Goal: Task Accomplishment & Management: Complete application form

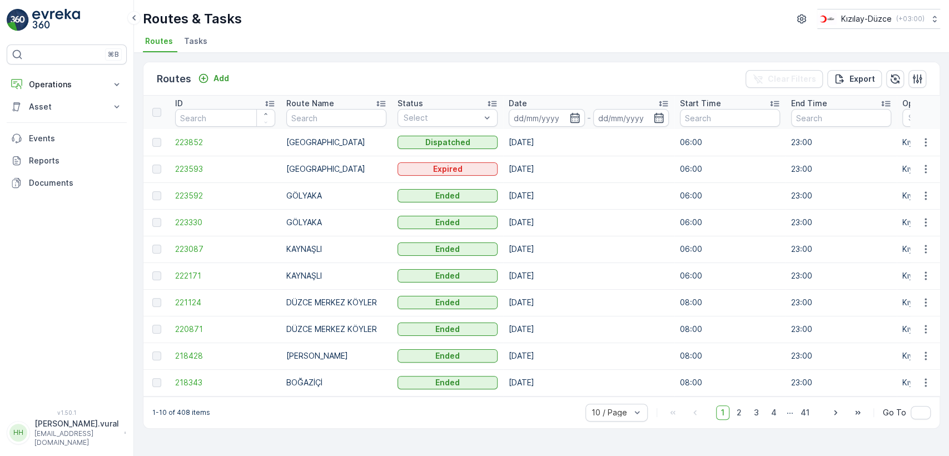
click at [93, 441] on p "hasan.vural@kizilay.com.tr" at bounding box center [76, 438] width 84 height 18
click at [92, 79] on p "Operations" at bounding box center [67, 84] width 76 height 11
click at [81, 102] on p "Rapor - Kızılay" at bounding box center [54, 103] width 53 height 11
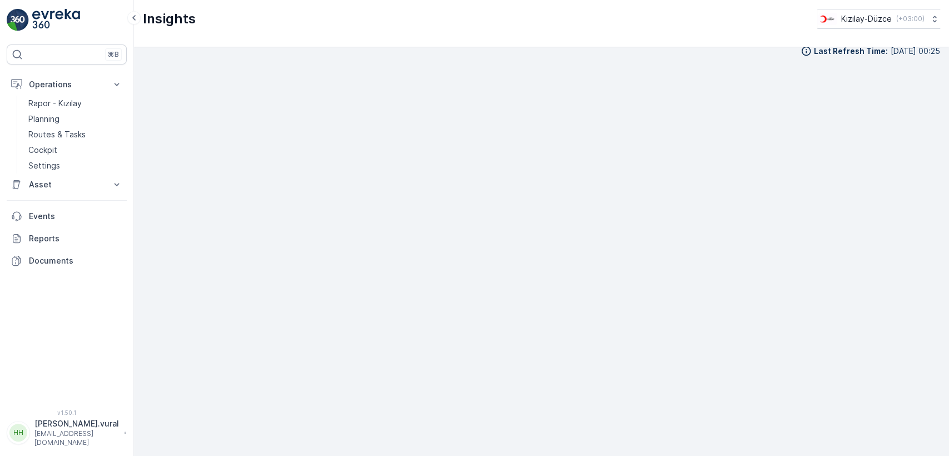
scroll to position [12, 0]
click at [62, 443] on p "hasan.vural@kizilay.com.tr" at bounding box center [76, 438] width 84 height 18
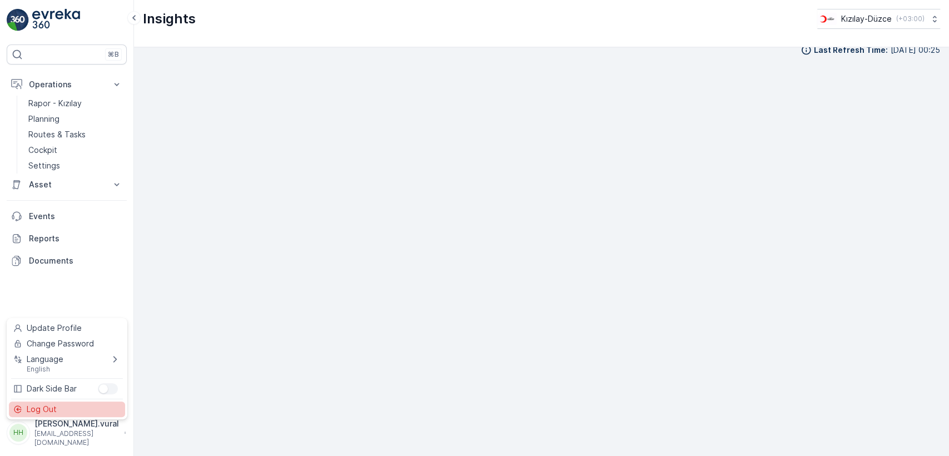
click at [52, 415] on div "Log Out" at bounding box center [67, 409] width 116 height 16
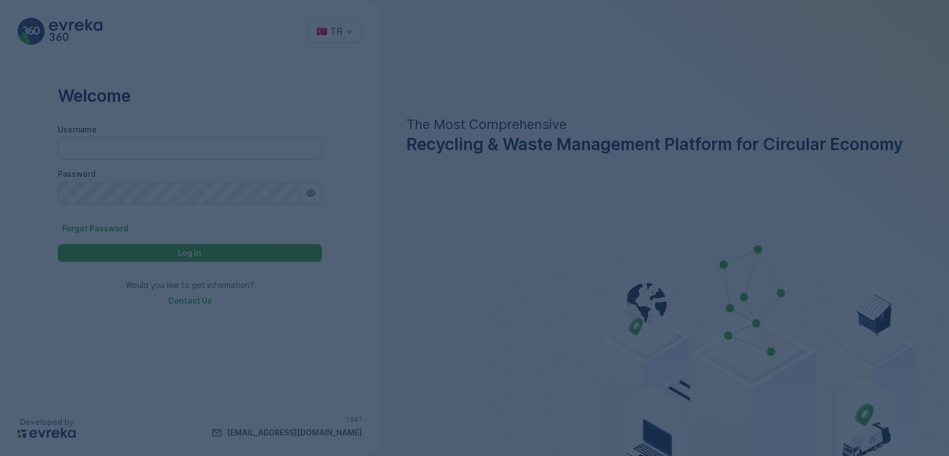
type input "hasan.vural"
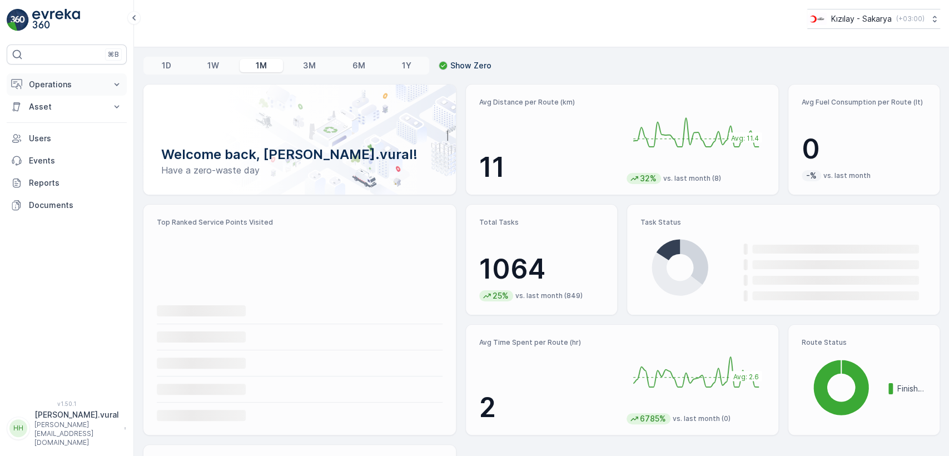
click at [71, 77] on button "Operations" at bounding box center [67, 84] width 120 height 22
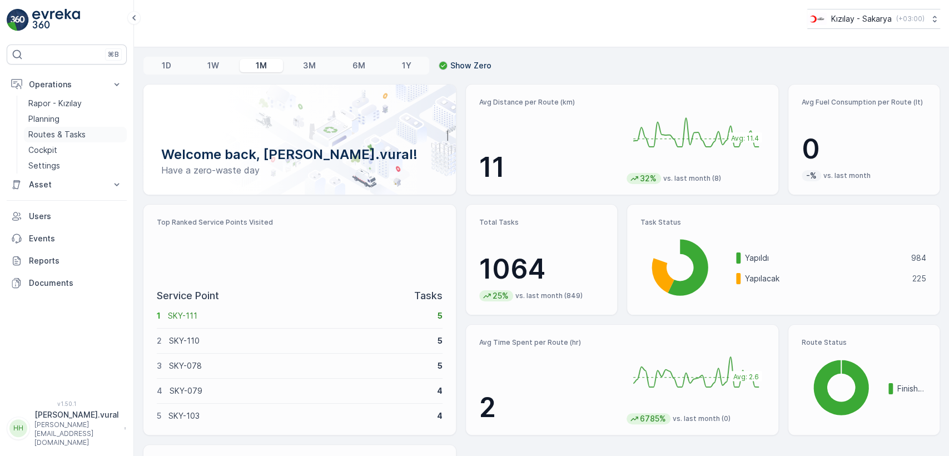
click at [89, 139] on link "Routes & Tasks" at bounding box center [75, 135] width 103 height 16
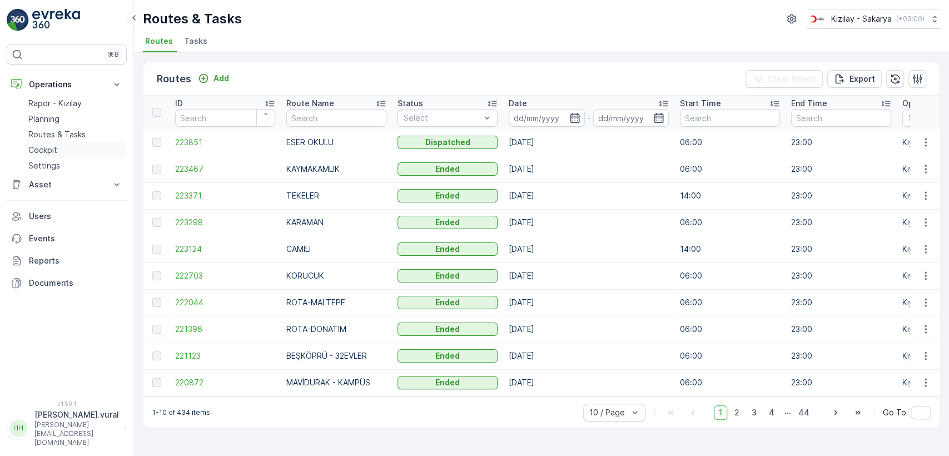
click at [43, 143] on link "Cockpit" at bounding box center [75, 150] width 103 height 16
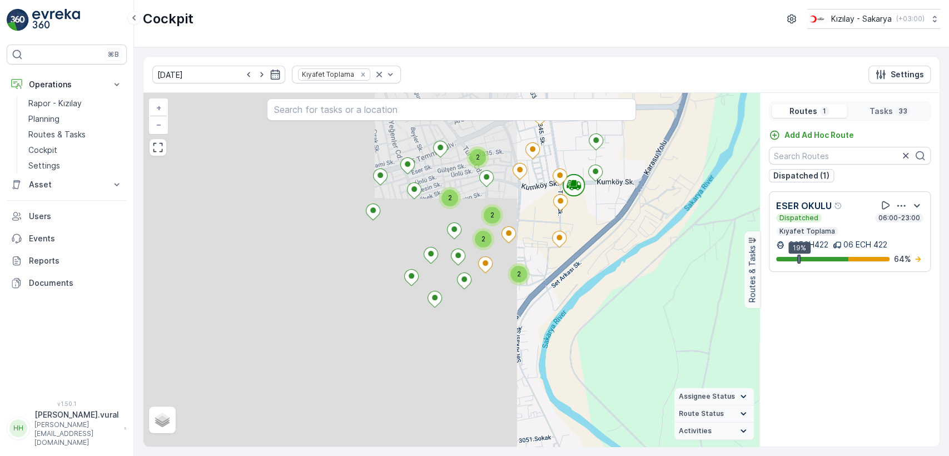
drag, startPoint x: 638, startPoint y: 260, endPoint x: 619, endPoint y: 314, distance: 57.5
click at [624, 320] on div "2 2 2 2 2 + − Satellite Roadmap Terrain Hybrid Leaflet Assignee Status On The M…" at bounding box center [451, 270] width 616 height 354
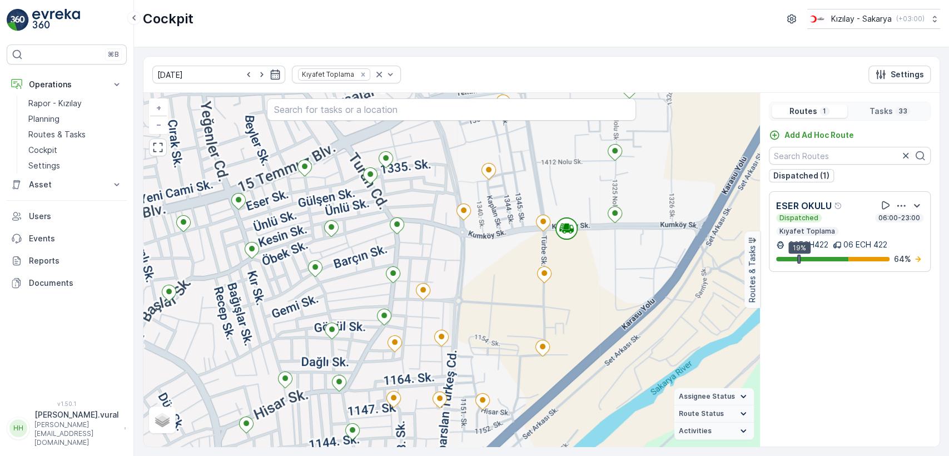
drag, startPoint x: 583, startPoint y: 300, endPoint x: 591, endPoint y: 268, distance: 32.9
click at [591, 268] on div "+ − Satellite Roadmap Terrain Hybrid Leaflet Assignee Status On The Move Steady…" at bounding box center [451, 270] width 616 height 354
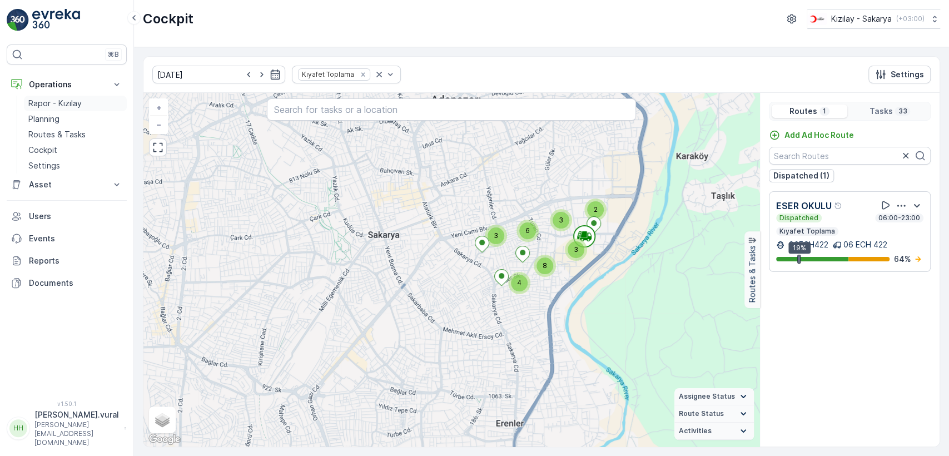
click at [66, 103] on p "Rapor - Kızılay" at bounding box center [54, 103] width 53 height 11
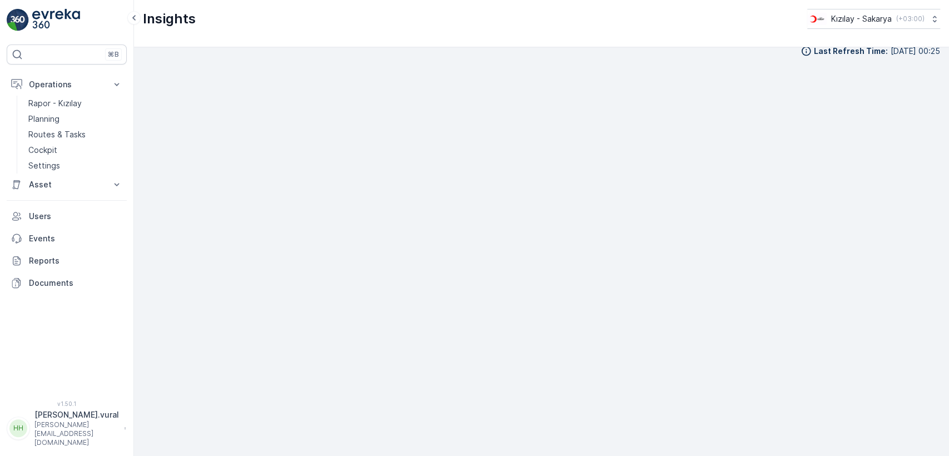
scroll to position [12, 0]
click at [64, 141] on link "Routes & Tasks" at bounding box center [75, 135] width 103 height 16
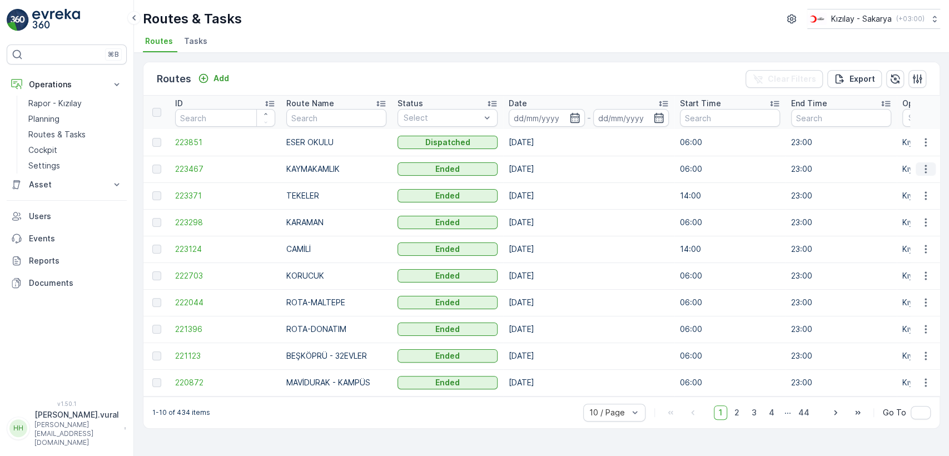
click at [920, 168] on icon "button" at bounding box center [925, 168] width 11 height 11
click at [925, 181] on span "See More Details" at bounding box center [899, 185] width 64 height 11
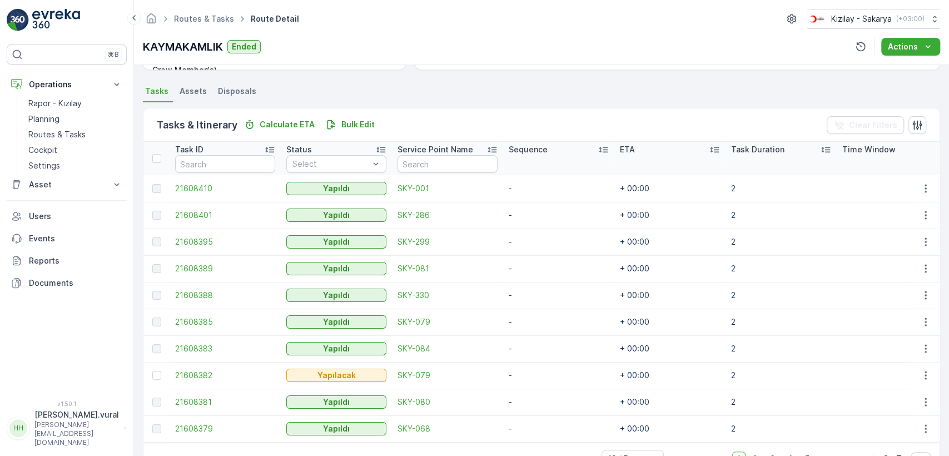
scroll to position [264, 0]
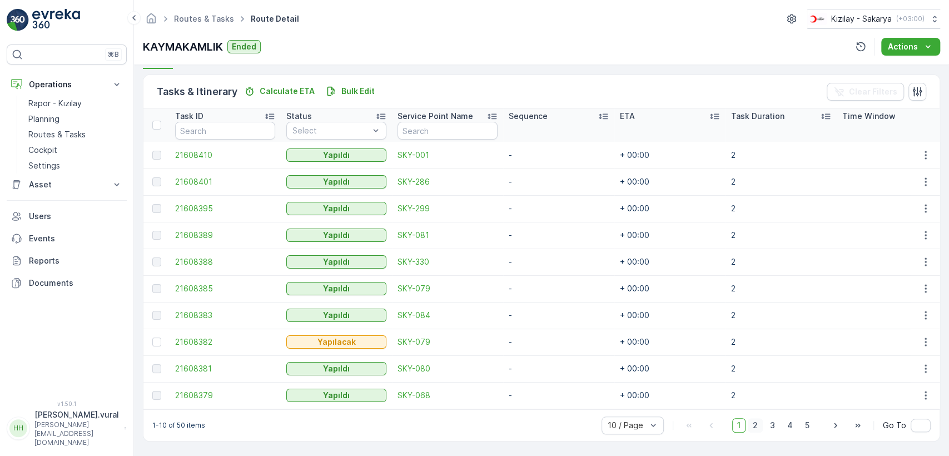
click at [756, 422] on span "2" at bounding box center [755, 425] width 15 height 14
click at [768, 422] on span "3" at bounding box center [772, 425] width 15 height 14
click at [800, 422] on span "5" at bounding box center [807, 425] width 14 height 14
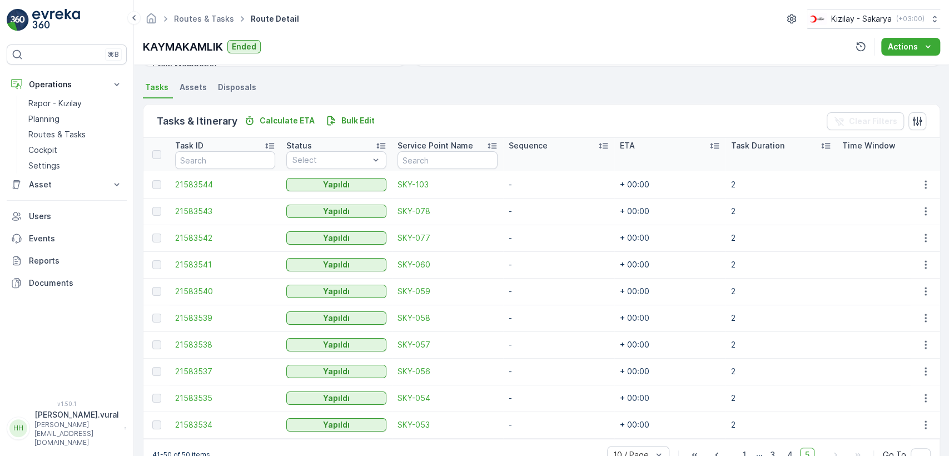
scroll to position [264, 0]
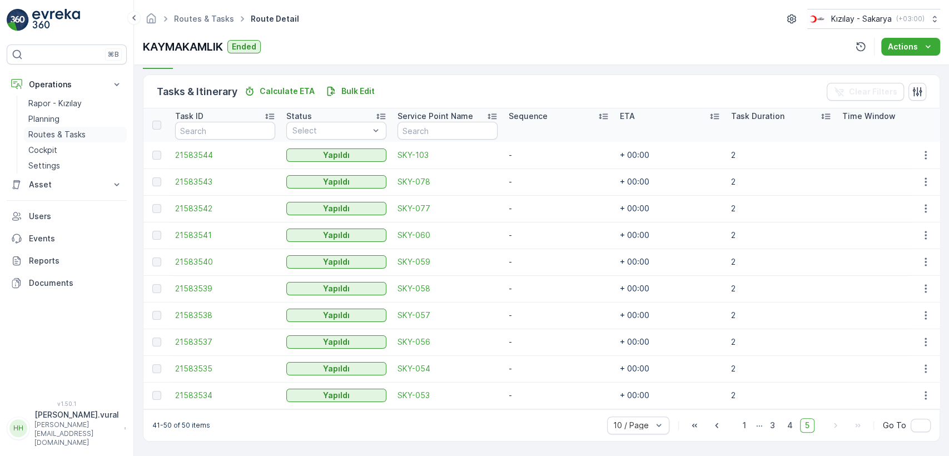
click at [41, 130] on p "Routes & Tasks" at bounding box center [56, 134] width 57 height 11
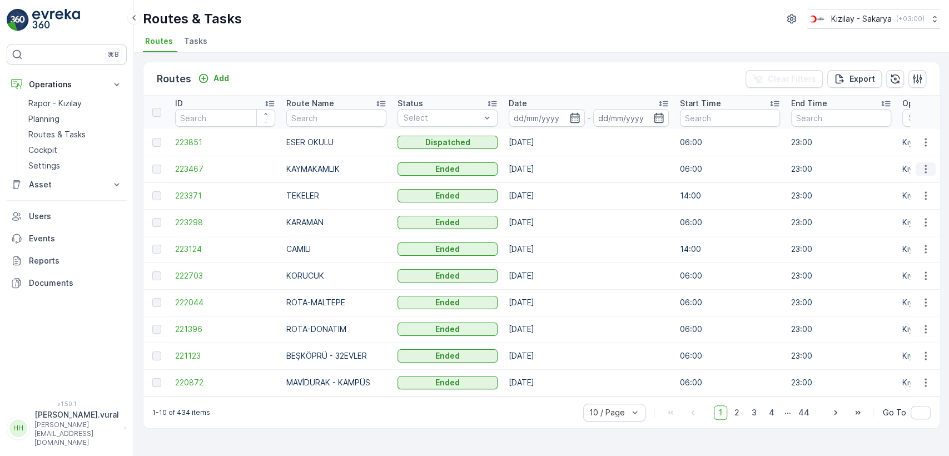
click at [920, 164] on icon "button" at bounding box center [925, 168] width 11 height 11
click at [922, 178] on div "See More Details" at bounding box center [906, 186] width 86 height 16
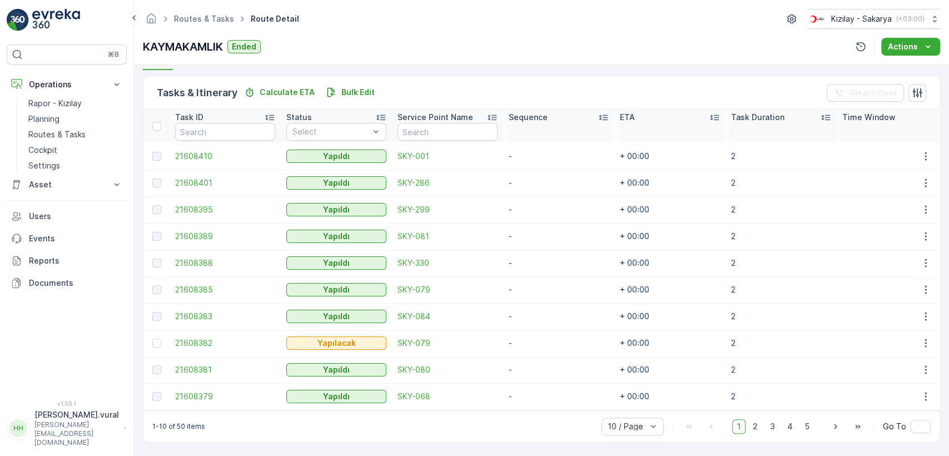
scroll to position [264, 0]
click at [924, 336] on icon "button" at bounding box center [925, 341] width 11 height 11
click at [898, 413] on div "Delete" at bounding box center [908, 421] width 84 height 16
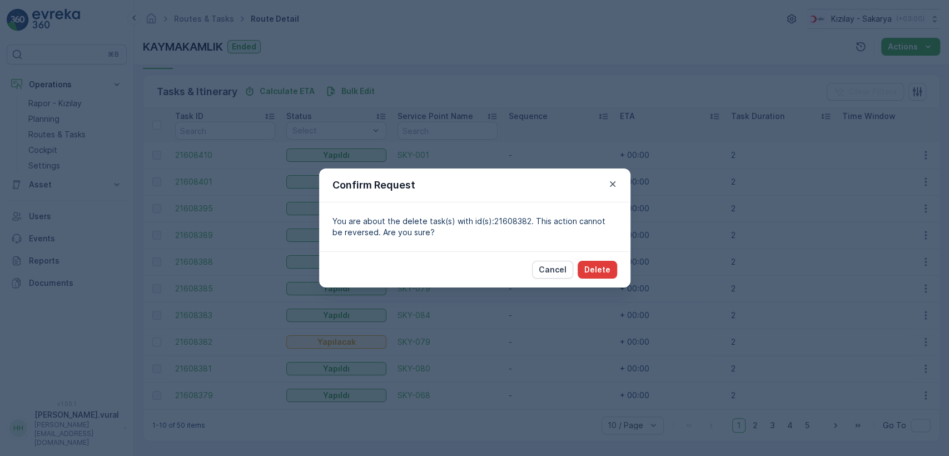
click at [599, 264] on p "Delete" at bounding box center [597, 269] width 26 height 11
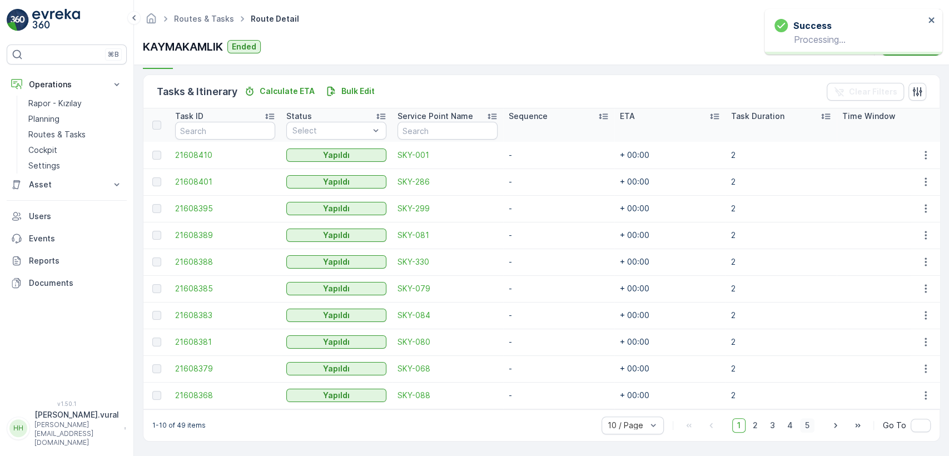
click at [804, 427] on span "5" at bounding box center [807, 425] width 14 height 14
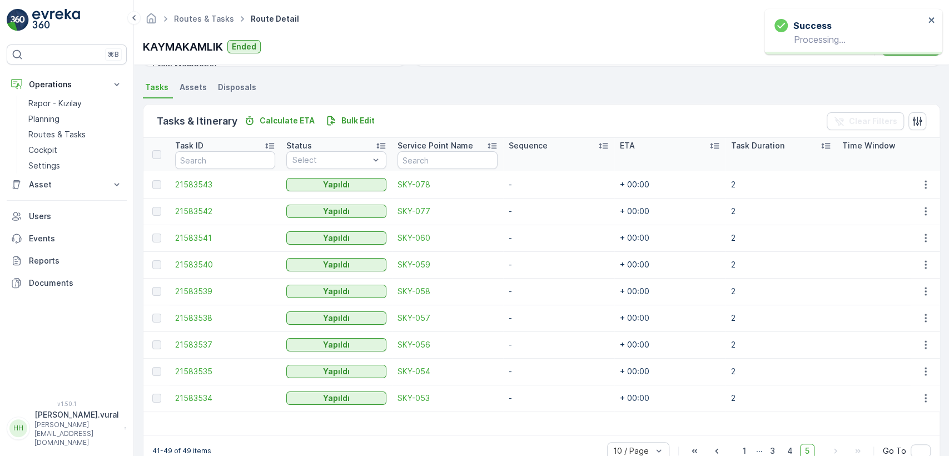
scroll to position [261, 0]
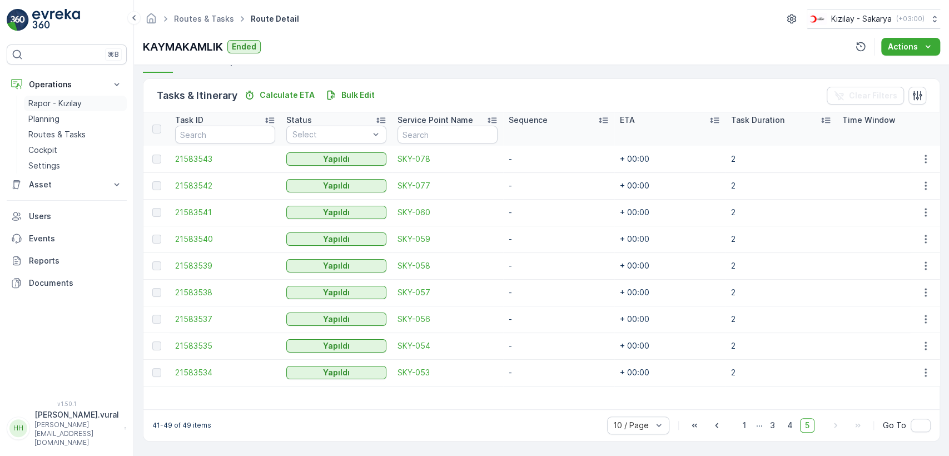
click at [71, 107] on p "Rapor - Kızılay" at bounding box center [54, 103] width 53 height 11
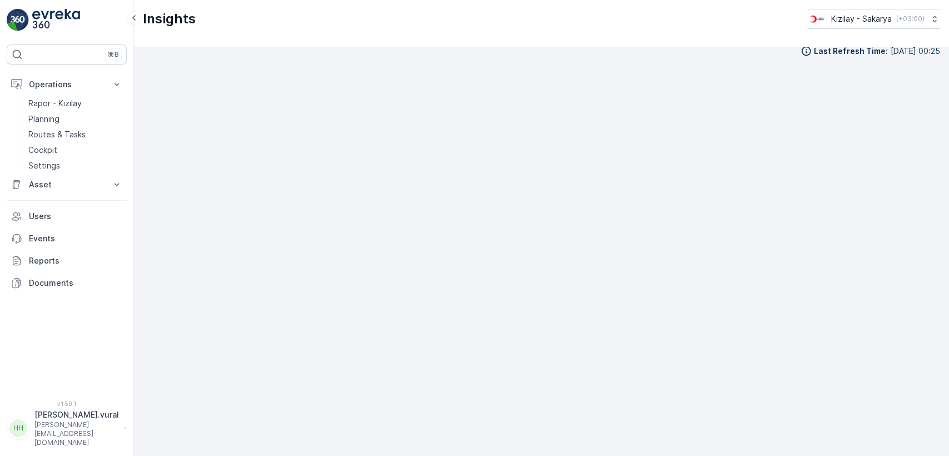
scroll to position [12, 0]
click at [56, 142] on link "Cockpit" at bounding box center [75, 150] width 103 height 16
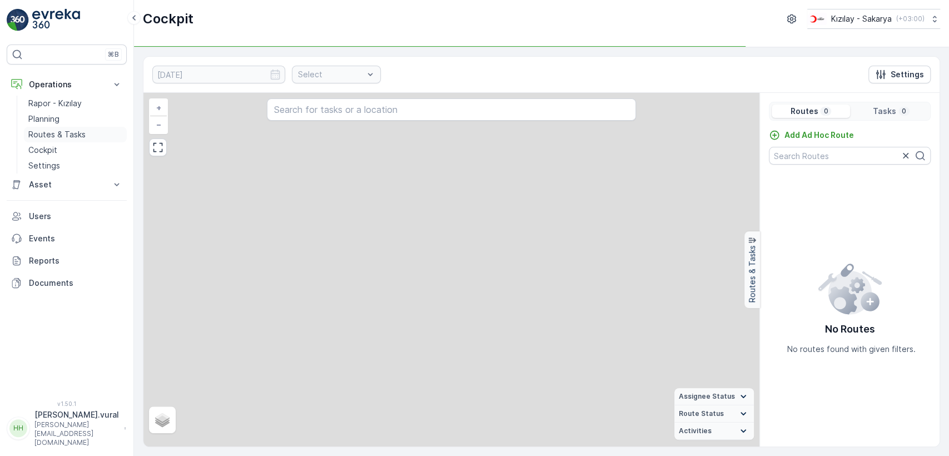
click at [58, 136] on p "Routes & Tasks" at bounding box center [56, 134] width 57 height 11
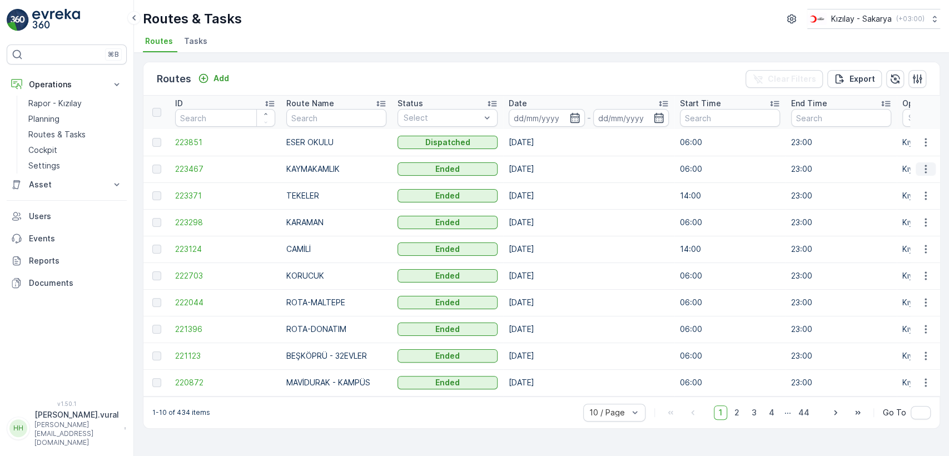
click at [934, 167] on button "button" at bounding box center [926, 168] width 20 height 13
click at [918, 191] on div "See More Details" at bounding box center [906, 186] width 86 height 16
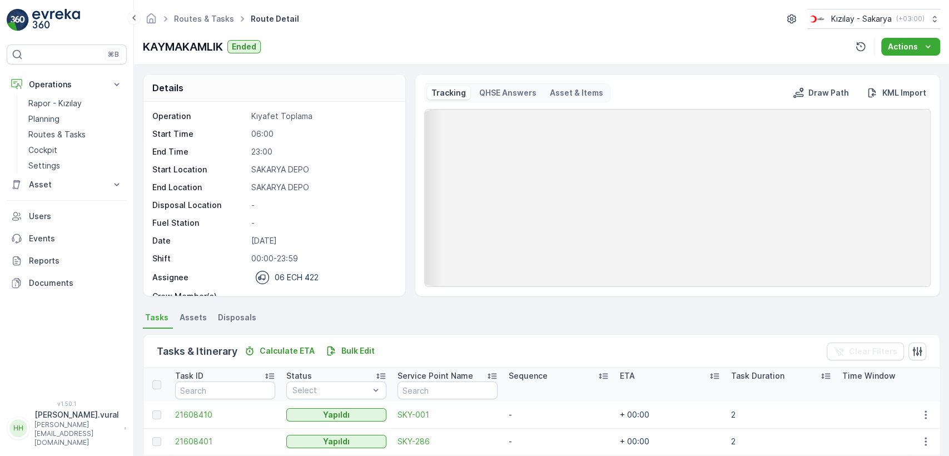
scroll to position [264, 0]
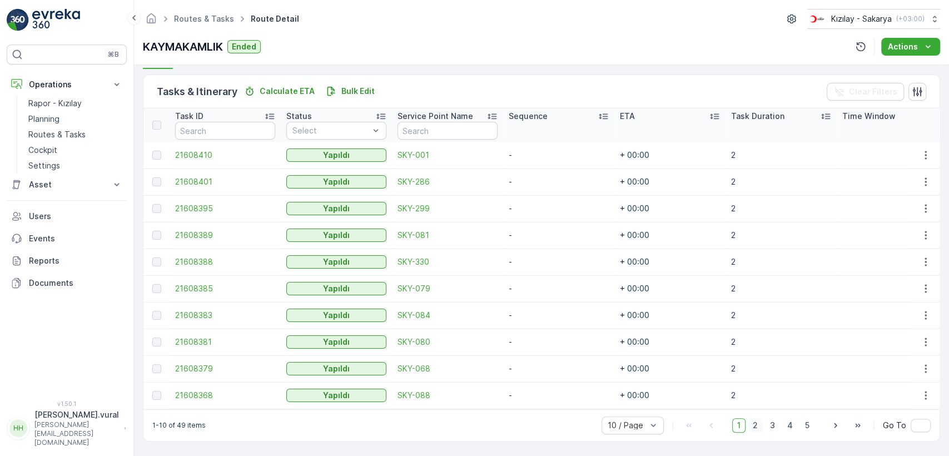
click at [756, 418] on span "2" at bounding box center [755, 425] width 15 height 14
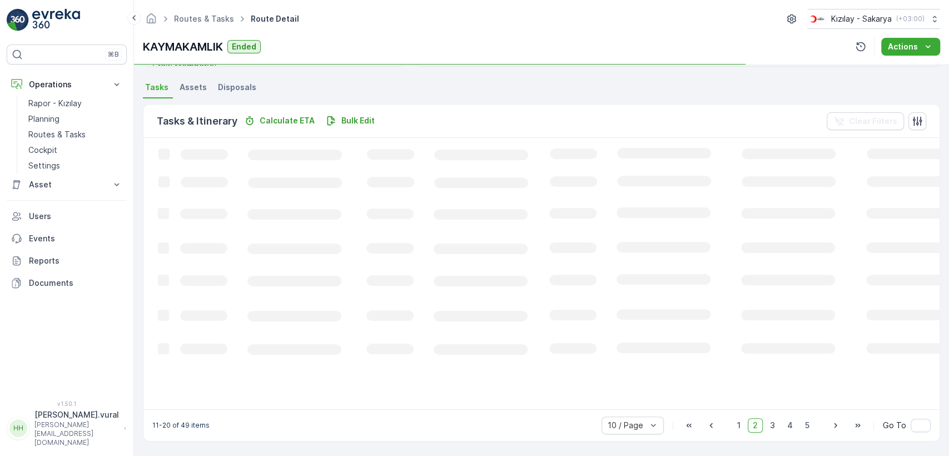
scroll to position [264, 0]
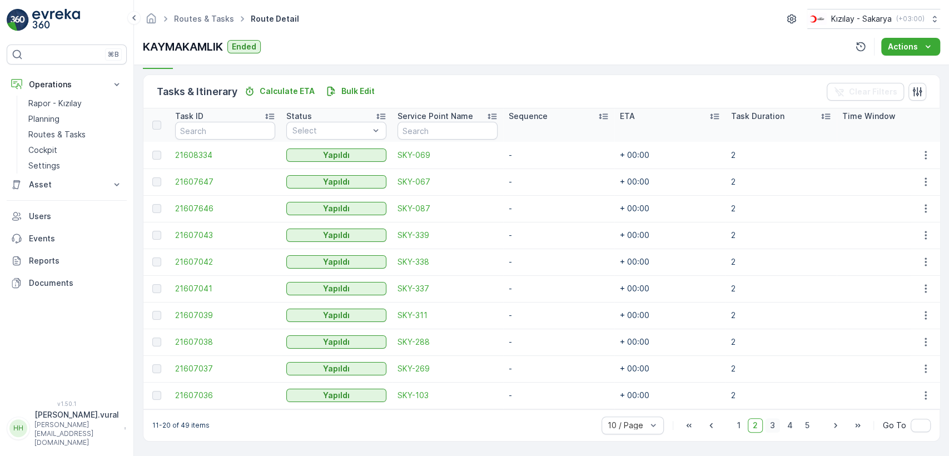
click at [774, 420] on span "3" at bounding box center [772, 425] width 15 height 14
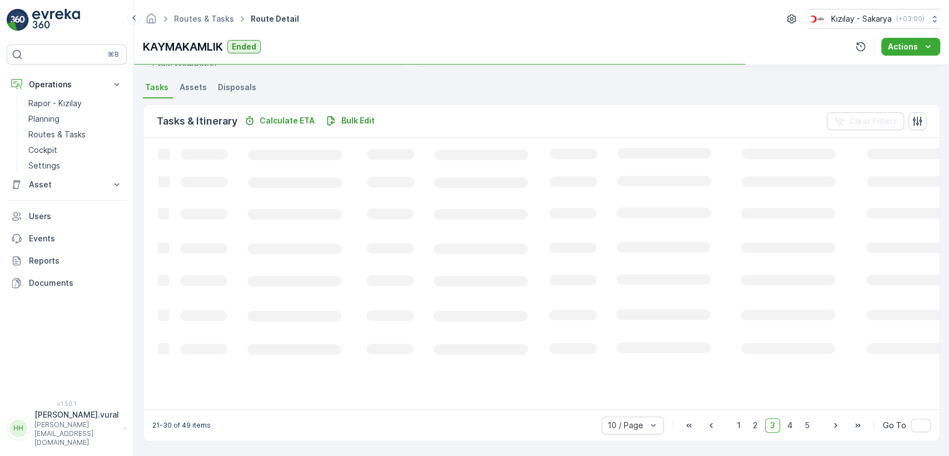
scroll to position [264, 0]
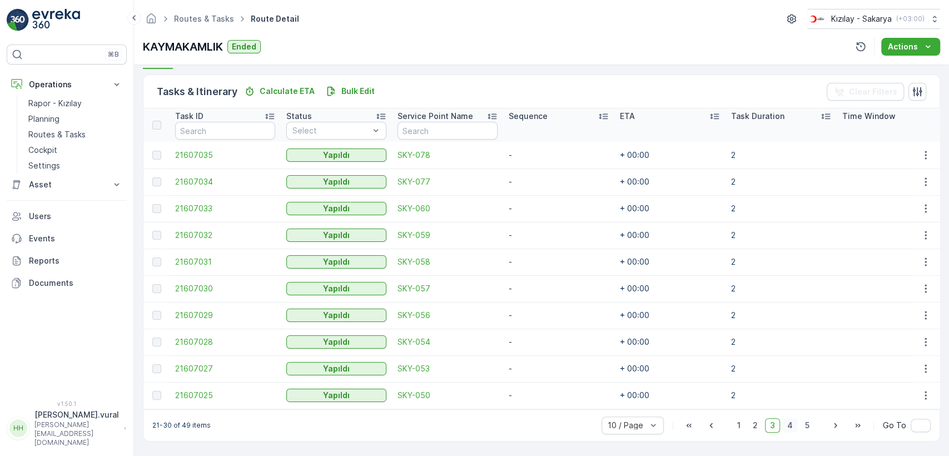
click at [788, 421] on span "4" at bounding box center [790, 425] width 16 height 14
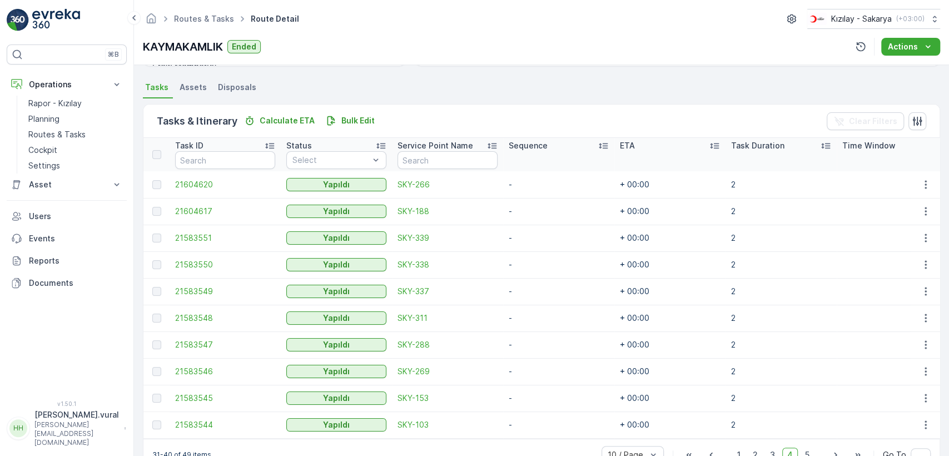
scroll to position [264, 0]
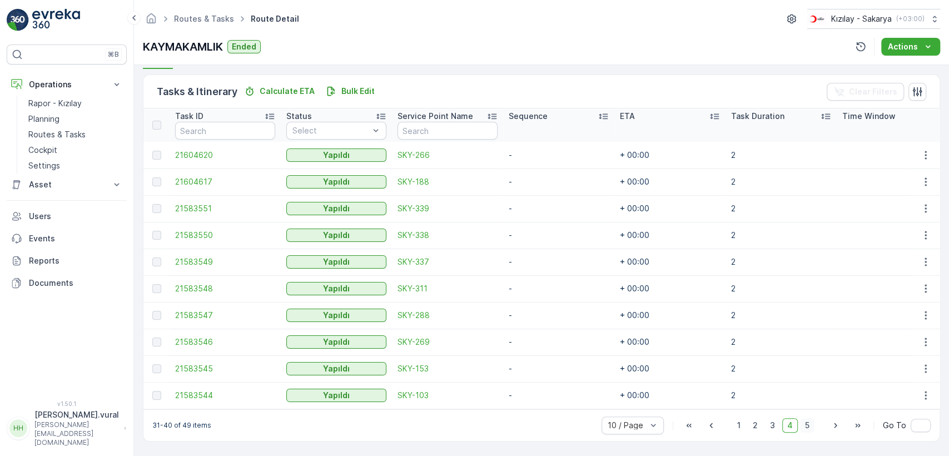
click at [805, 427] on span "5" at bounding box center [807, 425] width 14 height 14
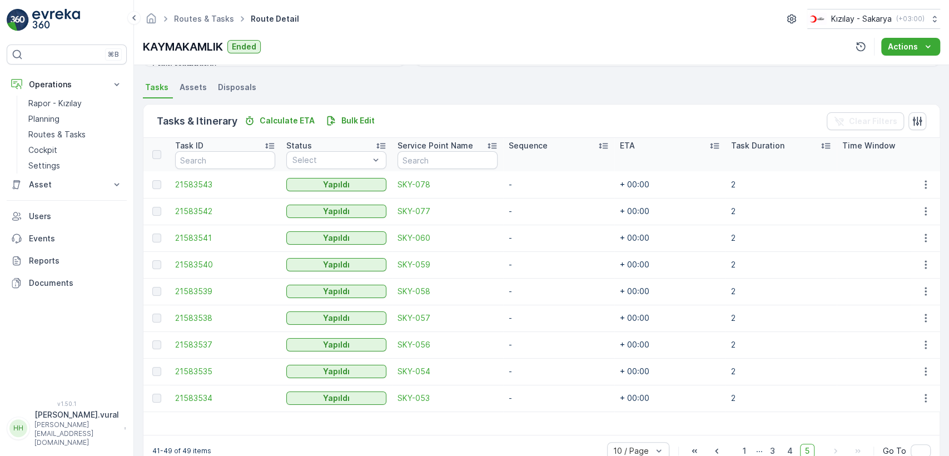
scroll to position [261, 0]
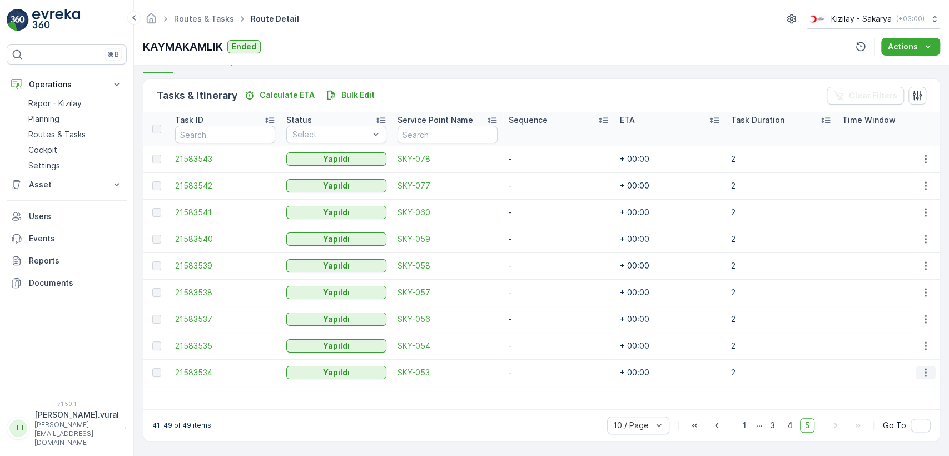
click at [919, 368] on button "button" at bounding box center [926, 372] width 20 height 13
click at [912, 379] on span "See More Details" at bounding box center [912, 383] width 64 height 11
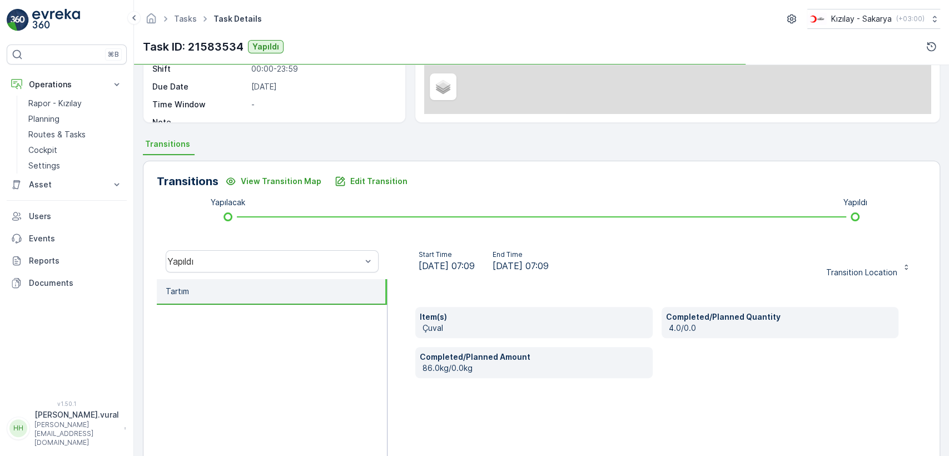
scroll to position [185, 0]
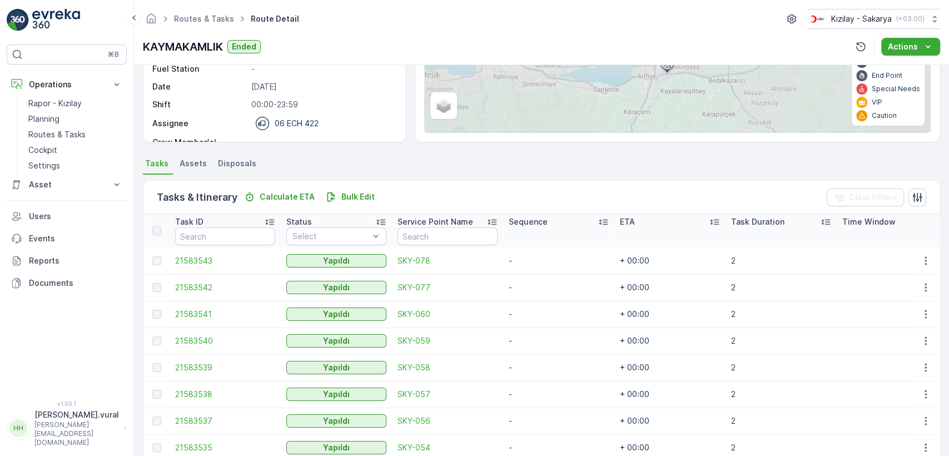
scroll to position [261, 0]
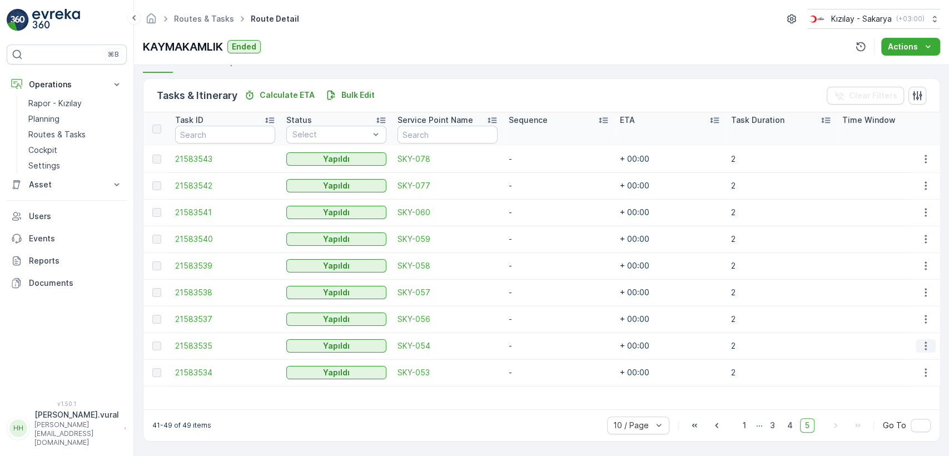
click at [920, 341] on icon "button" at bounding box center [925, 345] width 11 height 11
click at [921, 316] on icon "button" at bounding box center [925, 319] width 11 height 11
click at [931, 290] on button "button" at bounding box center [926, 292] width 20 height 13
click at [920, 263] on icon "button" at bounding box center [925, 265] width 11 height 11
click at [920, 233] on icon "button" at bounding box center [925, 238] width 11 height 11
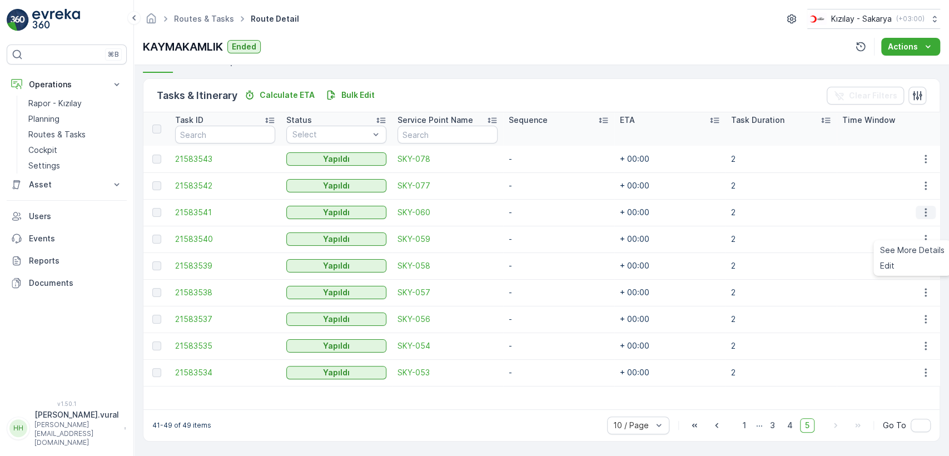
click at [920, 207] on icon "button" at bounding box center [925, 212] width 11 height 11
click at [925, 180] on icon "button" at bounding box center [925, 185] width 11 height 11
click at [921, 153] on icon "button" at bounding box center [925, 158] width 11 height 11
click at [790, 424] on span "4" at bounding box center [790, 425] width 16 height 14
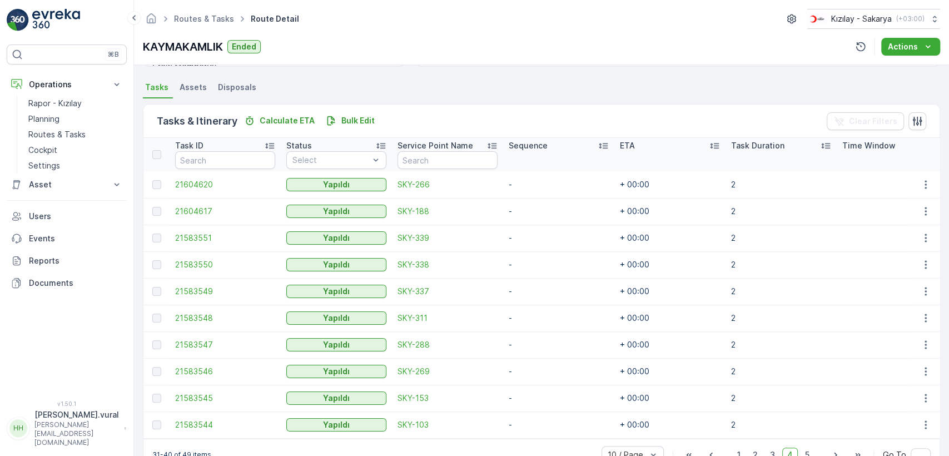
scroll to position [261, 0]
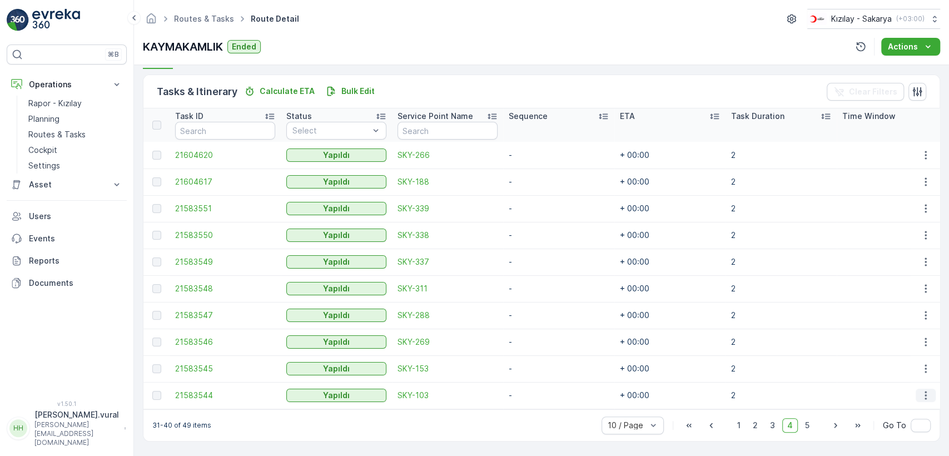
click at [921, 394] on icon "button" at bounding box center [925, 395] width 11 height 11
drag, startPoint x: 918, startPoint y: 410, endPoint x: 697, endPoint y: 391, distance: 222.0
click at [687, 385] on td "+ 00:00" at bounding box center [669, 395] width 111 height 27
click at [924, 392] on icon "button" at bounding box center [925, 395] width 11 height 11
click at [888, 412] on span "See More Details" at bounding box center [912, 410] width 64 height 11
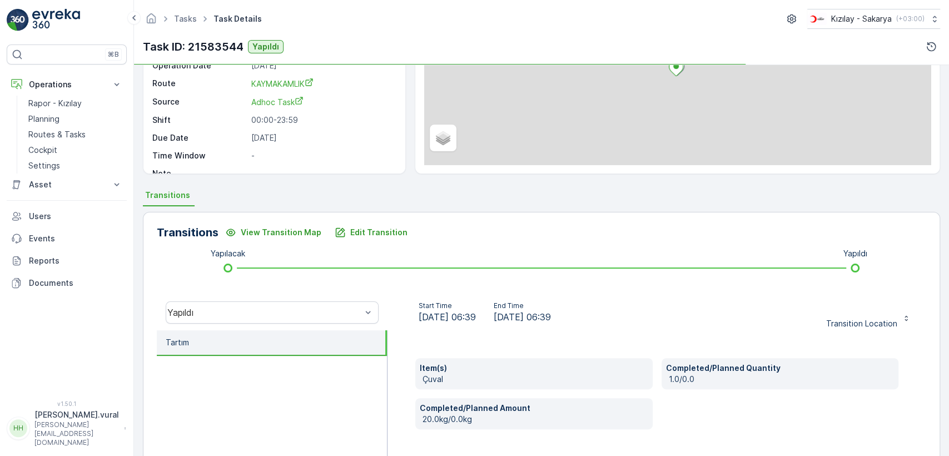
scroll to position [245, 0]
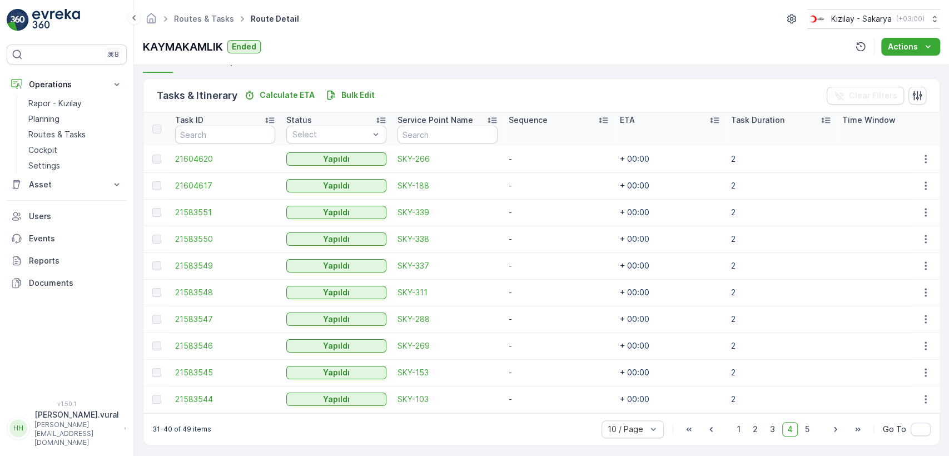
scroll to position [264, 0]
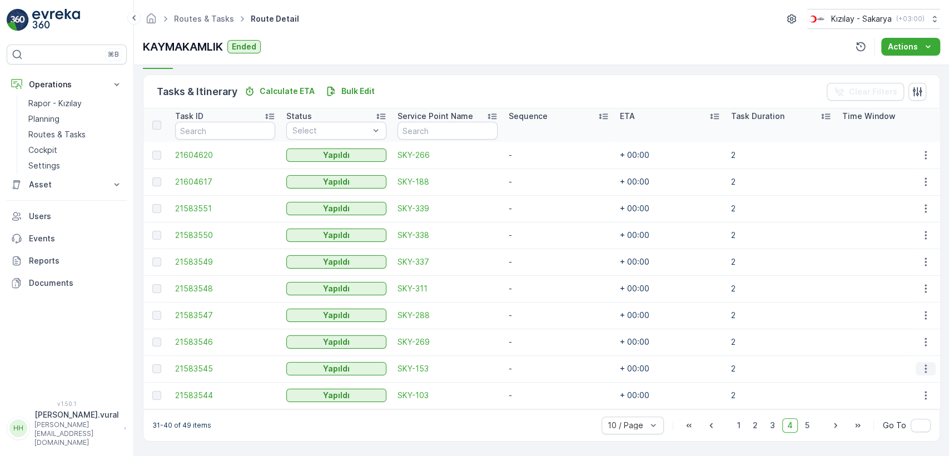
click at [921, 365] on icon "button" at bounding box center [925, 368] width 11 height 11
click at [922, 337] on icon "button" at bounding box center [925, 341] width 11 height 11
click at [920, 310] on icon "button" at bounding box center [925, 315] width 11 height 11
click at [924, 283] on icon "button" at bounding box center [925, 288] width 11 height 11
click at [921, 256] on icon "button" at bounding box center [925, 261] width 11 height 11
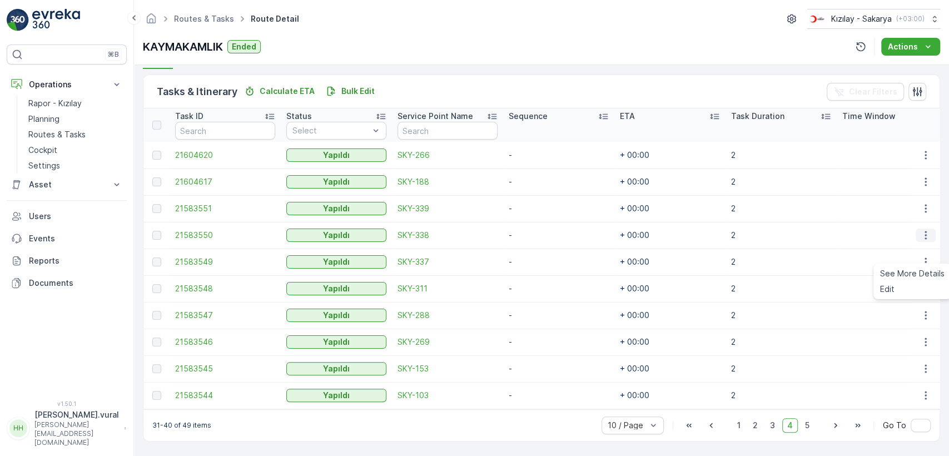
click at [921, 230] on icon "button" at bounding box center [925, 235] width 11 height 11
click at [923, 203] on icon "button" at bounding box center [925, 208] width 11 height 11
click at [924, 177] on icon "button" at bounding box center [925, 181] width 11 height 11
click at [929, 148] on button "button" at bounding box center [926, 154] width 20 height 13
click at [780, 427] on div "1 2 3 4 5" at bounding box center [773, 425] width 82 height 14
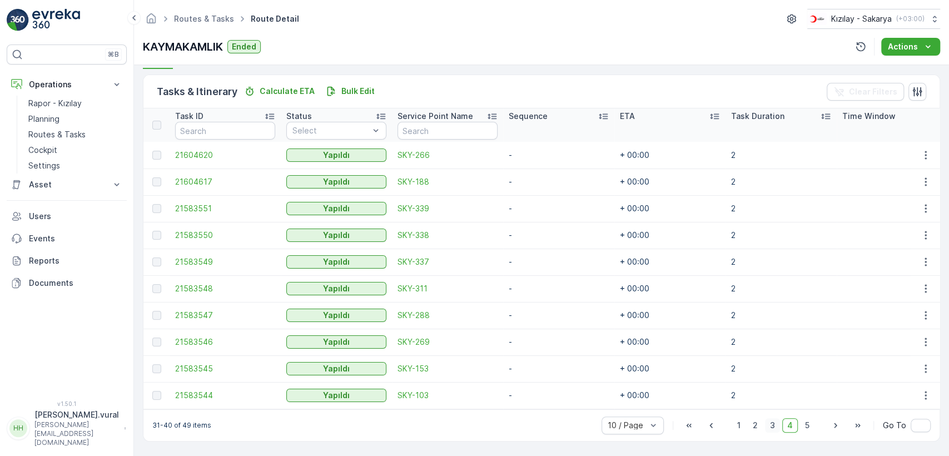
click at [778, 427] on span "3" at bounding box center [772, 425] width 15 height 14
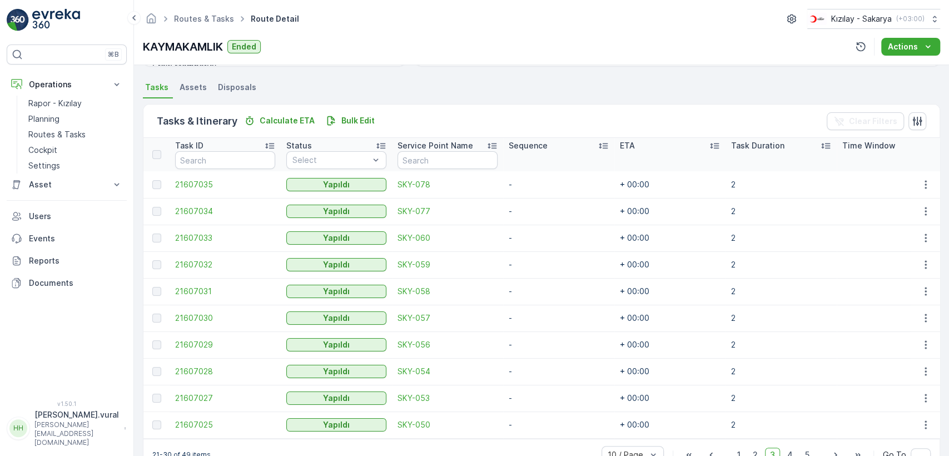
scroll to position [264, 0]
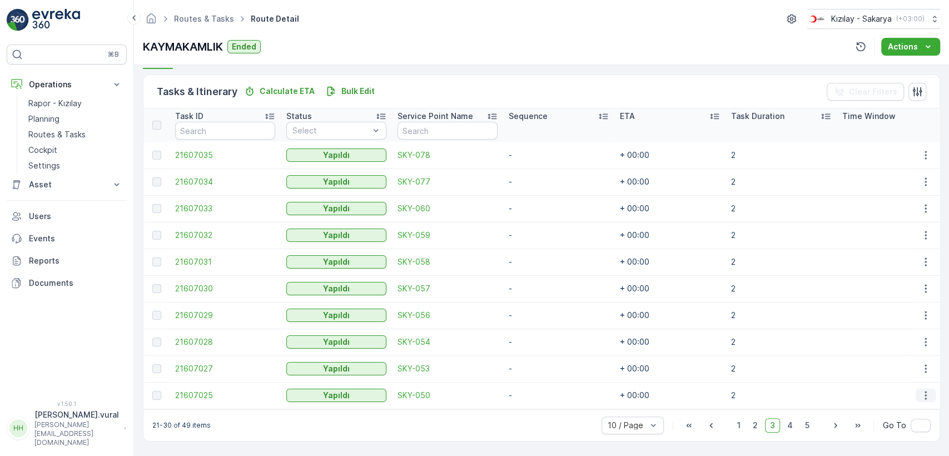
click at [924, 390] on icon "button" at bounding box center [925, 395] width 11 height 11
click at [920, 365] on icon "button" at bounding box center [925, 368] width 11 height 11
click at [924, 338] on icon "button" at bounding box center [925, 342] width 2 height 8
click at [925, 339] on icon "button" at bounding box center [925, 341] width 11 height 11
drag, startPoint x: 921, startPoint y: 309, endPoint x: 916, endPoint y: 316, distance: 8.0
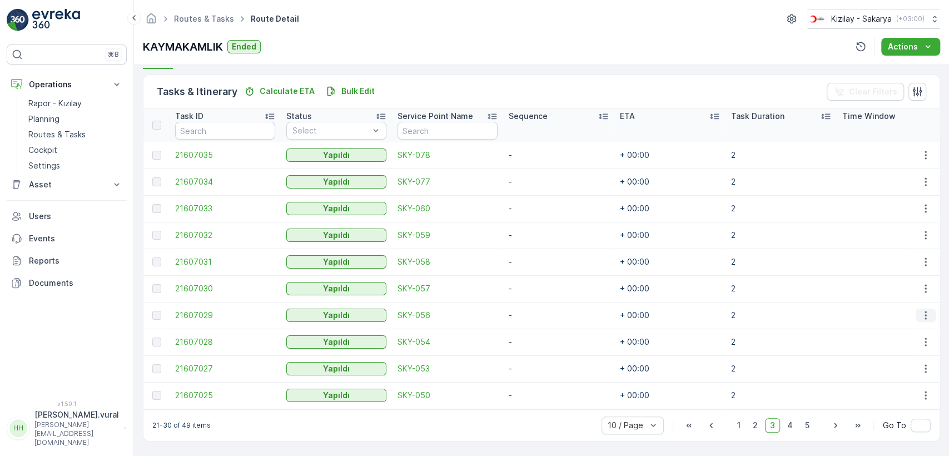
click at [920, 310] on icon "button" at bounding box center [925, 315] width 11 height 11
click at [924, 283] on icon "button" at bounding box center [925, 288] width 11 height 11
click at [920, 256] on icon "button" at bounding box center [925, 261] width 11 height 11
click at [922, 230] on icon "button" at bounding box center [925, 235] width 11 height 11
click at [921, 207] on icon "button" at bounding box center [925, 208] width 11 height 11
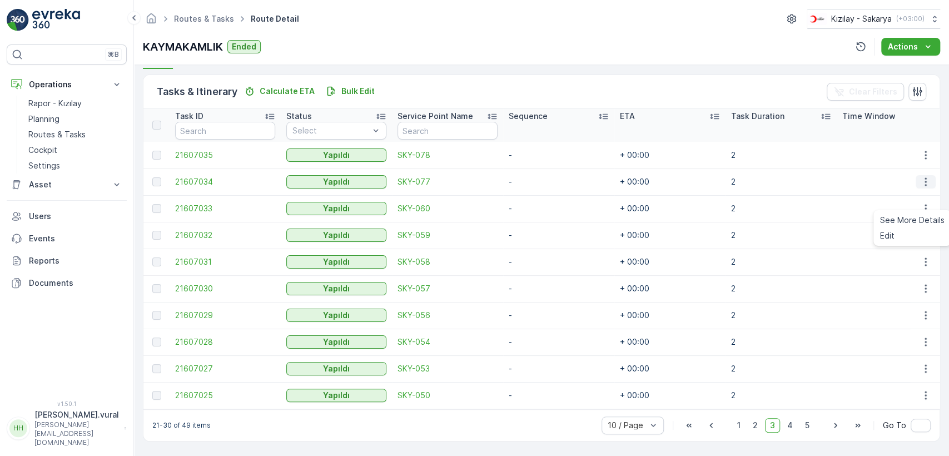
drag, startPoint x: 911, startPoint y: 178, endPoint x: 919, endPoint y: 173, distance: 10.0
click at [916, 175] on td at bounding box center [925, 181] width 30 height 27
click at [920, 176] on icon "button" at bounding box center [925, 181] width 11 height 11
click at [929, 150] on button "button" at bounding box center [926, 154] width 20 height 13
click at [909, 166] on span "See More Details" at bounding box center [912, 166] width 64 height 11
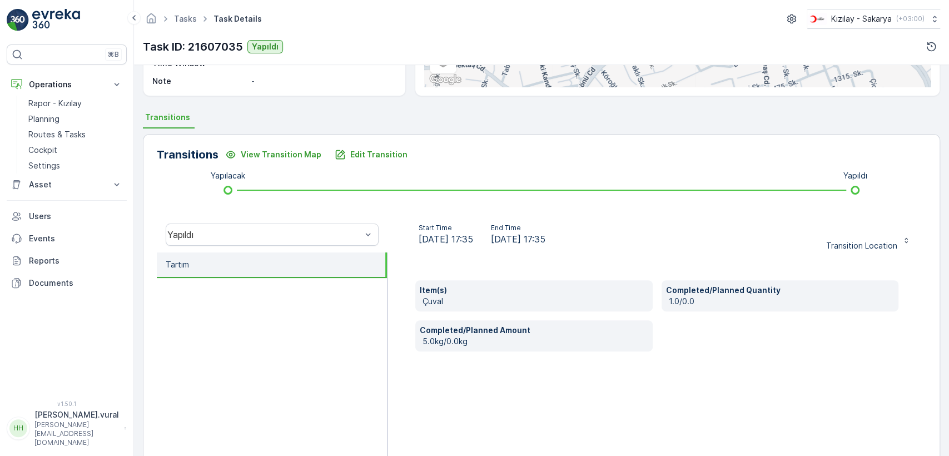
scroll to position [245, 0]
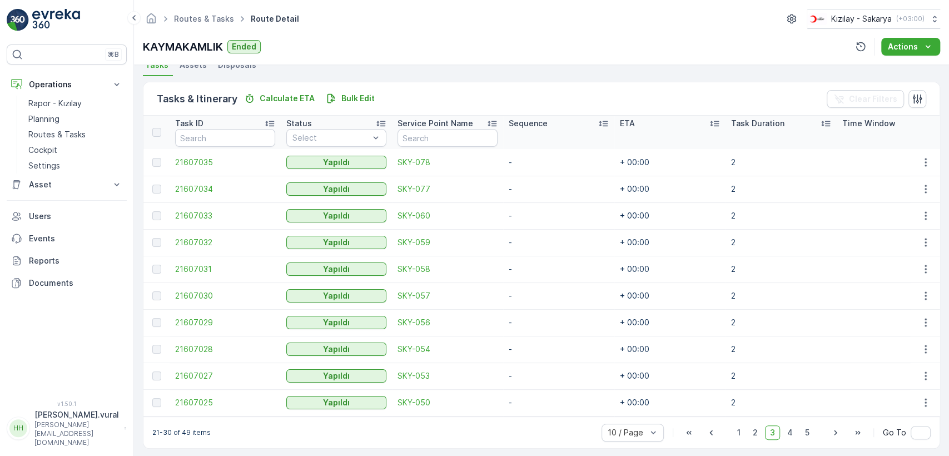
scroll to position [264, 0]
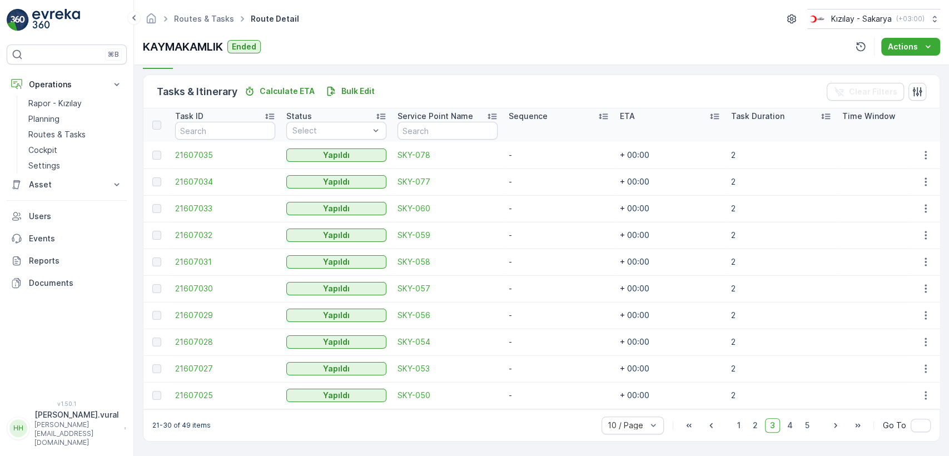
click at [760, 433] on div "10 / Page 1 2 3 4 5 Go To" at bounding box center [765, 425] width 329 height 18
click at [756, 430] on span "2" at bounding box center [755, 425] width 15 height 14
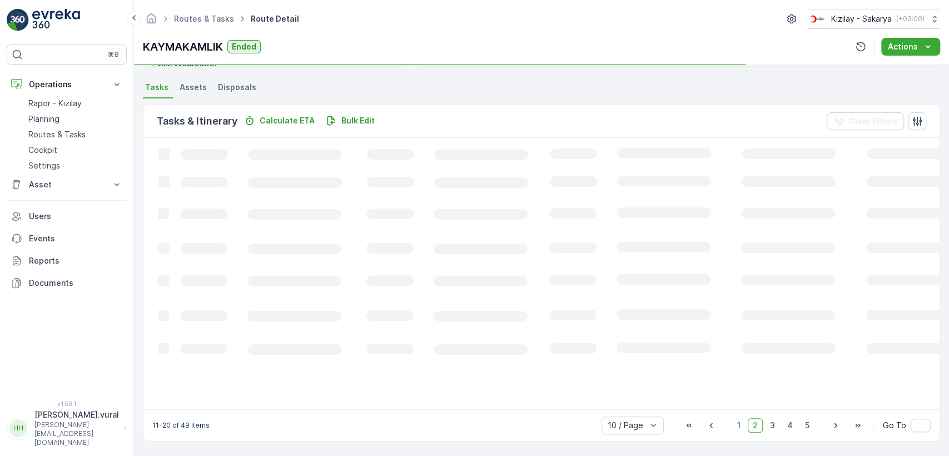
scroll to position [264, 0]
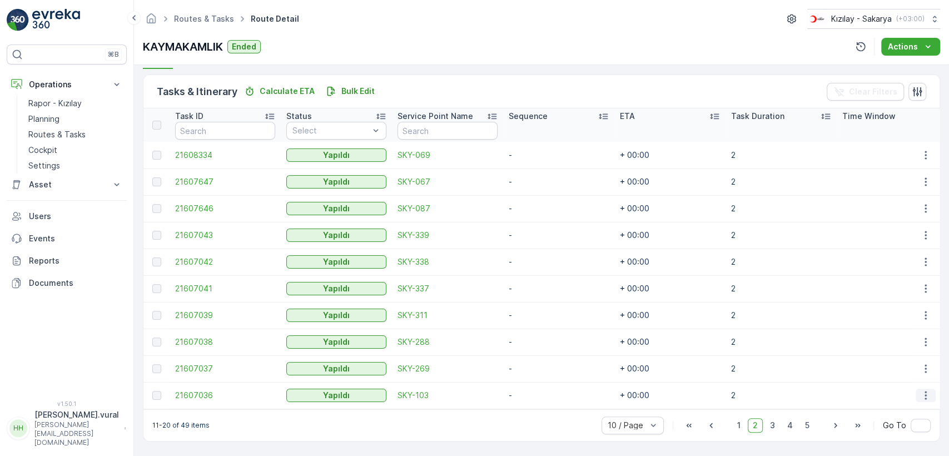
click at [920, 390] on icon "button" at bounding box center [925, 395] width 11 height 11
click at [925, 367] on icon "button" at bounding box center [925, 368] width 11 height 11
click at [924, 338] on icon "button" at bounding box center [925, 342] width 2 height 8
click at [924, 314] on icon "button" at bounding box center [925, 315] width 11 height 11
click at [920, 283] on icon "button" at bounding box center [925, 288] width 11 height 11
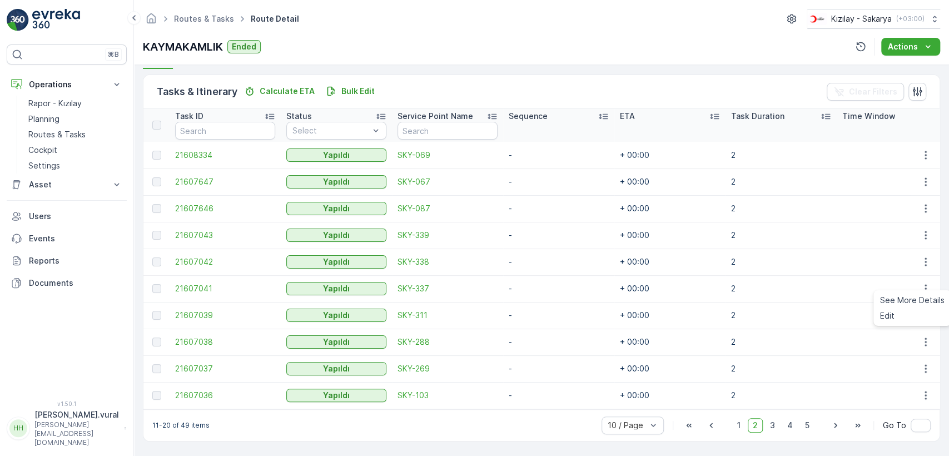
click at [915, 265] on td at bounding box center [925, 261] width 30 height 27
click at [920, 261] on icon "button" at bounding box center [925, 261] width 11 height 11
click at [925, 232] on icon "button" at bounding box center [925, 235] width 11 height 11
click at [912, 249] on span "See More Details" at bounding box center [912, 246] width 64 height 11
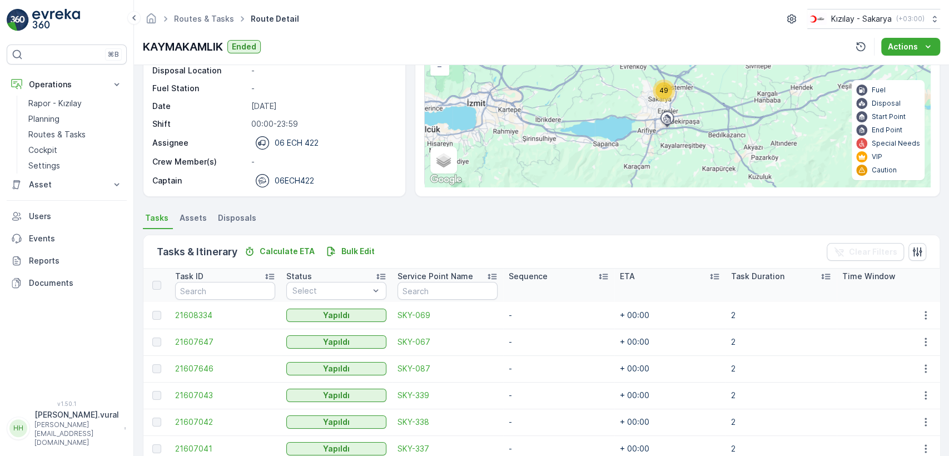
scroll to position [247, 0]
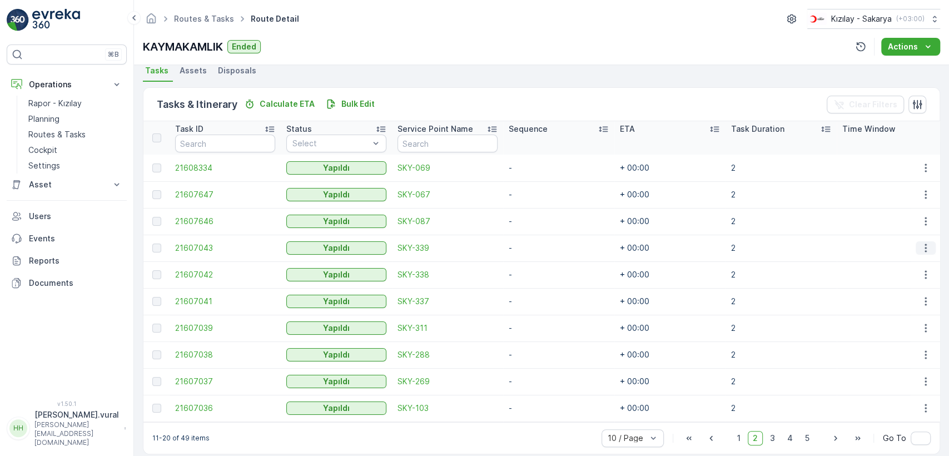
click at [916, 243] on button "button" at bounding box center [926, 247] width 20 height 13
click at [925, 225] on icon "button" at bounding box center [925, 221] width 11 height 11
click at [922, 196] on icon "button" at bounding box center [925, 194] width 11 height 11
click at [920, 165] on icon "button" at bounding box center [925, 167] width 11 height 11
click at [734, 438] on span "1" at bounding box center [738, 438] width 13 height 14
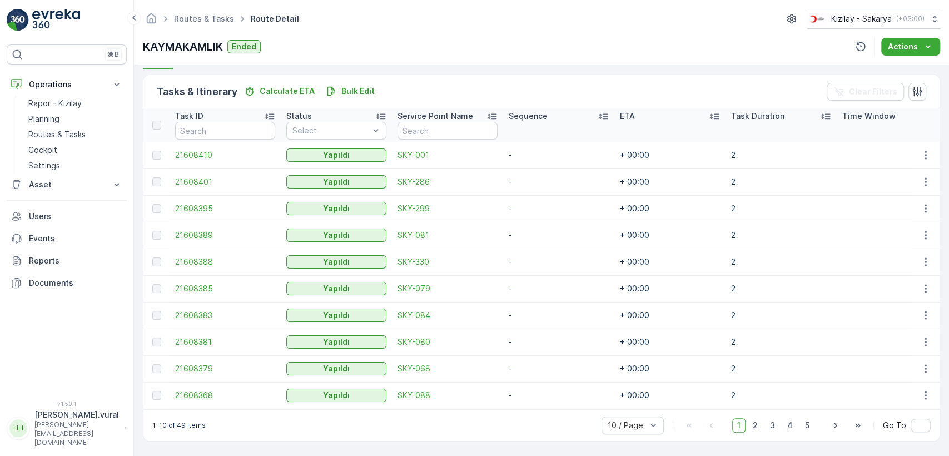
scroll to position [264, 0]
click at [920, 395] on icon "button" at bounding box center [925, 395] width 11 height 11
click at [923, 364] on icon "button" at bounding box center [925, 368] width 11 height 11
click at [926, 341] on icon "button" at bounding box center [925, 341] width 11 height 11
click at [929, 309] on button "button" at bounding box center [926, 315] width 20 height 13
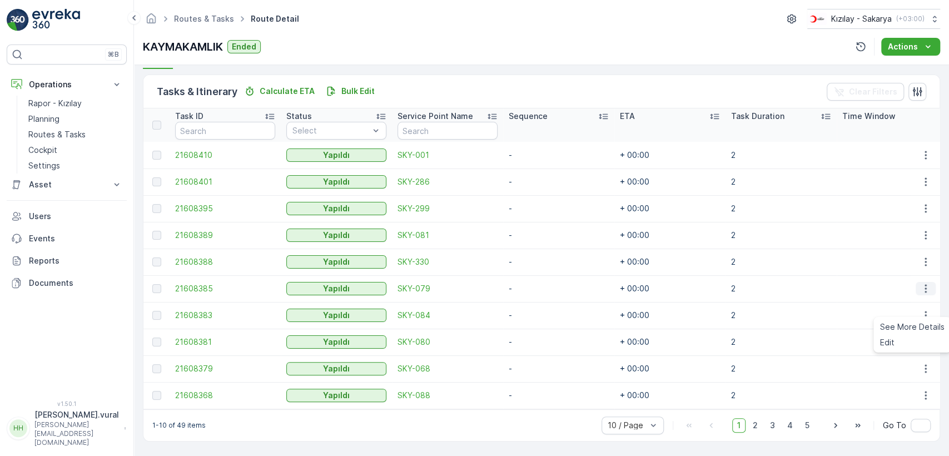
click at [921, 283] on icon "button" at bounding box center [925, 288] width 11 height 11
click at [924, 263] on td at bounding box center [925, 261] width 30 height 27
click at [923, 261] on icon "button" at bounding box center [925, 261] width 11 height 11
click at [914, 222] on td at bounding box center [925, 235] width 30 height 27
click at [920, 230] on icon "button" at bounding box center [925, 235] width 11 height 11
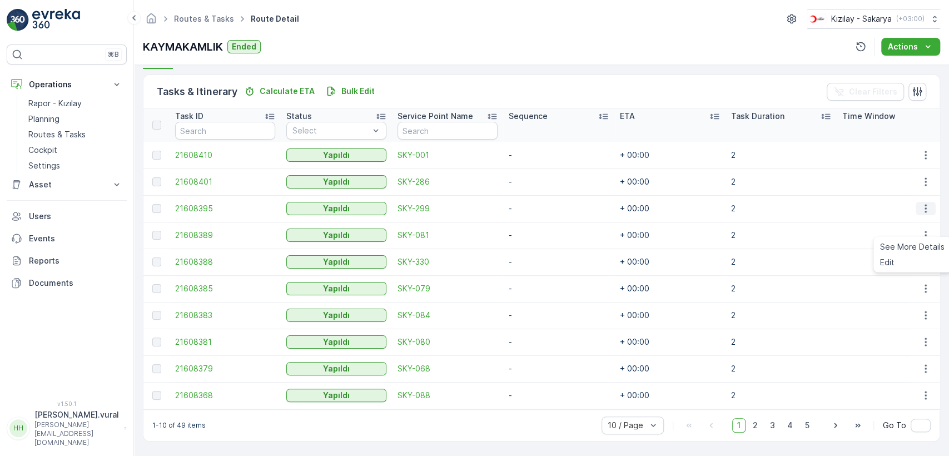
click at [921, 203] on icon "button" at bounding box center [925, 208] width 11 height 11
click at [927, 183] on button "button" at bounding box center [926, 181] width 20 height 13
click at [923, 155] on icon "button" at bounding box center [925, 155] width 11 height 11
click at [759, 427] on span "2" at bounding box center [755, 425] width 15 height 14
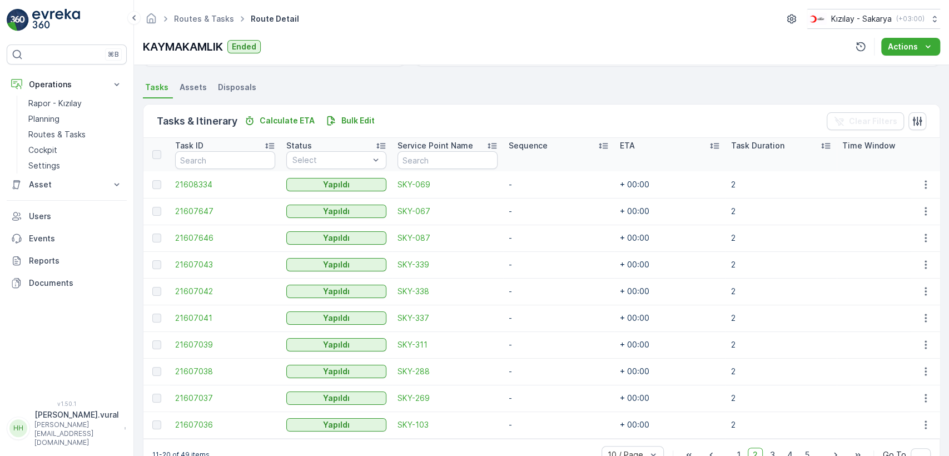
scroll to position [264, 0]
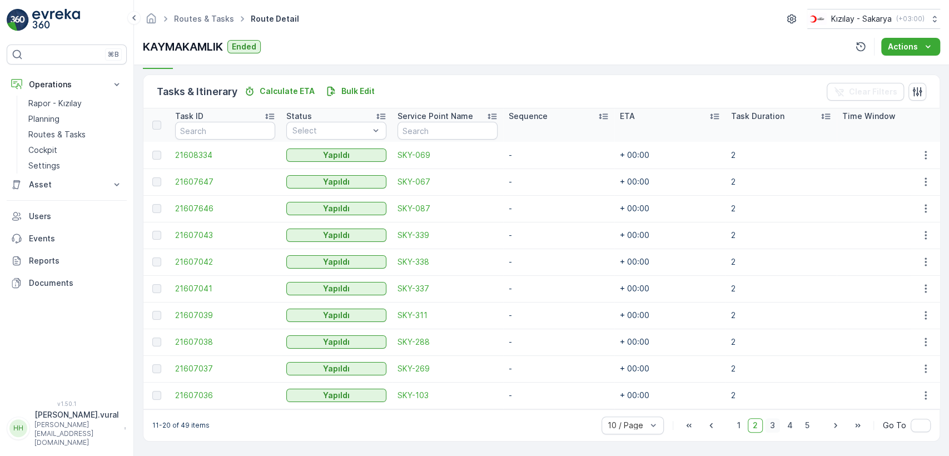
click at [776, 424] on span "3" at bounding box center [772, 425] width 15 height 14
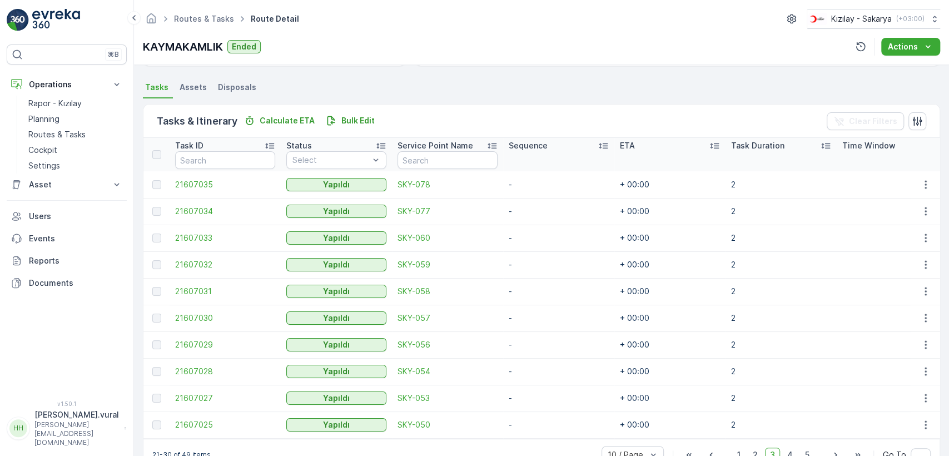
scroll to position [264, 0]
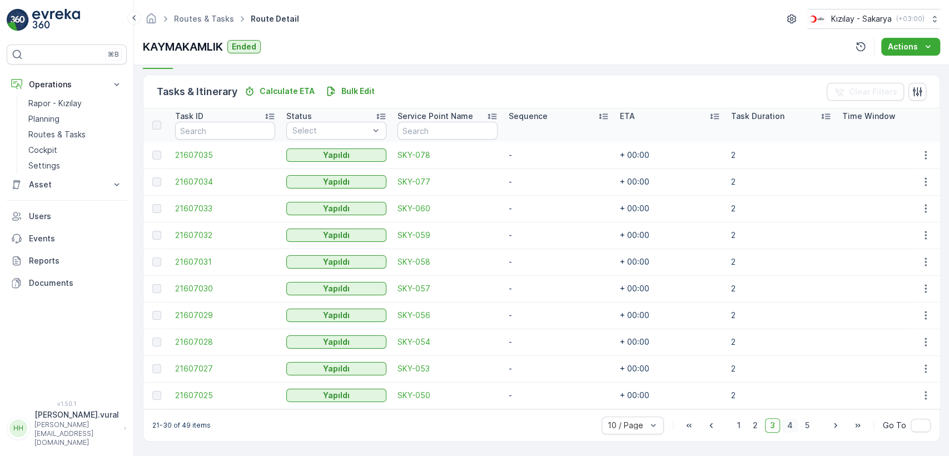
click at [785, 421] on span "4" at bounding box center [790, 425] width 16 height 14
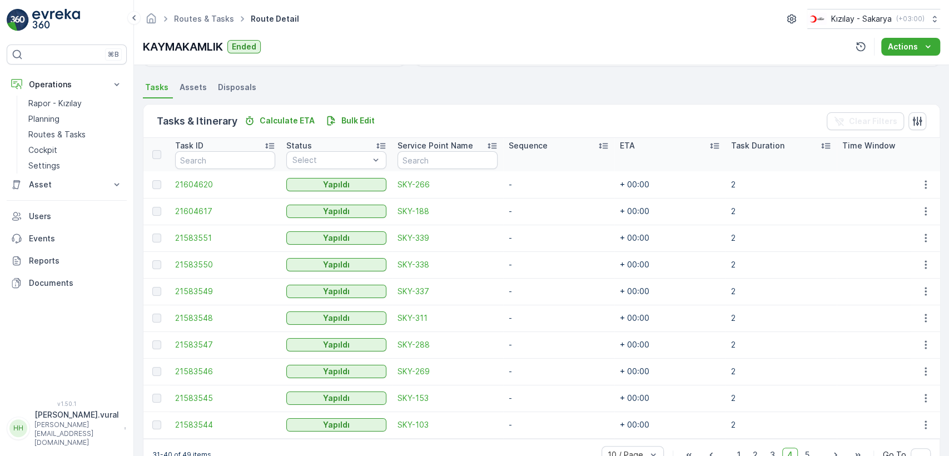
scroll to position [264, 0]
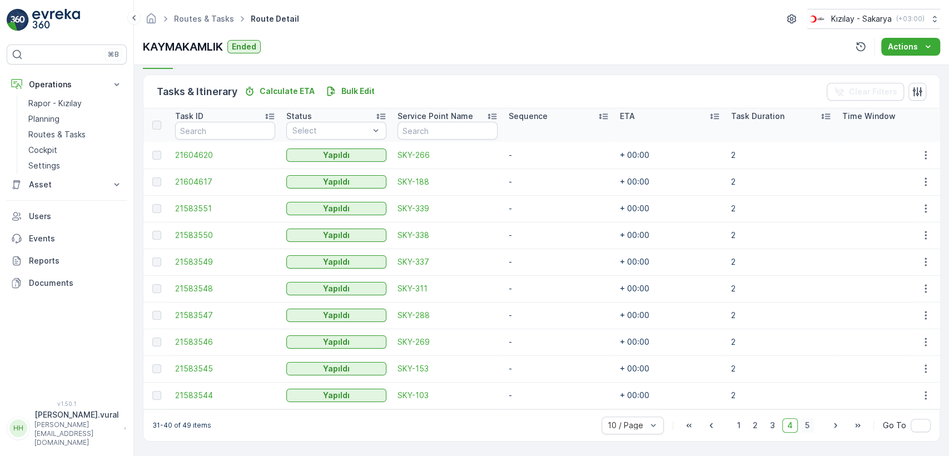
click at [810, 428] on span "5" at bounding box center [807, 425] width 14 height 14
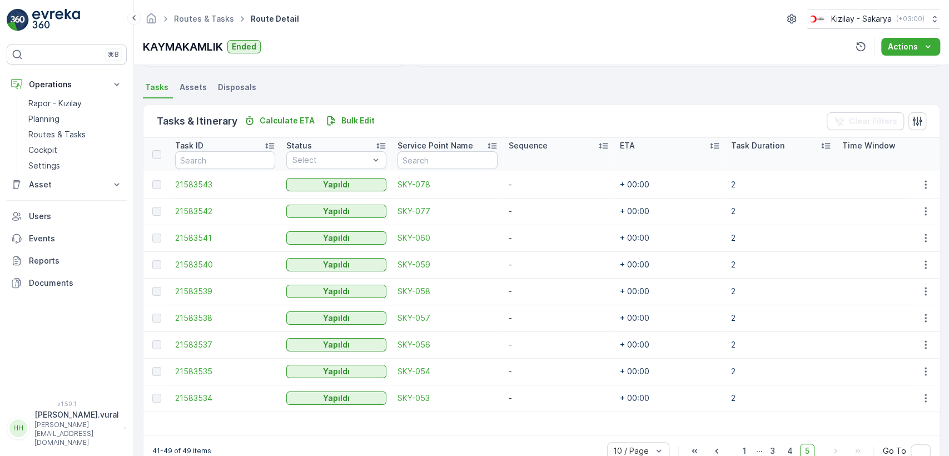
scroll to position [261, 0]
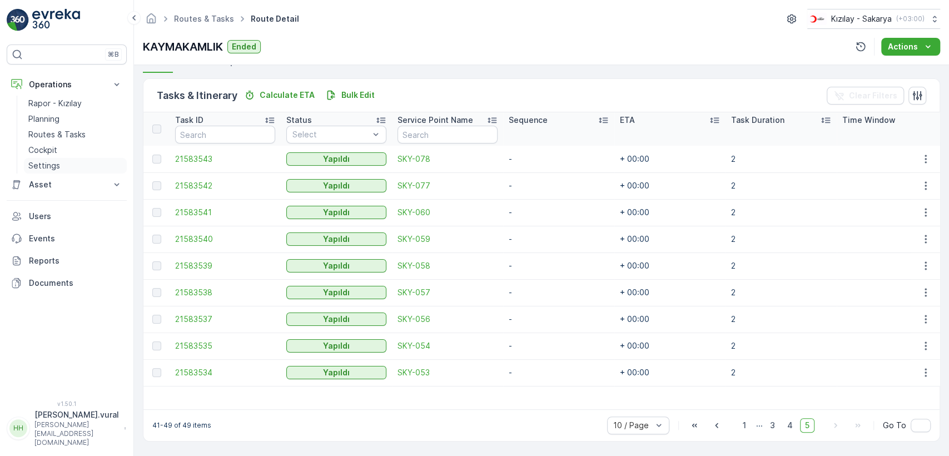
click at [55, 160] on p "Settings" at bounding box center [44, 165] width 32 height 11
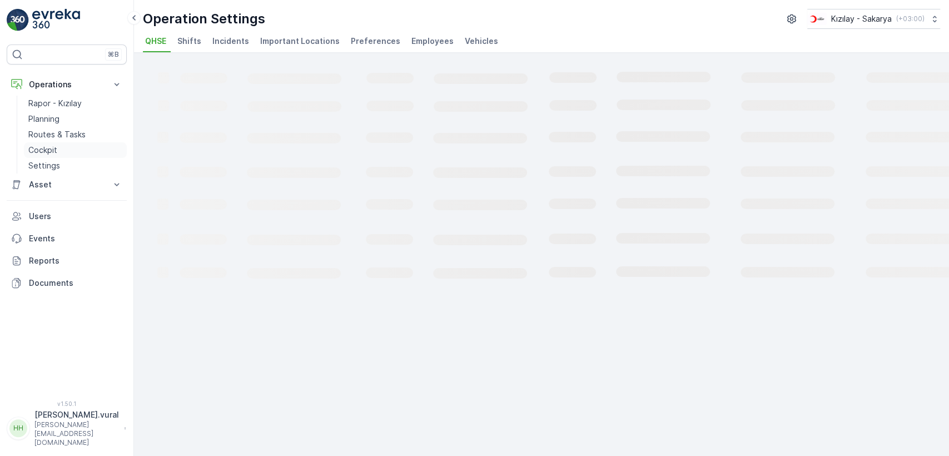
click at [54, 145] on p "Cockpit" at bounding box center [42, 150] width 29 height 11
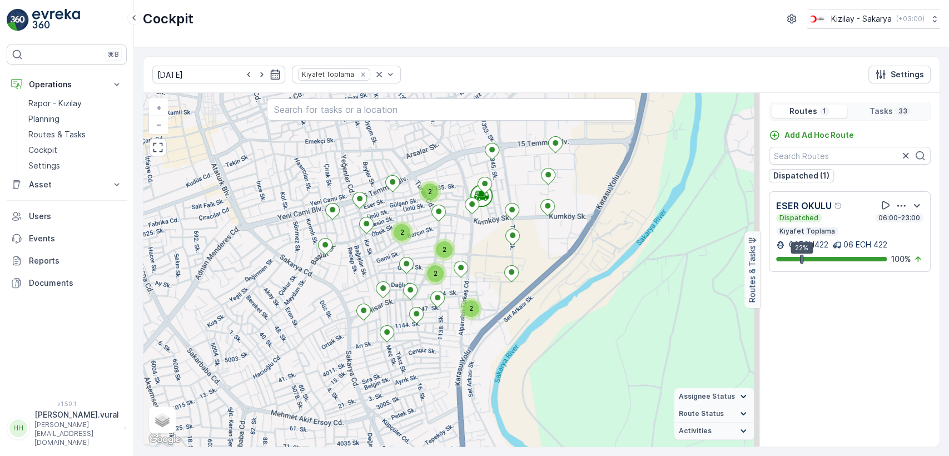
drag, startPoint x: 498, startPoint y: 305, endPoint x: 497, endPoint y: 319, distance: 13.9
click at [497, 319] on div "2 2 2 2 2 + − Satellite Roadmap Terrain Hybrid Leaflet Keyboard shortcuts Map D…" at bounding box center [451, 270] width 616 height 354
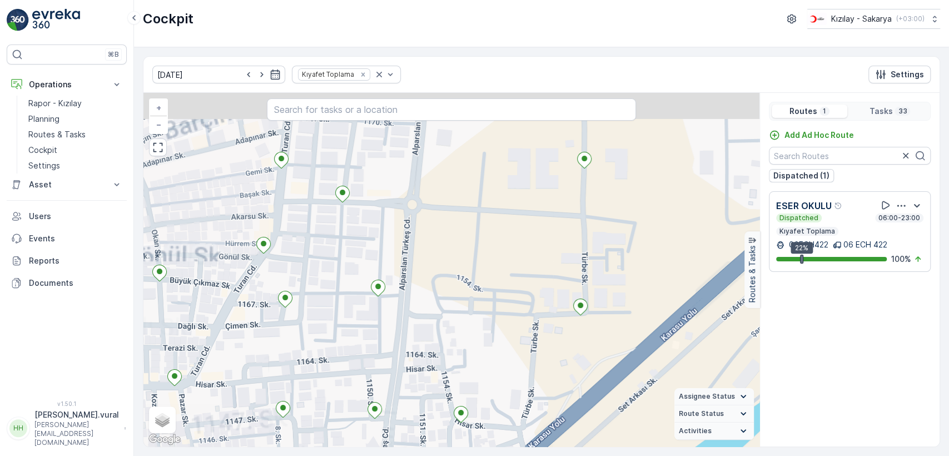
drag, startPoint x: 476, startPoint y: 295, endPoint x: 488, endPoint y: 352, distance: 59.0
click at [487, 414] on div "+ − Satellite Roadmap Terrain Hybrid Leaflet Keyboard shortcuts Map Data Map da…" at bounding box center [451, 270] width 616 height 354
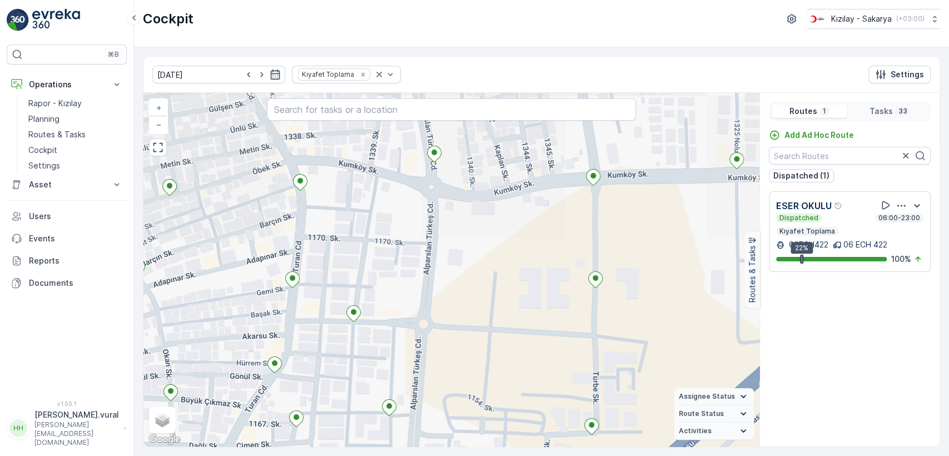
drag, startPoint x: 490, startPoint y: 226, endPoint x: 502, endPoint y: 334, distance: 108.5
click at [504, 334] on div "+ − Satellite Roadmap Terrain Hybrid Leaflet Keyboard shortcuts Map Data Map da…" at bounding box center [451, 270] width 616 height 354
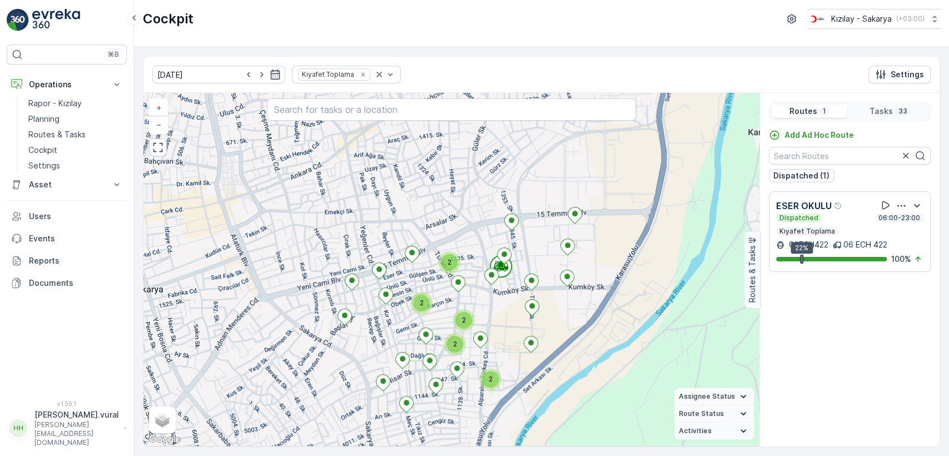
drag, startPoint x: 512, startPoint y: 315, endPoint x: 526, endPoint y: 270, distance: 47.3
click at [526, 292] on div "2 2 2 2 2 + − Satellite Roadmap Terrain Hybrid Leaflet Keyboard shortcuts Map D…" at bounding box center [451, 270] width 616 height 354
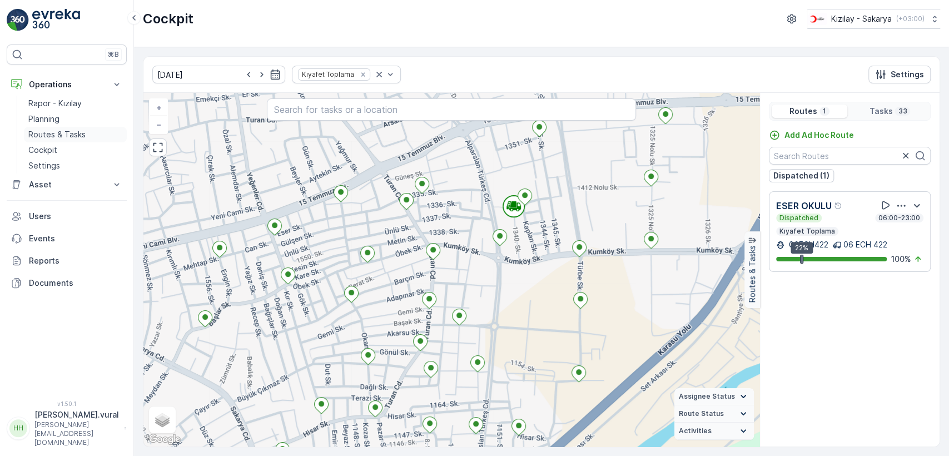
click at [73, 133] on p "Routes & Tasks" at bounding box center [56, 134] width 57 height 11
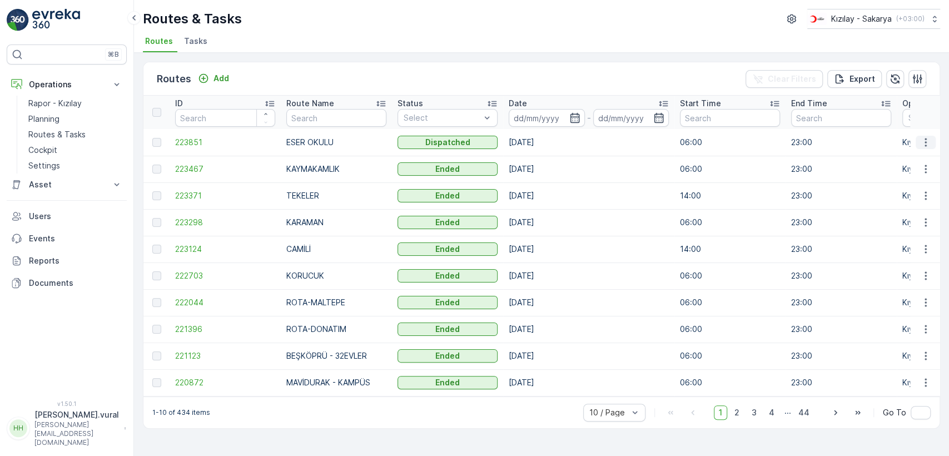
drag, startPoint x: 934, startPoint y: 142, endPoint x: 925, endPoint y: 147, distance: 10.7
click at [937, 145] on td at bounding box center [925, 142] width 30 height 27
click at [925, 147] on button "button" at bounding box center [926, 142] width 20 height 13
click at [911, 158] on span "See More Details" at bounding box center [899, 158] width 64 height 11
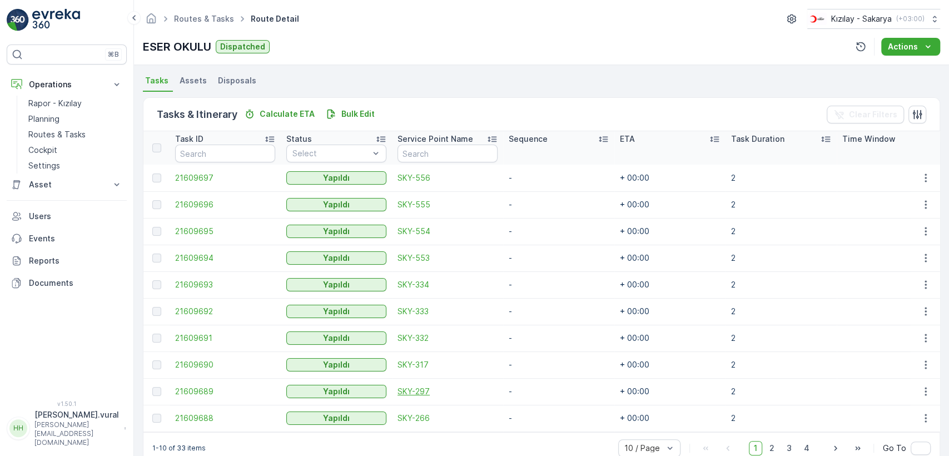
scroll to position [264, 0]
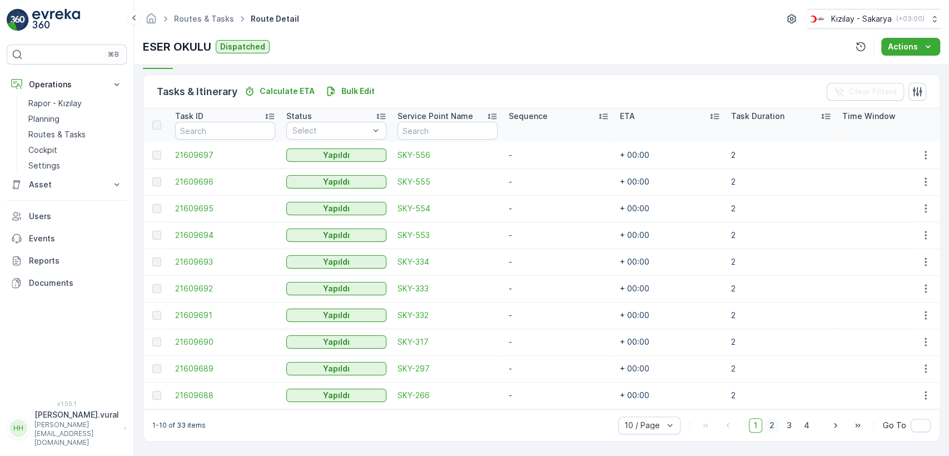
click at [778, 429] on span "2" at bounding box center [771, 425] width 15 height 14
click at [794, 426] on span "3" at bounding box center [789, 425] width 15 height 14
click at [807, 426] on span "4" at bounding box center [807, 425] width 16 height 14
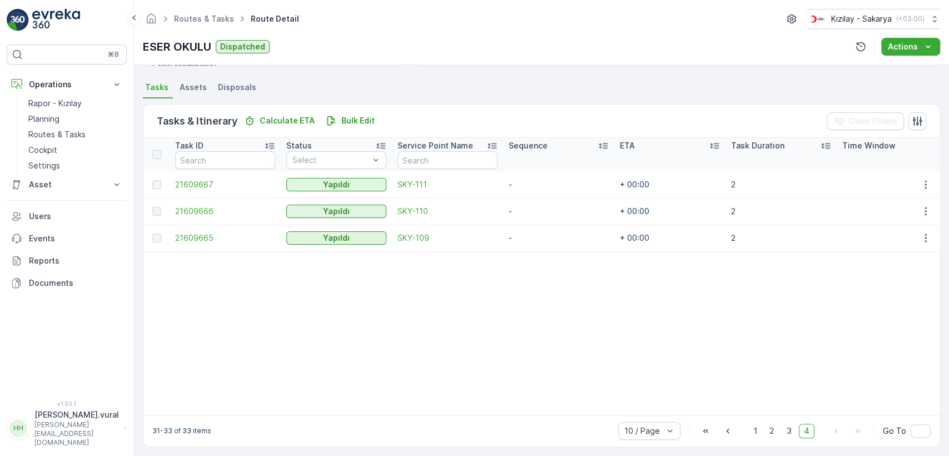
scroll to position [240, 0]
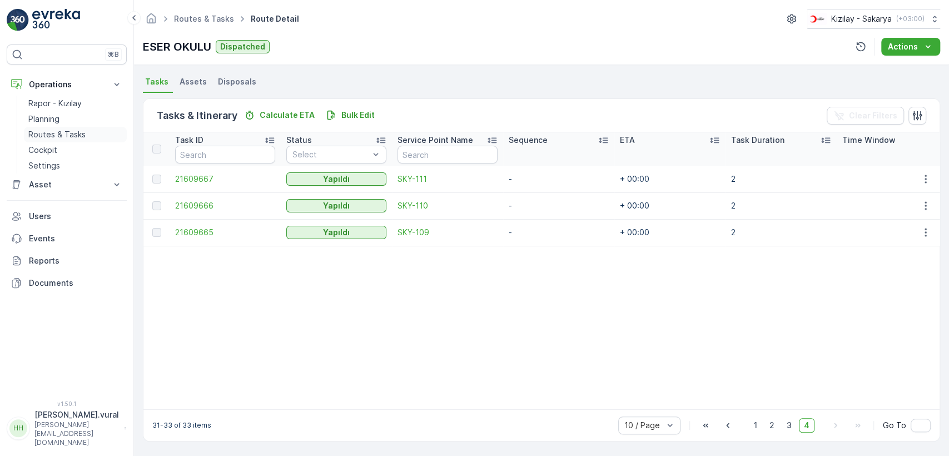
click at [45, 135] on p "Routes & Tasks" at bounding box center [56, 134] width 57 height 11
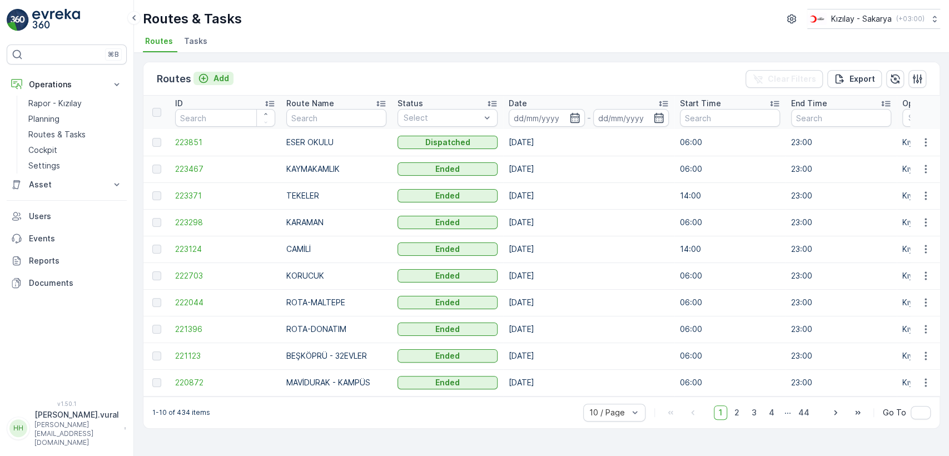
click at [223, 76] on p "Add" at bounding box center [221, 78] width 16 height 11
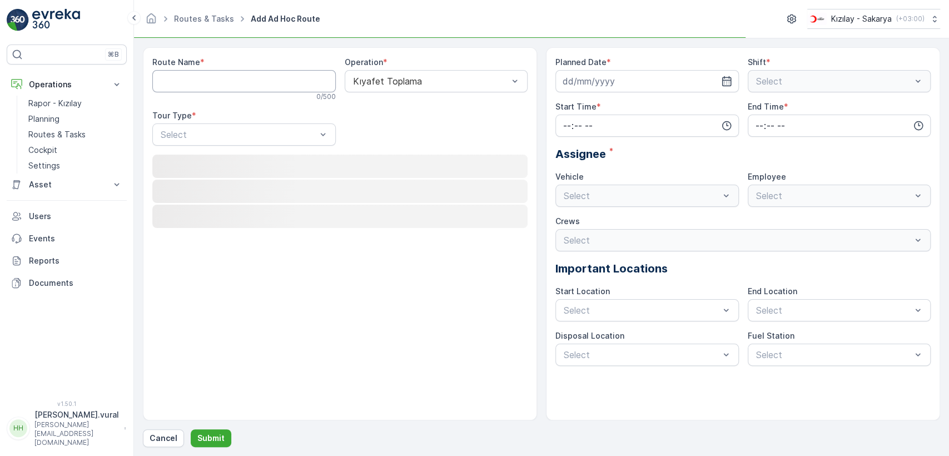
click at [223, 76] on Name "Route Name" at bounding box center [243, 81] width 183 height 22
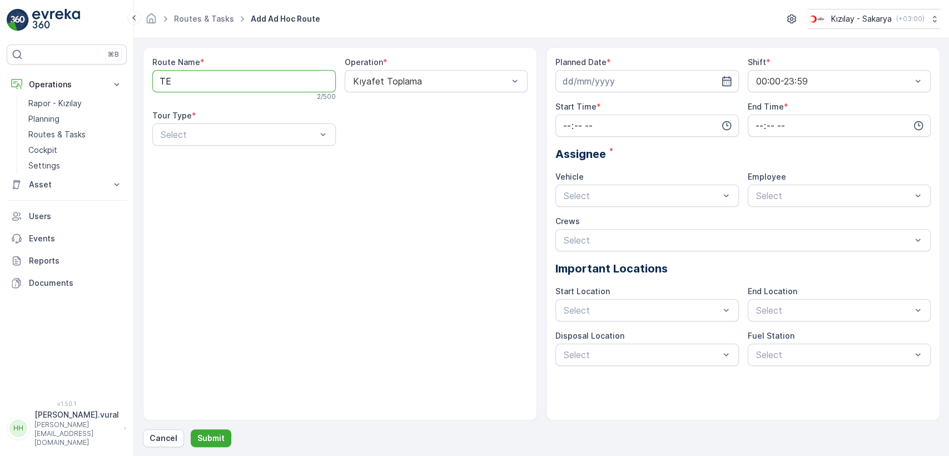
type Name "T"
type Name "KAYMAKAMLIK"
click at [218, 152] on div "Static" at bounding box center [243, 161] width 183 height 19
drag, startPoint x: 416, startPoint y: 108, endPoint x: 408, endPoint y: 124, distance: 17.9
click at [415, 110] on div "Route Name * KAYMAKAMLIK 11 / 500 Operation * Kıyafet Toplama Tour Type * optio…" at bounding box center [339, 106] width 375 height 98
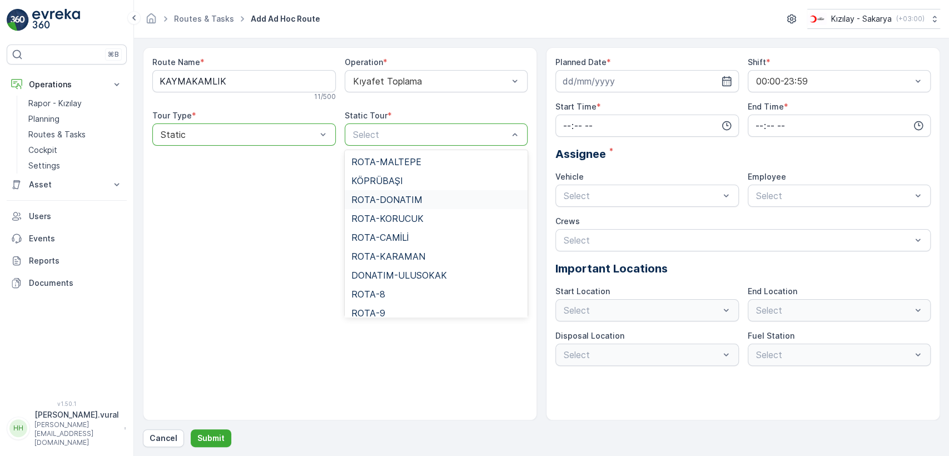
type input "K"
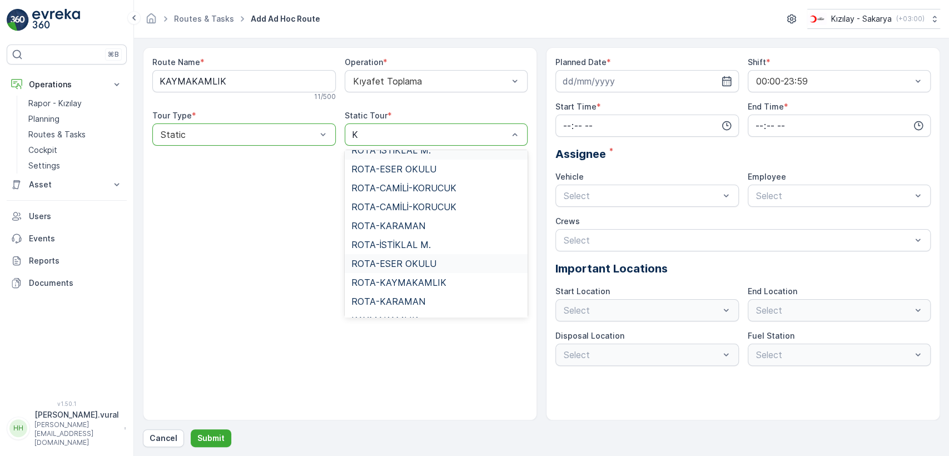
scroll to position [123, 0]
click at [431, 290] on div "KAYMAKAMLIK" at bounding box center [436, 284] width 183 height 19
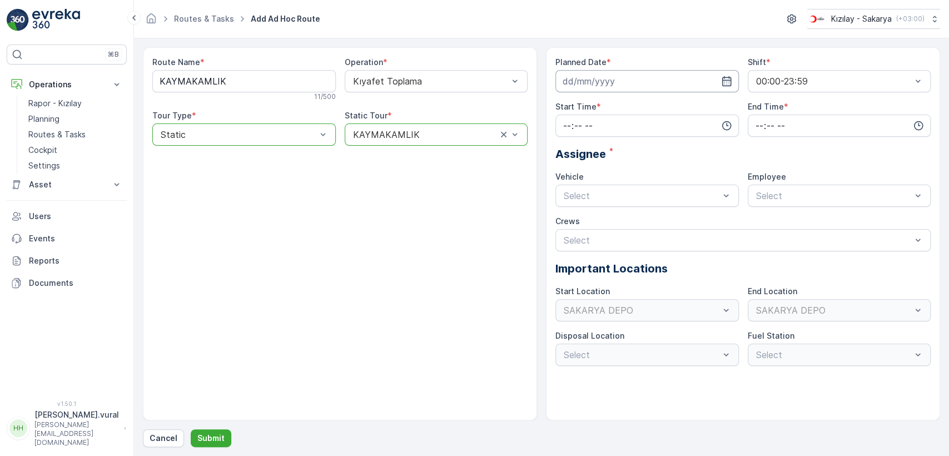
click at [627, 82] on input at bounding box center [646, 81] width 183 height 22
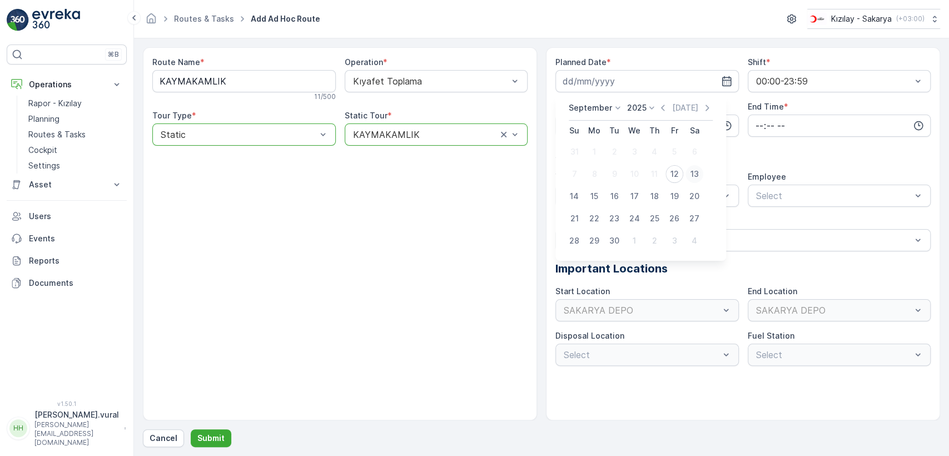
click at [693, 173] on div "13" at bounding box center [694, 174] width 18 height 18
type input "[DATE]"
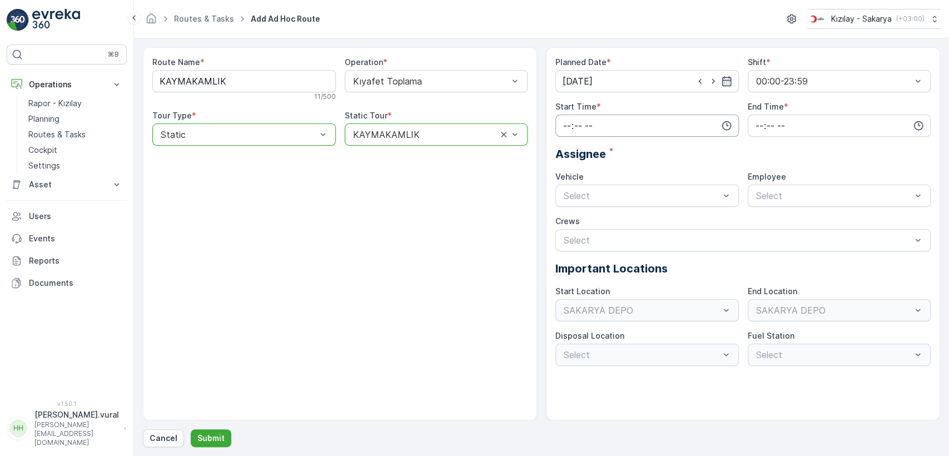
click at [637, 130] on input "time" at bounding box center [646, 126] width 183 height 22
click at [565, 233] on span "10" at bounding box center [566, 237] width 9 height 11
type input "10:00"
click at [805, 124] on input "time" at bounding box center [839, 126] width 183 height 22
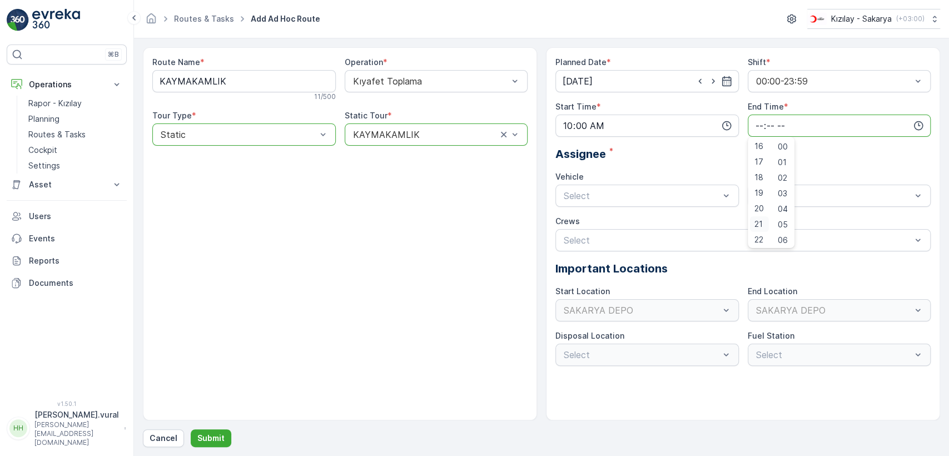
scroll to position [267, 0]
click at [760, 235] on span "23" at bounding box center [758, 237] width 9 height 11
type input "23:00"
click at [635, 185] on div "Select" at bounding box center [646, 196] width 183 height 22
click at [617, 215] on div "06 DCG 614" at bounding box center [646, 222] width 183 height 19
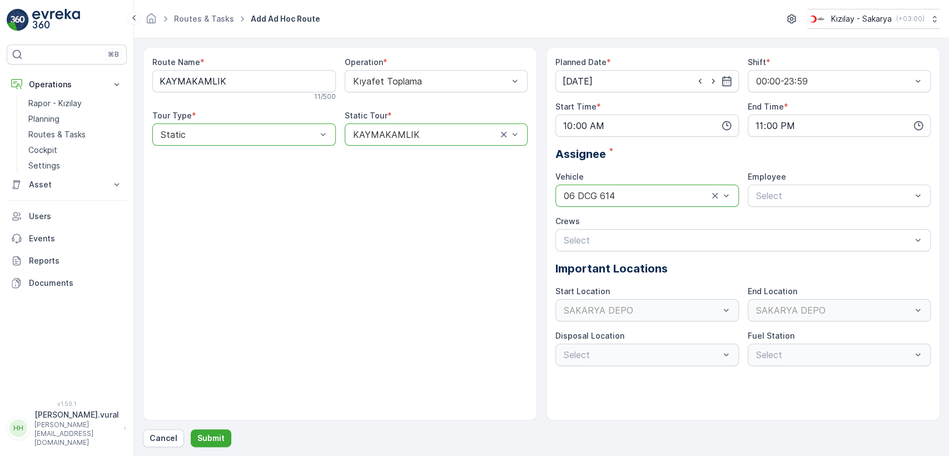
click at [635, 196] on div at bounding box center [636, 196] width 147 height 10
click at [623, 231] on div "06 DCG 614" at bounding box center [646, 222] width 183 height 19
click at [628, 197] on div at bounding box center [636, 196] width 147 height 10
click at [615, 232] on div "06 ECH 422" at bounding box center [646, 241] width 183 height 19
click at [769, 228] on div "06ECH422" at bounding box center [839, 222] width 183 height 19
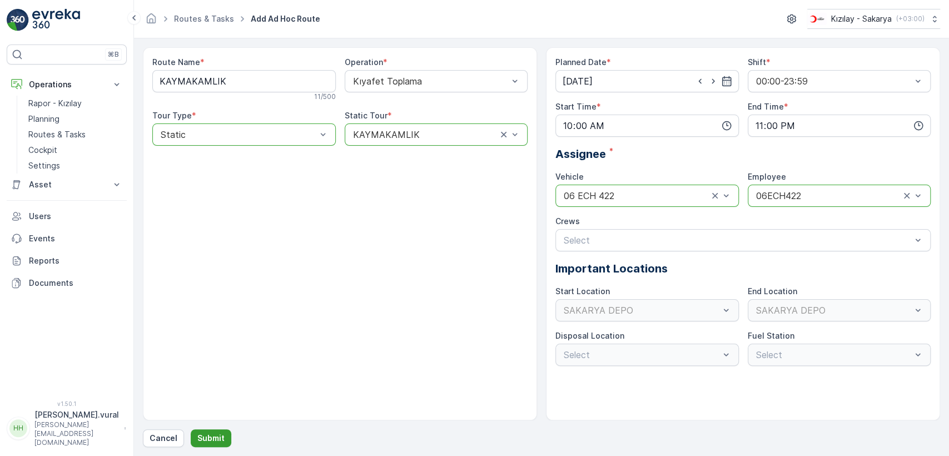
click at [210, 441] on p "Submit" at bounding box center [210, 437] width 27 height 11
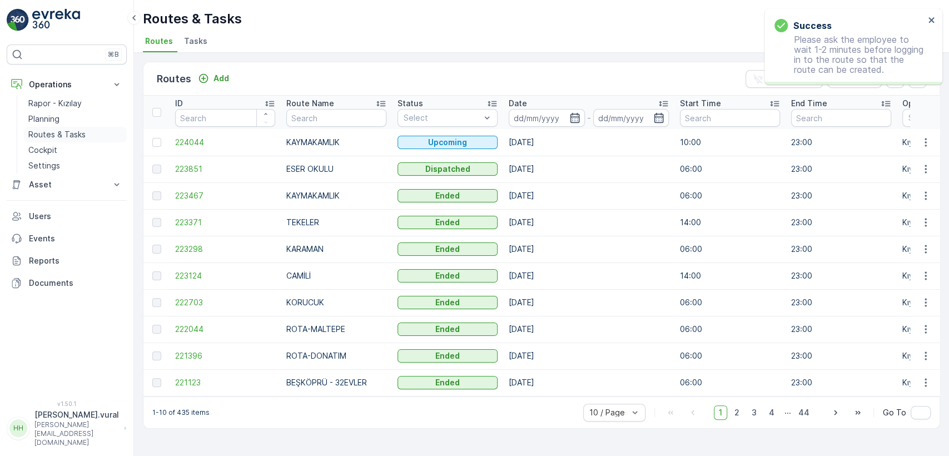
click at [36, 137] on p "Routes & Tasks" at bounding box center [56, 134] width 57 height 11
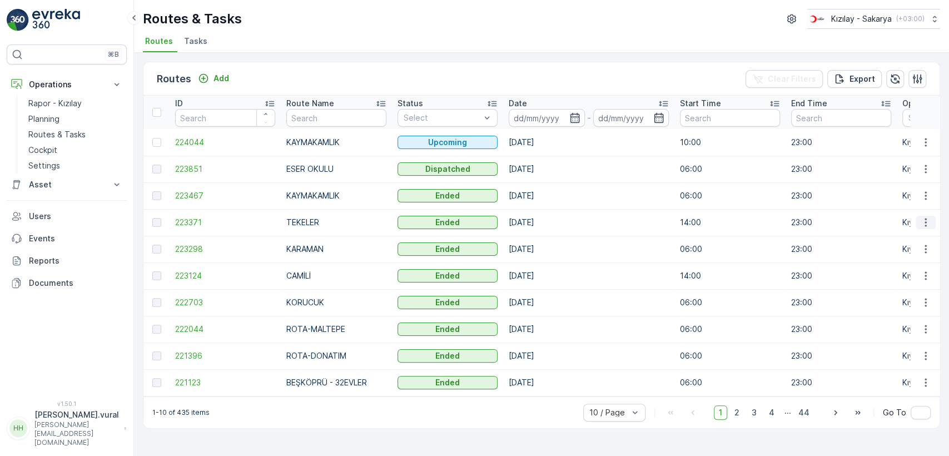
click at [929, 222] on icon "button" at bounding box center [925, 222] width 11 height 11
click at [918, 232] on div "See More Details" at bounding box center [906, 239] width 86 height 16
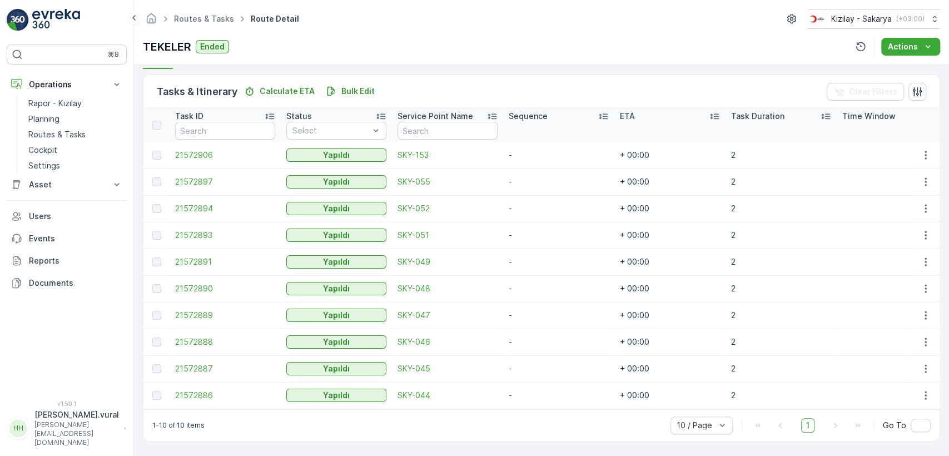
scroll to position [264, 0]
click at [52, 127] on link "Routes & Tasks" at bounding box center [75, 135] width 103 height 16
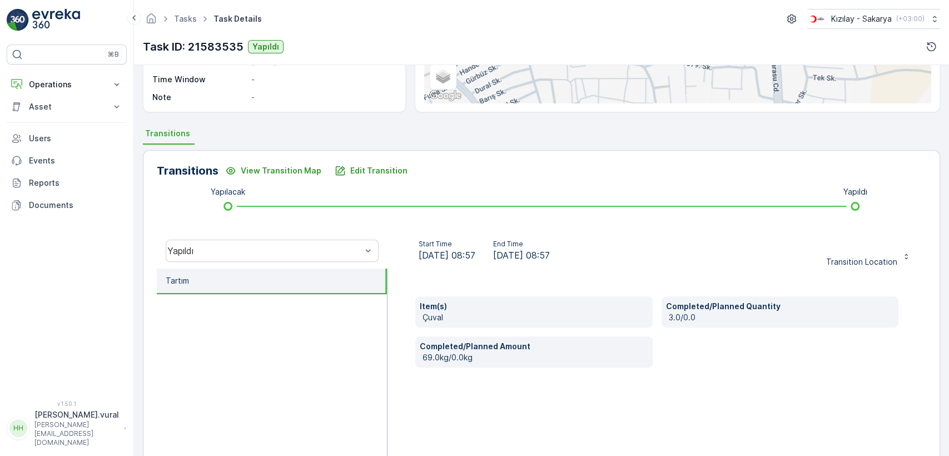
scroll to position [185, 0]
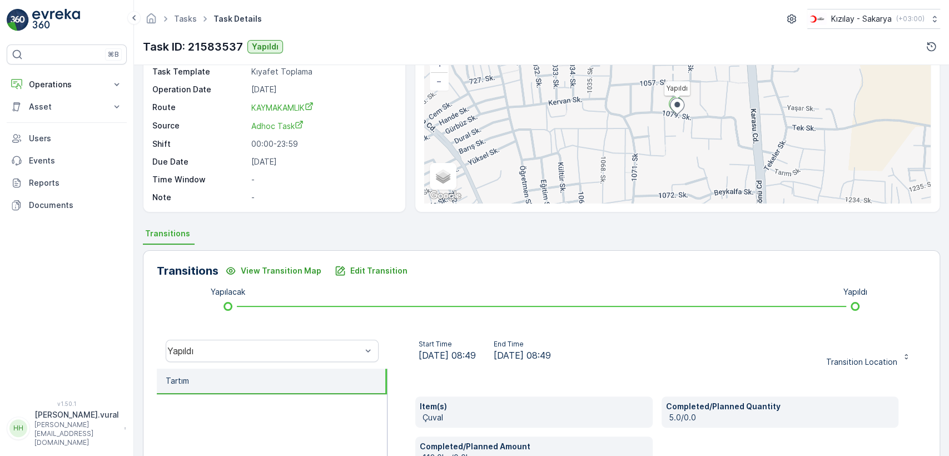
scroll to position [245, 0]
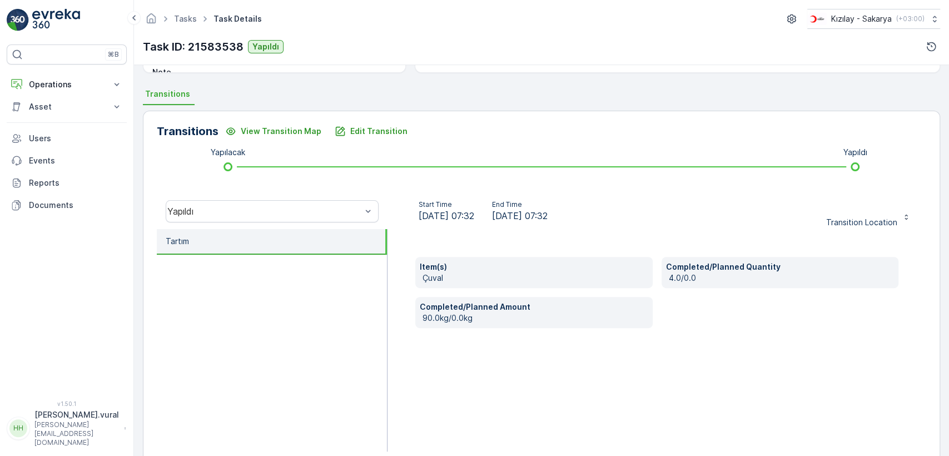
scroll to position [245, 0]
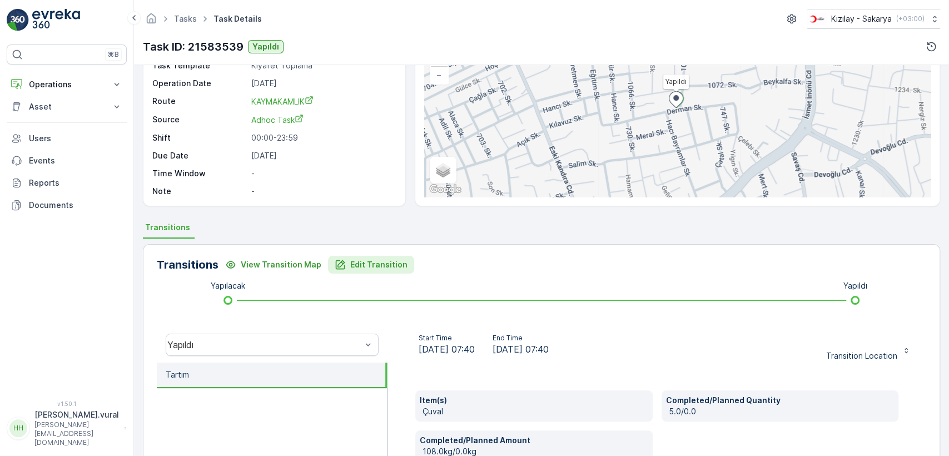
scroll to position [245, 0]
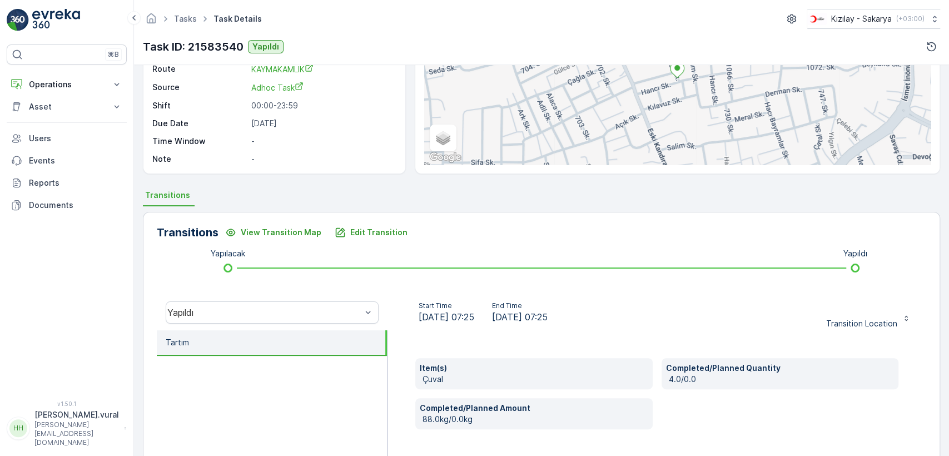
scroll to position [245, 0]
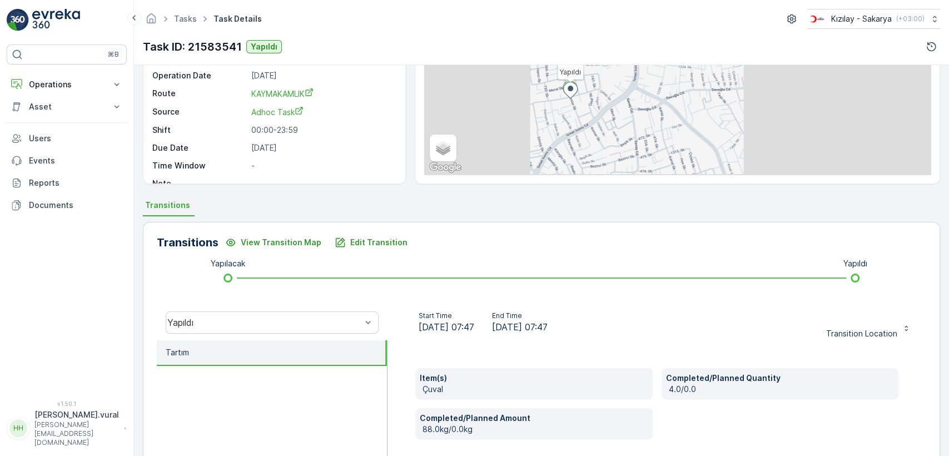
scroll to position [245, 0]
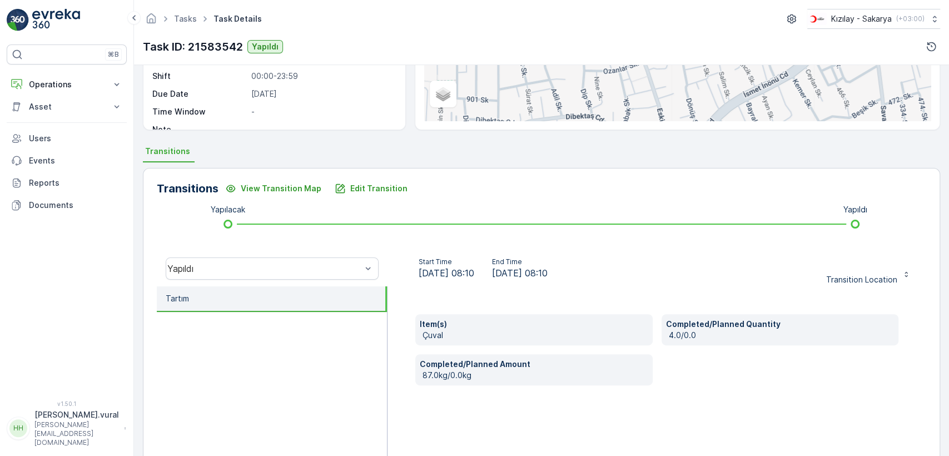
scroll to position [185, 0]
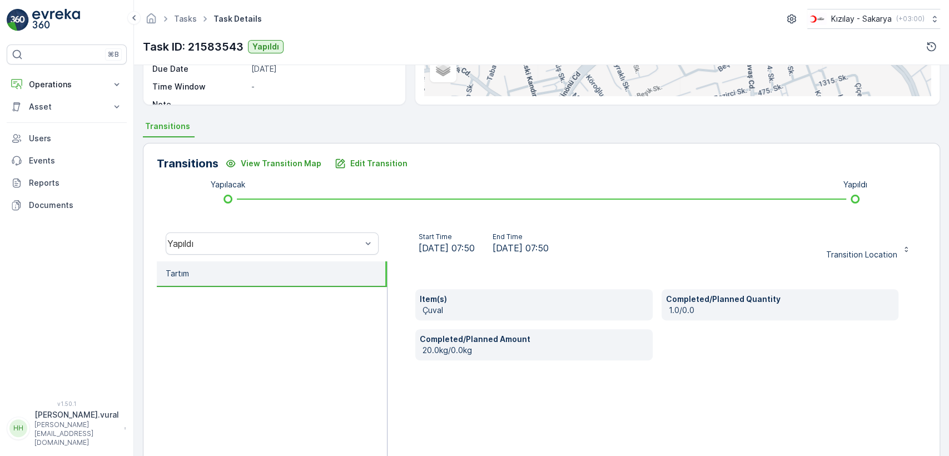
scroll to position [245, 0]
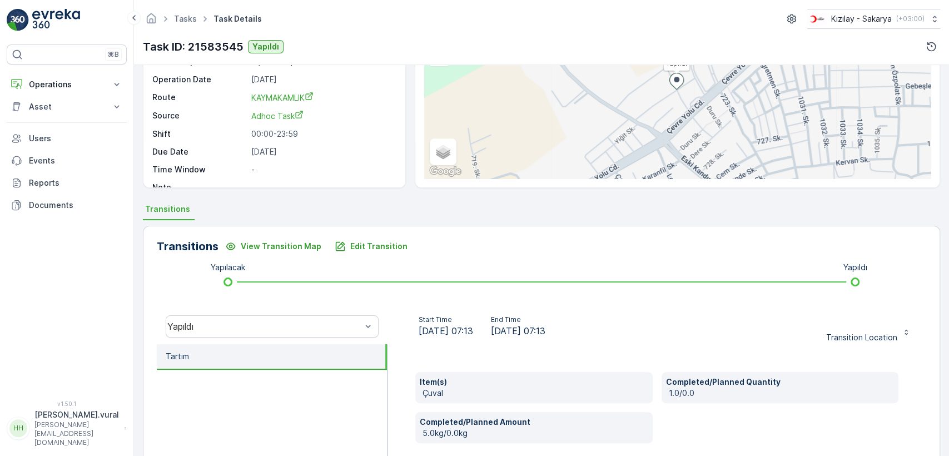
scroll to position [245, 0]
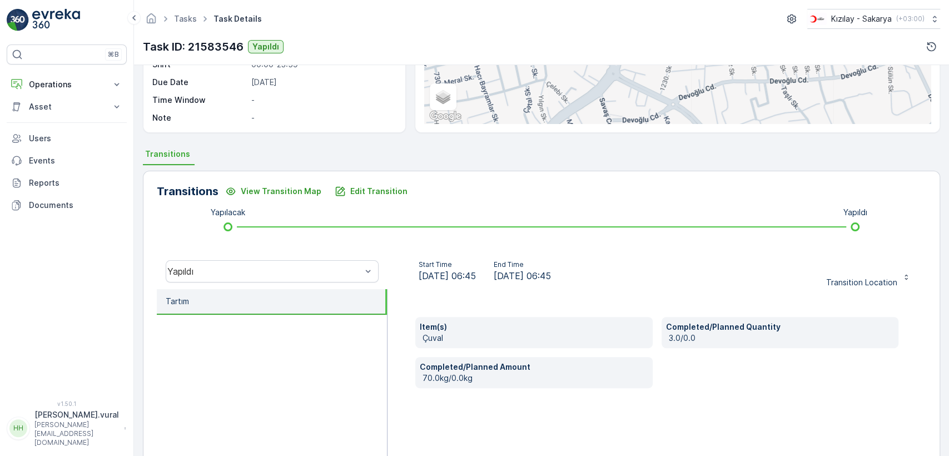
scroll to position [185, 0]
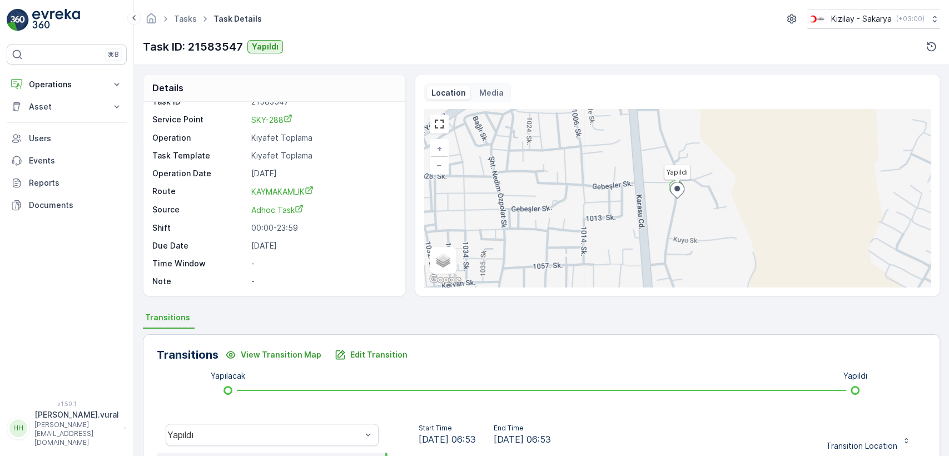
scroll to position [185, 0]
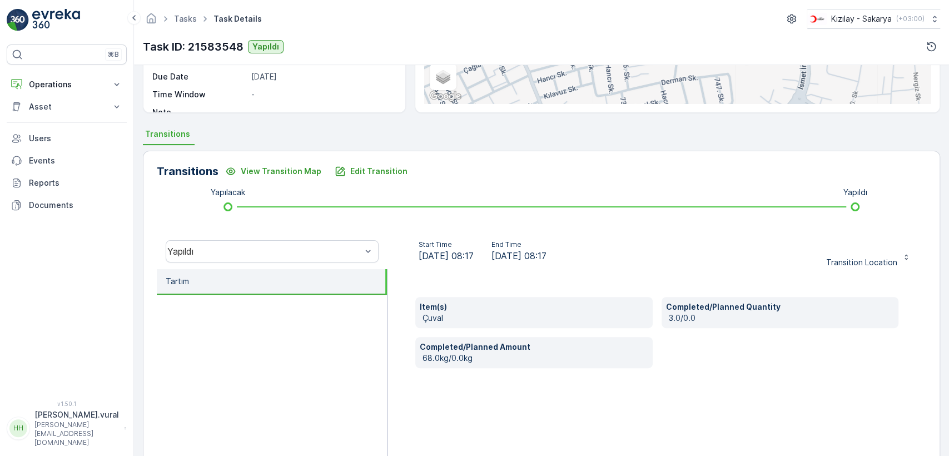
scroll to position [245, 0]
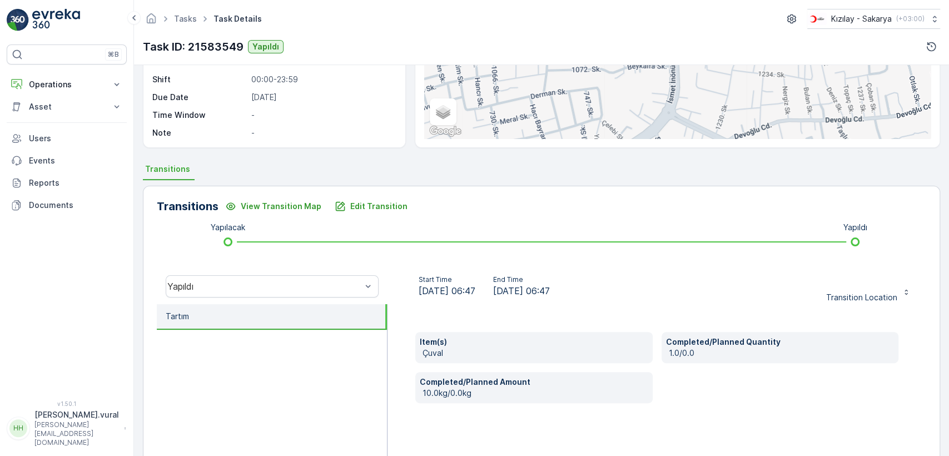
scroll to position [245, 0]
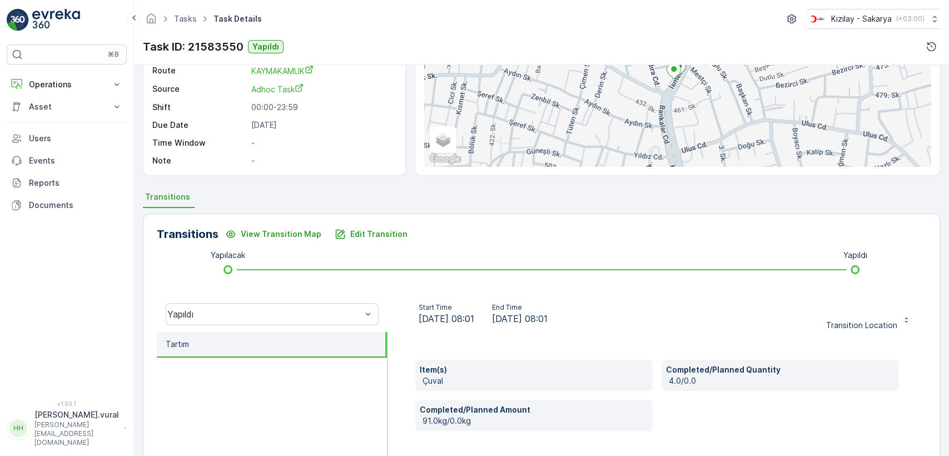
scroll to position [245, 0]
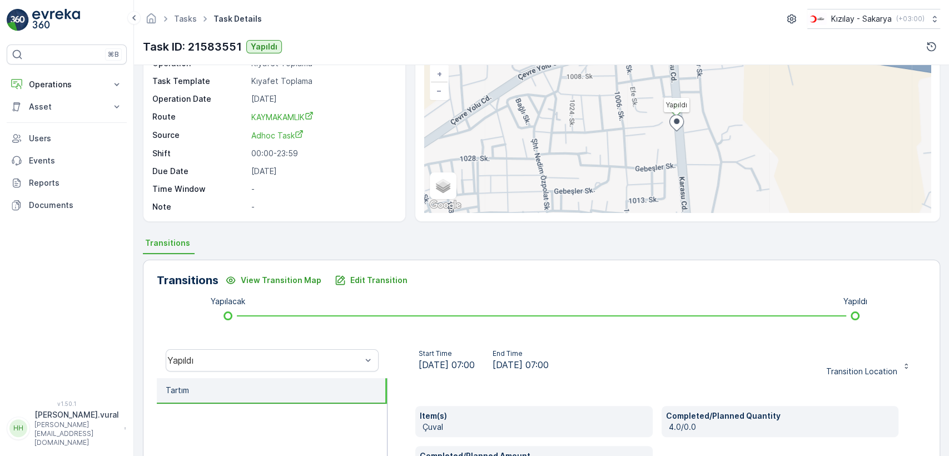
scroll to position [245, 0]
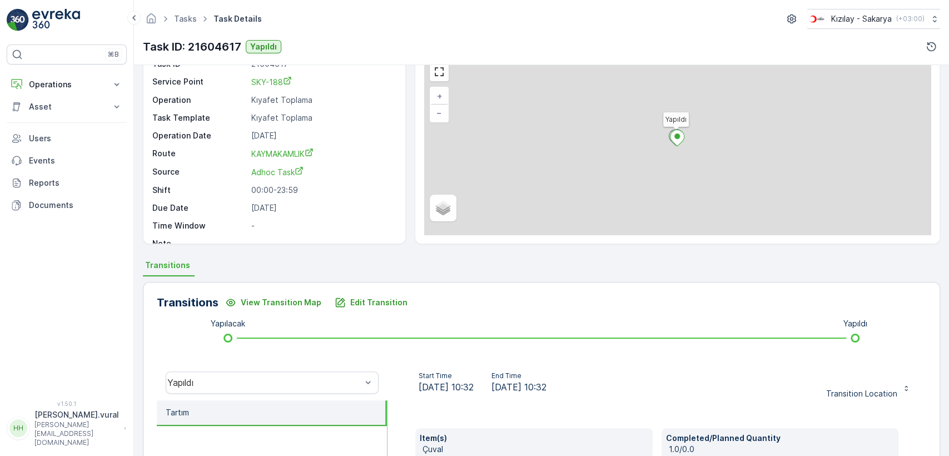
scroll to position [245, 0]
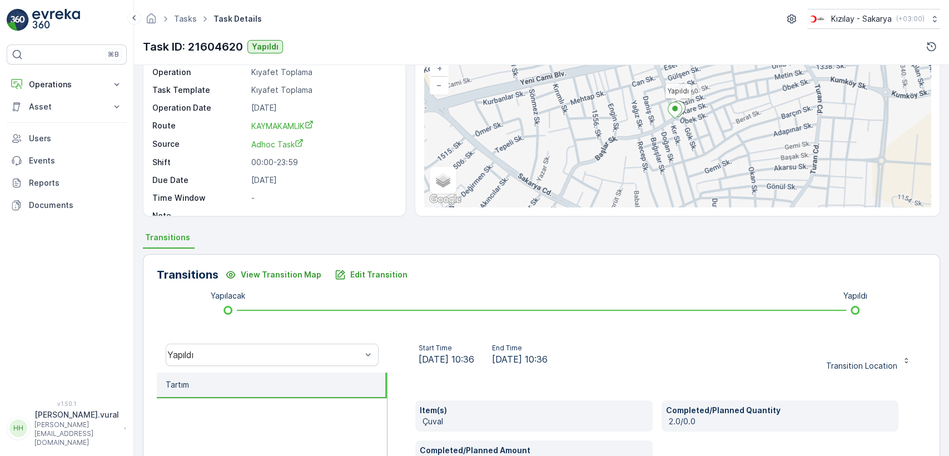
scroll to position [185, 0]
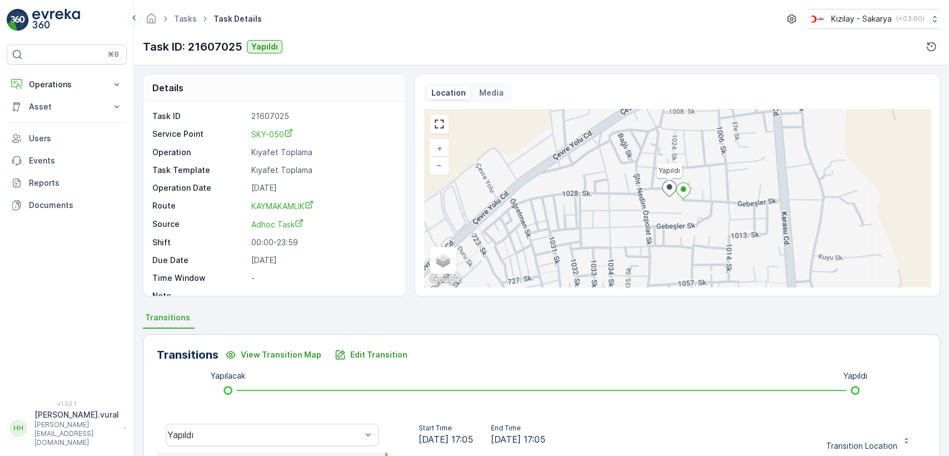
scroll to position [245, 0]
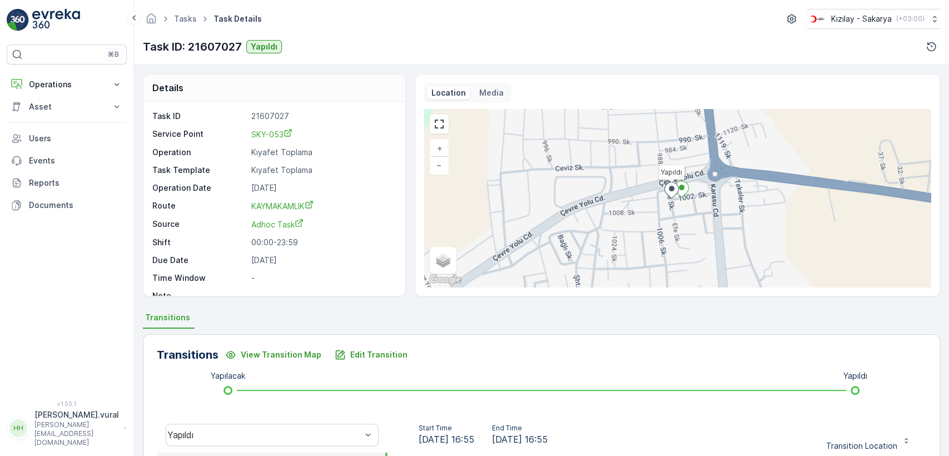
scroll to position [185, 0]
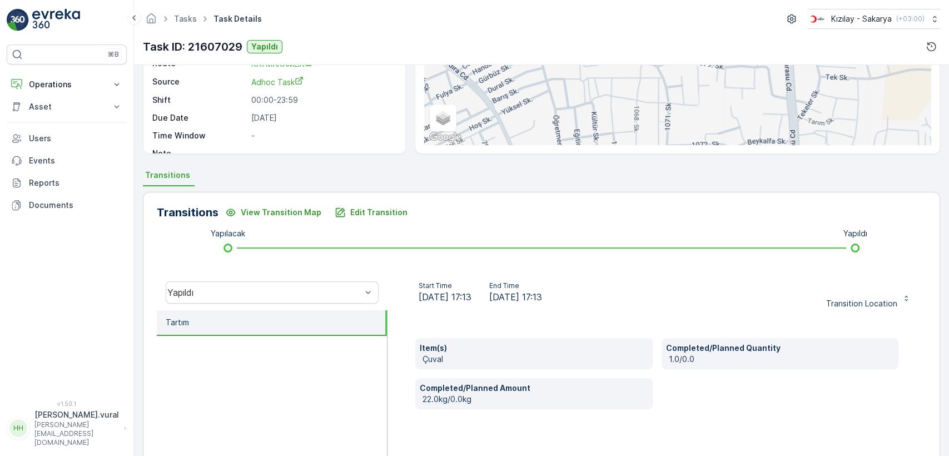
scroll to position [245, 0]
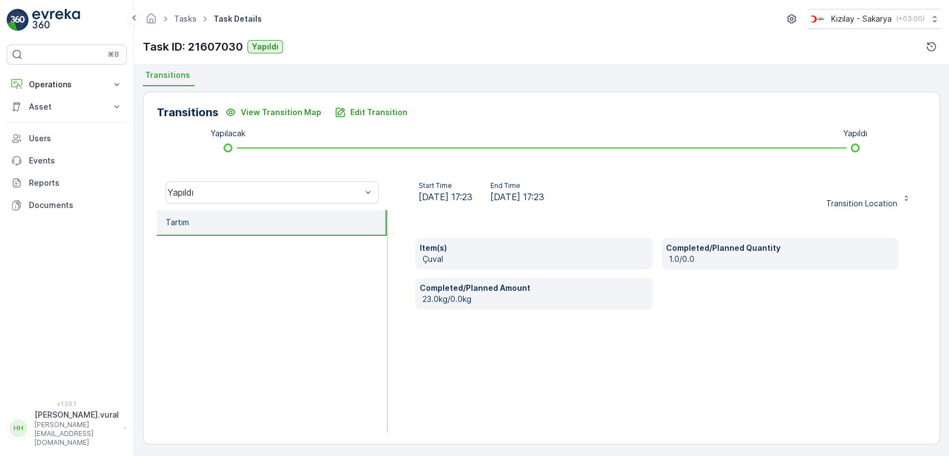
scroll to position [245, 0]
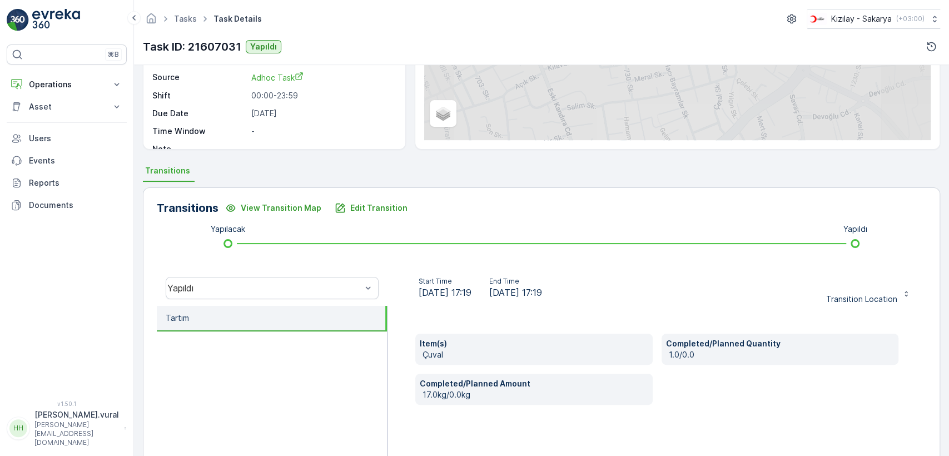
scroll to position [245, 0]
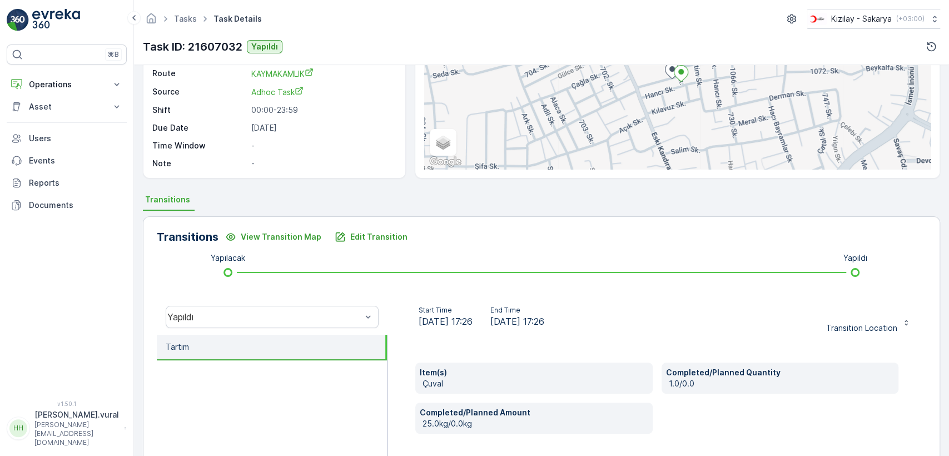
scroll to position [245, 0]
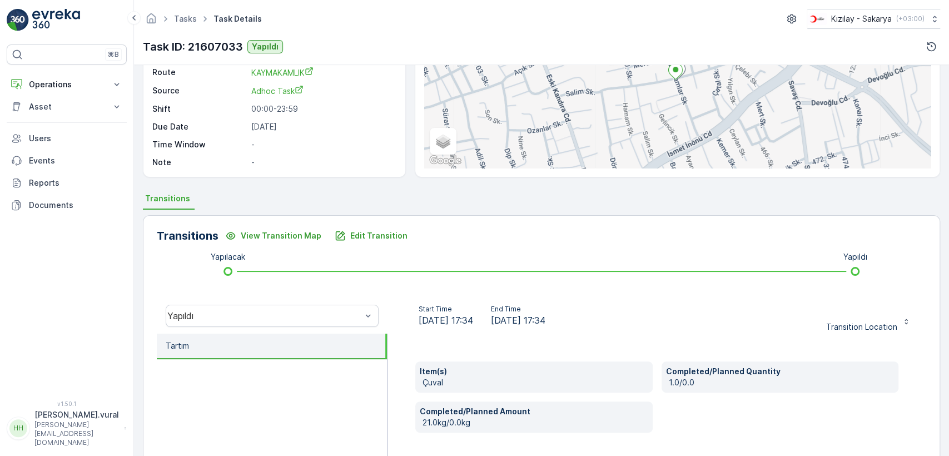
scroll to position [185, 0]
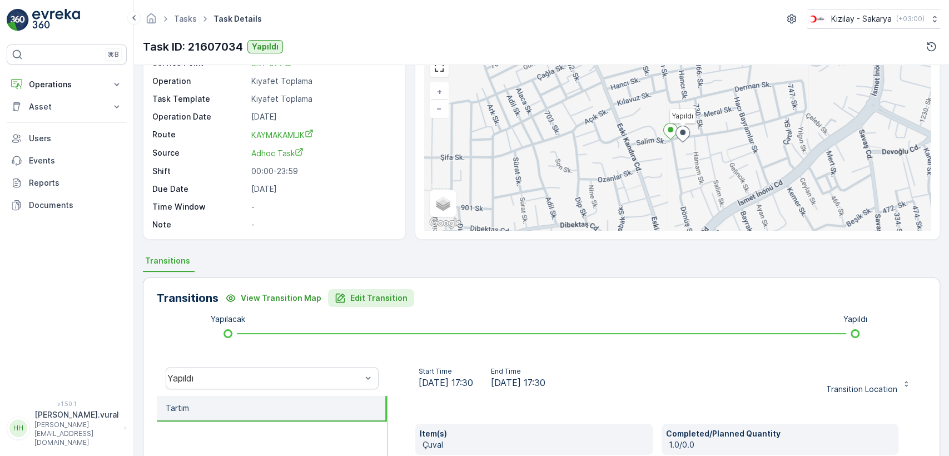
scroll to position [185, 0]
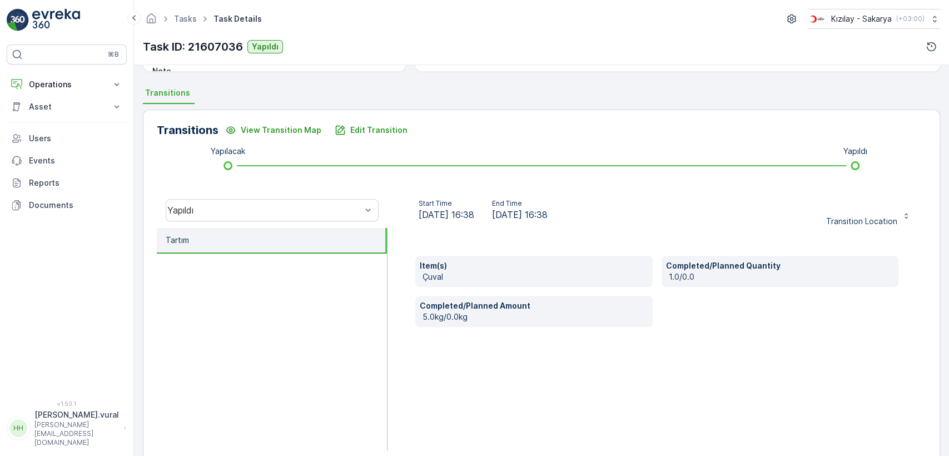
scroll to position [245, 0]
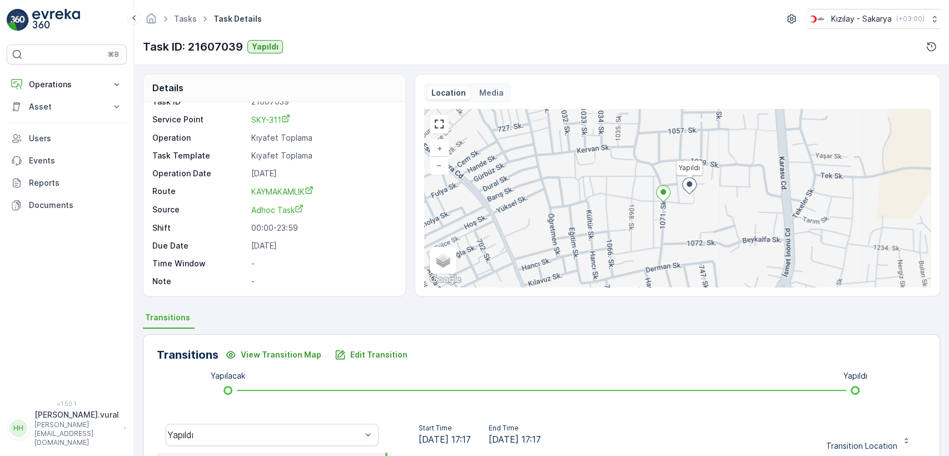
scroll to position [185, 0]
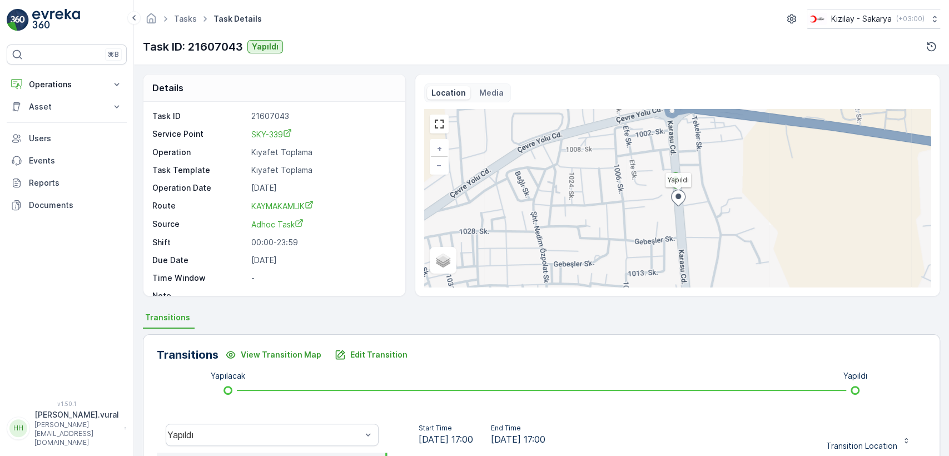
scroll to position [245, 0]
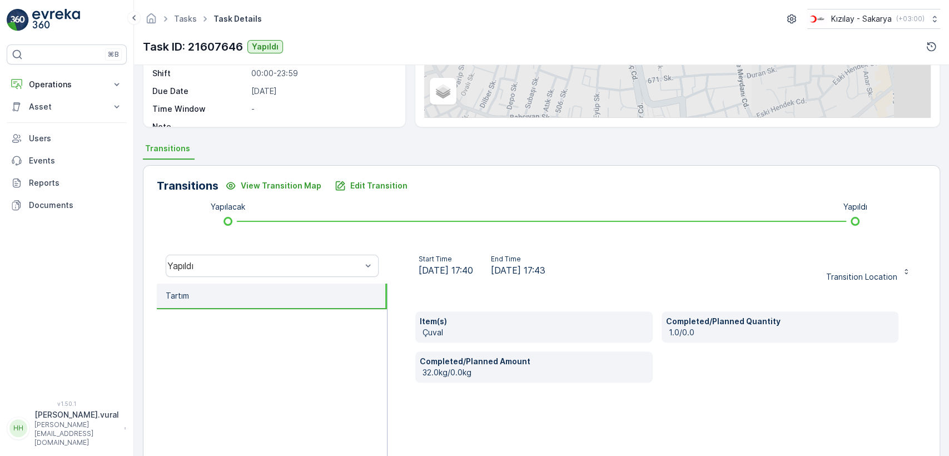
scroll to position [245, 0]
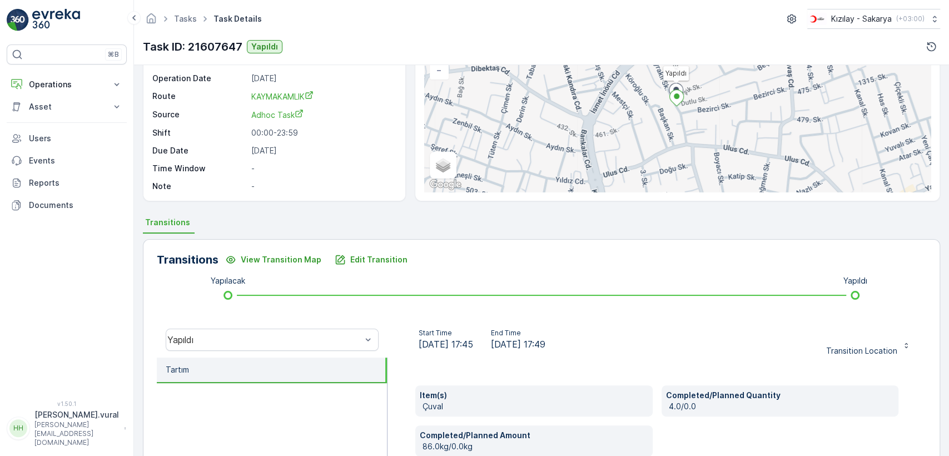
scroll to position [185, 0]
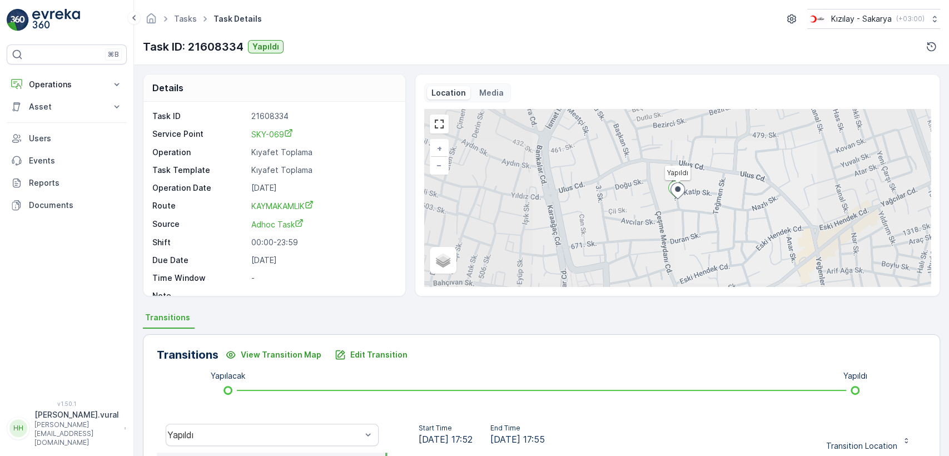
scroll to position [245, 0]
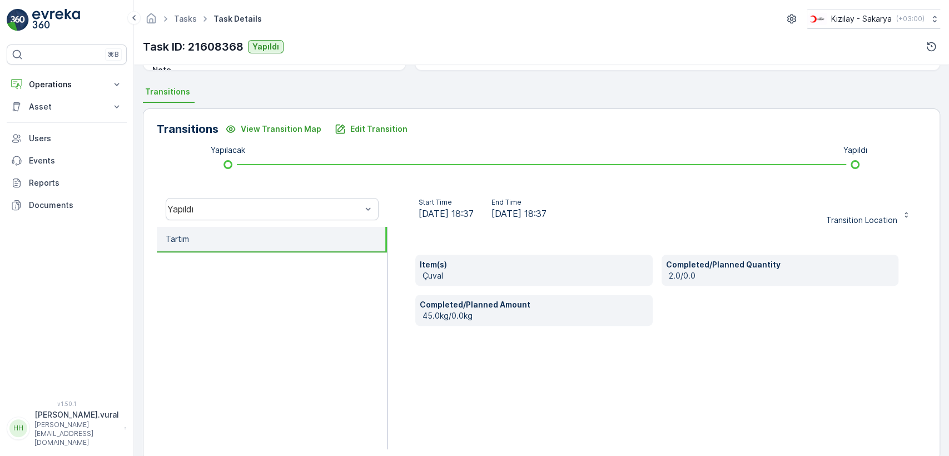
scroll to position [245, 0]
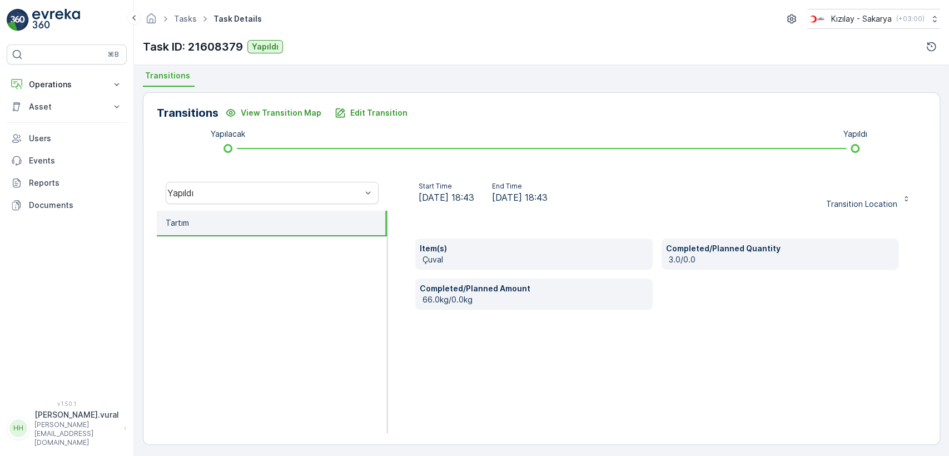
scroll to position [245, 0]
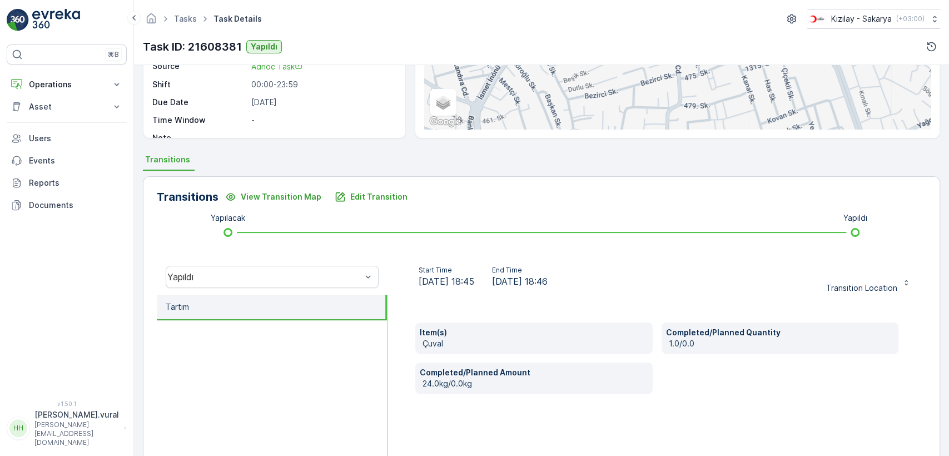
scroll to position [245, 0]
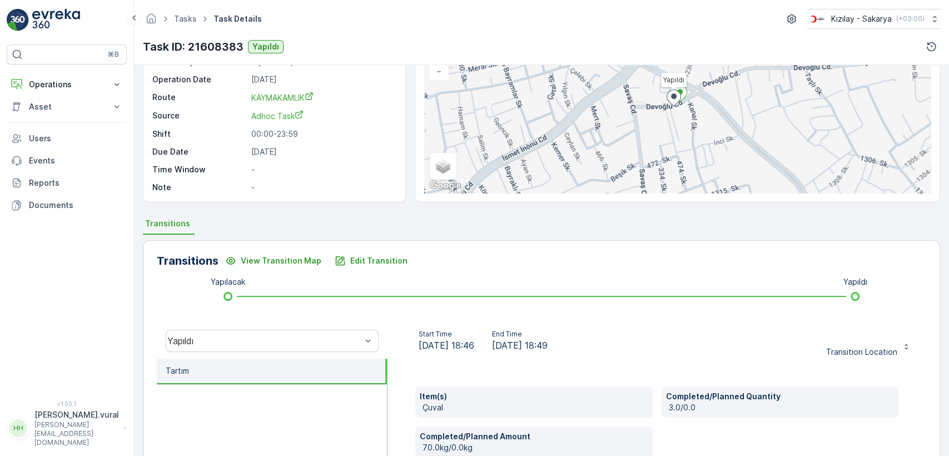
scroll to position [245, 0]
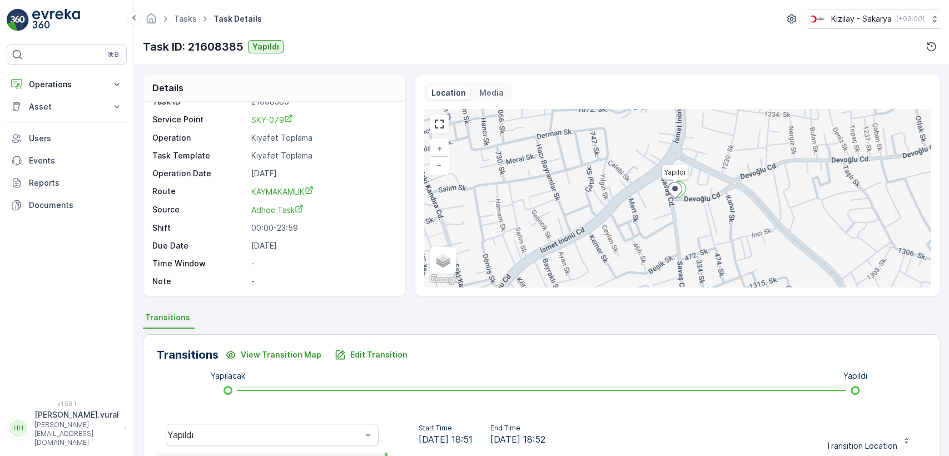
scroll to position [185, 0]
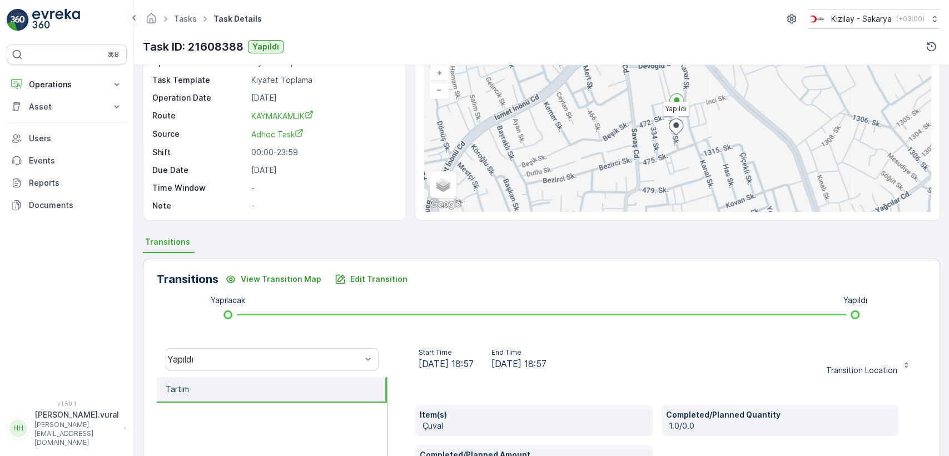
scroll to position [185, 0]
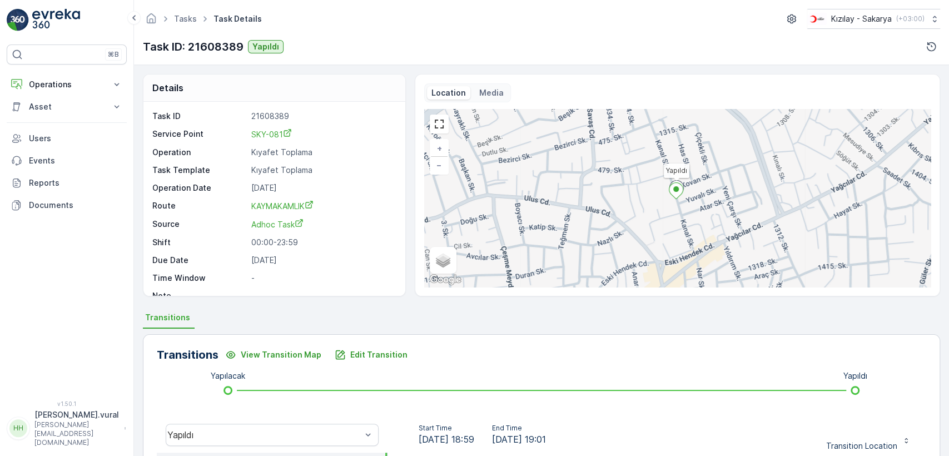
scroll to position [245, 0]
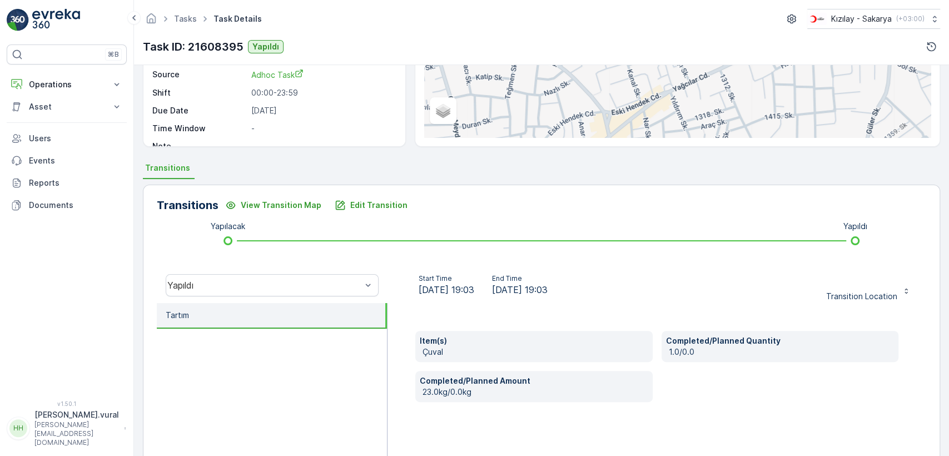
scroll to position [245, 0]
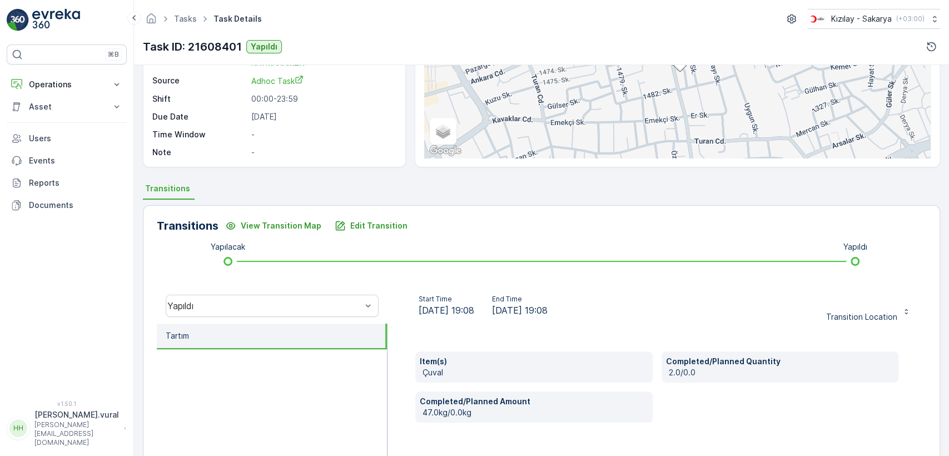
scroll to position [245, 0]
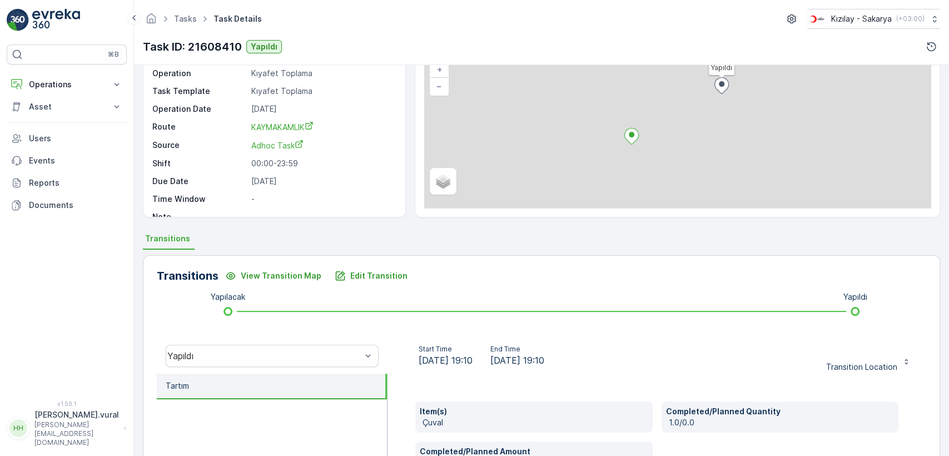
scroll to position [185, 0]
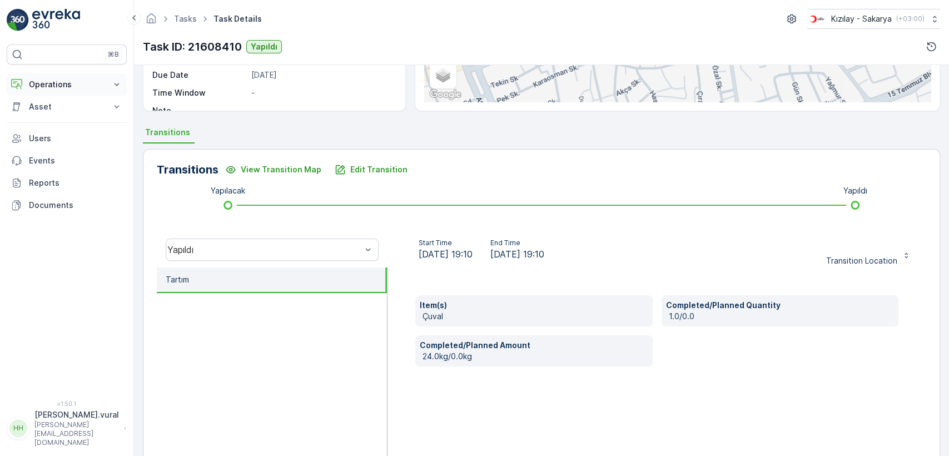
click at [64, 79] on p "Operations" at bounding box center [67, 84] width 76 height 11
click at [80, 130] on p "Routes & Tasks" at bounding box center [56, 134] width 57 height 11
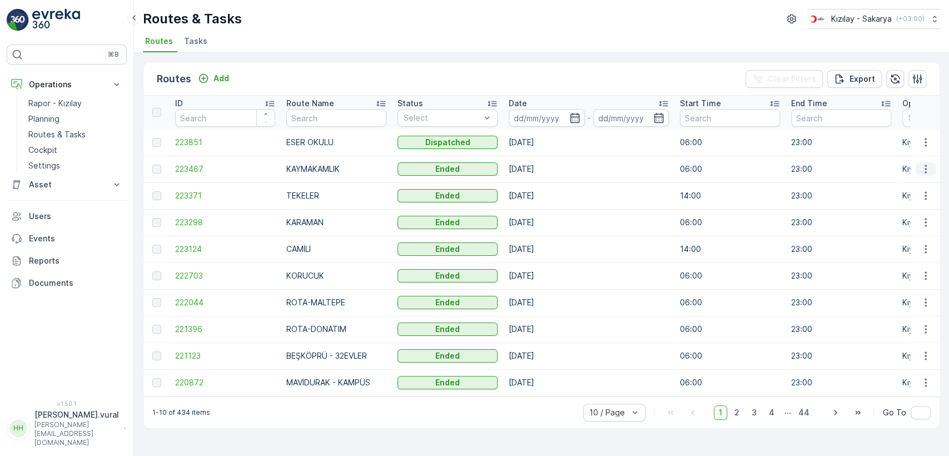
click at [922, 170] on icon "button" at bounding box center [925, 168] width 11 height 11
click at [921, 180] on span "See More Details" at bounding box center [899, 185] width 64 height 11
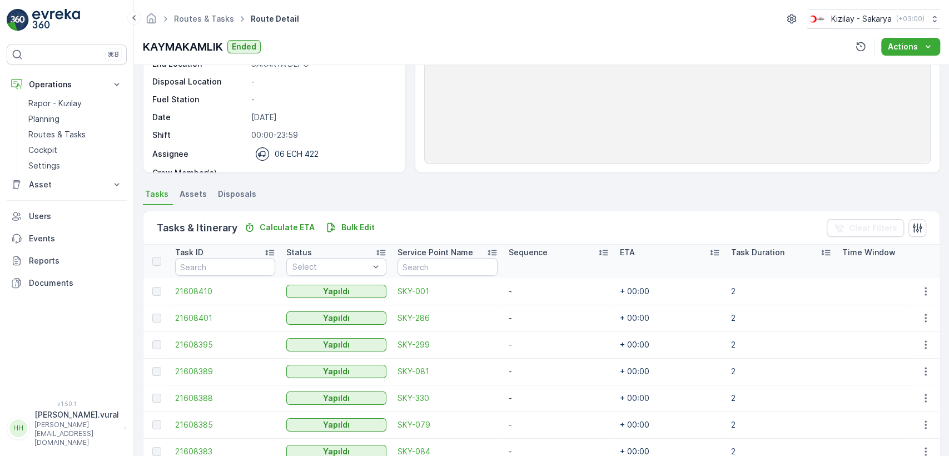
scroll to position [247, 0]
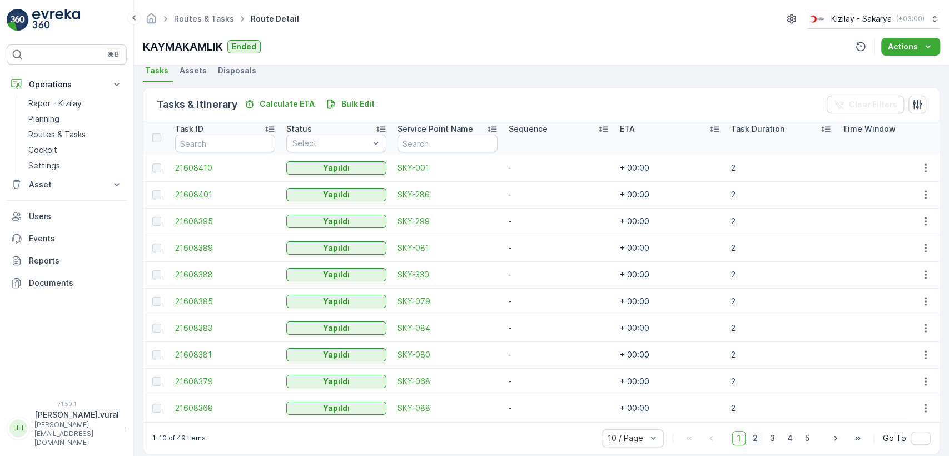
click at [758, 437] on span "2" at bounding box center [755, 438] width 15 height 14
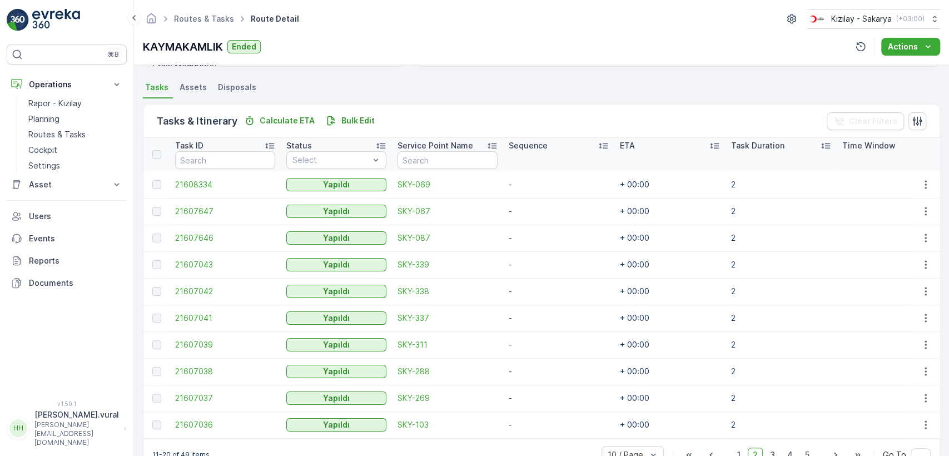
scroll to position [247, 0]
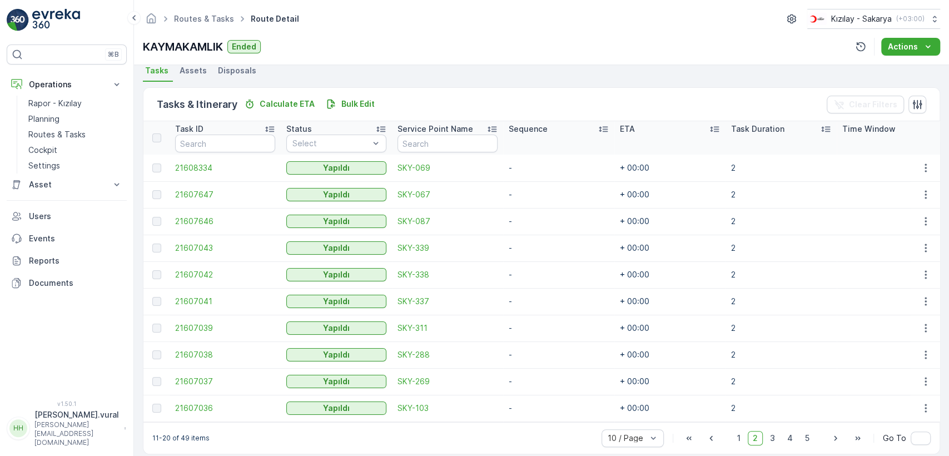
click at [752, 437] on span "2" at bounding box center [755, 438] width 15 height 14
click at [748, 436] on span "2" at bounding box center [755, 438] width 15 height 14
click at [745, 435] on div "1 2 3 4 5" at bounding box center [773, 438] width 82 height 14
click at [743, 436] on span "1" at bounding box center [738, 438] width 13 height 14
click at [748, 437] on span "2" at bounding box center [755, 438] width 15 height 14
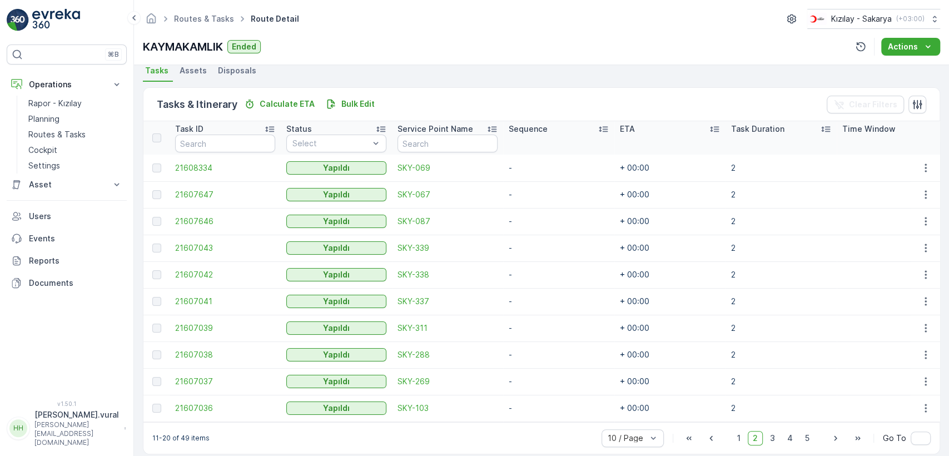
click at [749, 437] on span "2" at bounding box center [755, 438] width 15 height 14
click at [763, 442] on div "1 2 3 4 5" at bounding box center [773, 438] width 82 height 14
click at [765, 442] on span "3" at bounding box center [772, 438] width 15 height 14
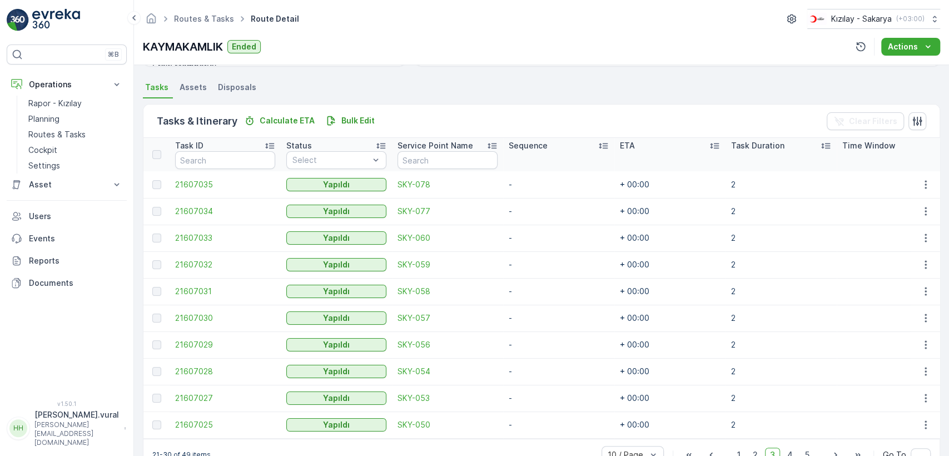
scroll to position [247, 0]
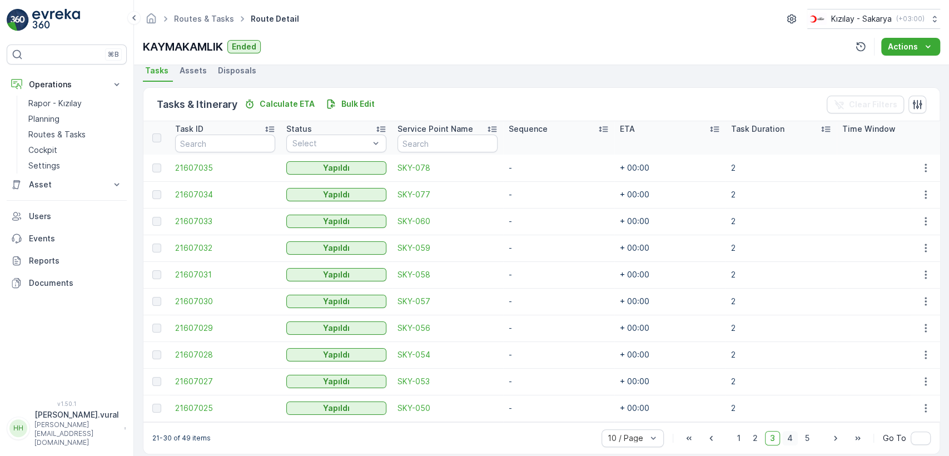
click at [785, 436] on span "4" at bounding box center [790, 438] width 16 height 14
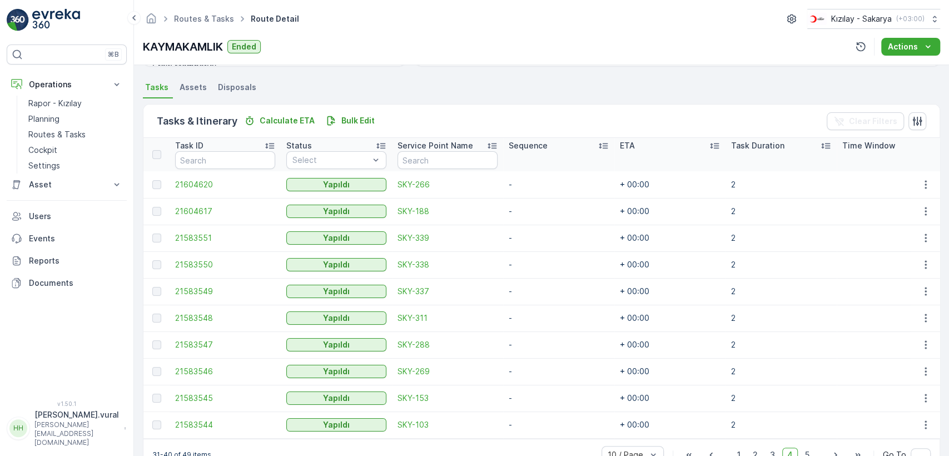
scroll to position [247, 0]
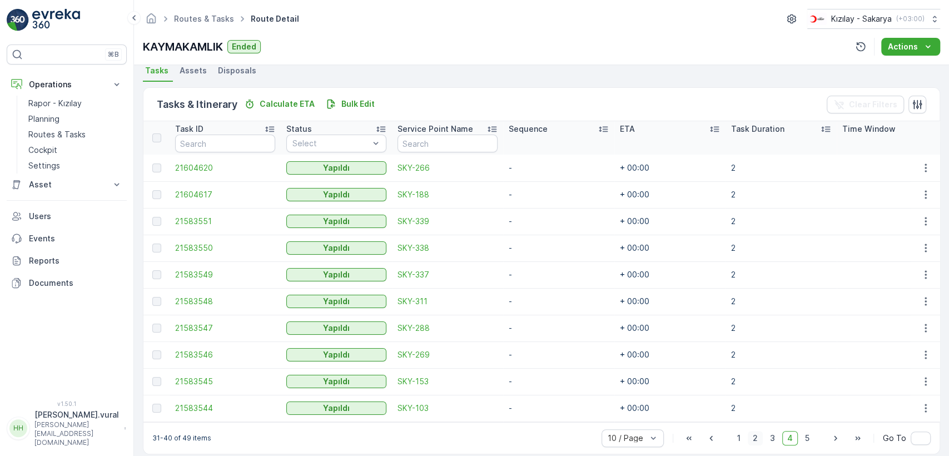
click at [756, 436] on span "2" at bounding box center [755, 438] width 15 height 14
click at [753, 440] on span "2" at bounding box center [755, 438] width 15 height 14
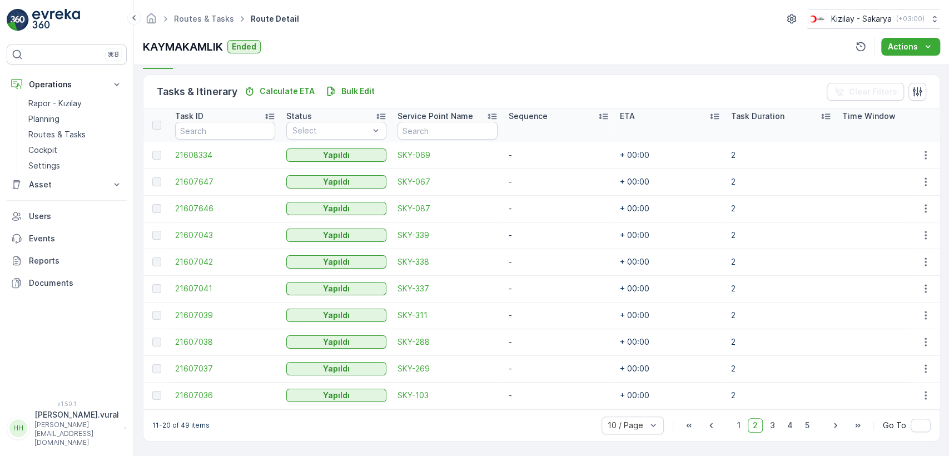
scroll to position [264, 0]
click at [733, 424] on span "1" at bounding box center [738, 425] width 13 height 14
click at [748, 428] on span "2" at bounding box center [755, 425] width 15 height 14
drag, startPoint x: 919, startPoint y: 357, endPoint x: 921, endPoint y: 364, distance: 6.9
click at [921, 364] on icon "button" at bounding box center [925, 368] width 11 height 11
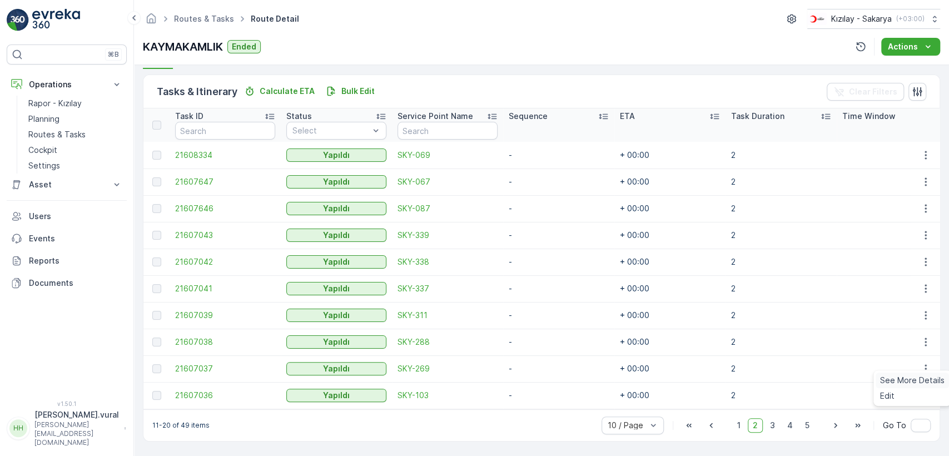
click at [916, 373] on div "See More Details" at bounding box center [912, 380] width 73 height 16
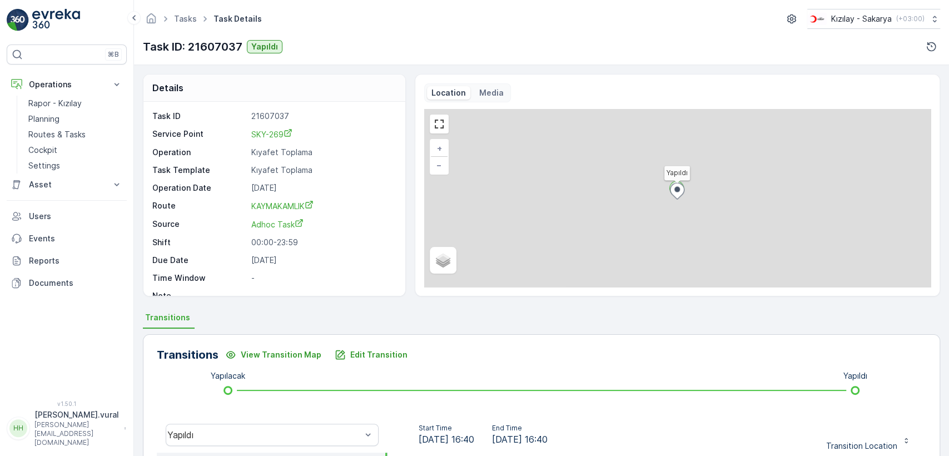
scroll to position [245, 0]
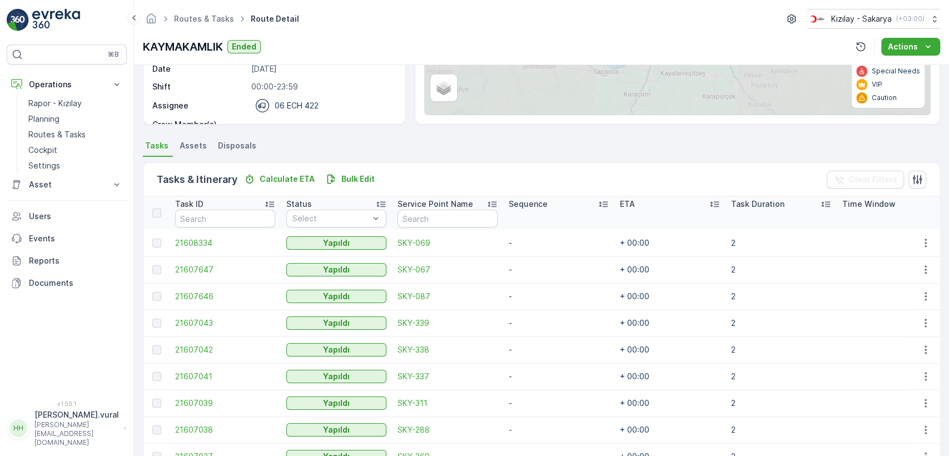
scroll to position [264, 0]
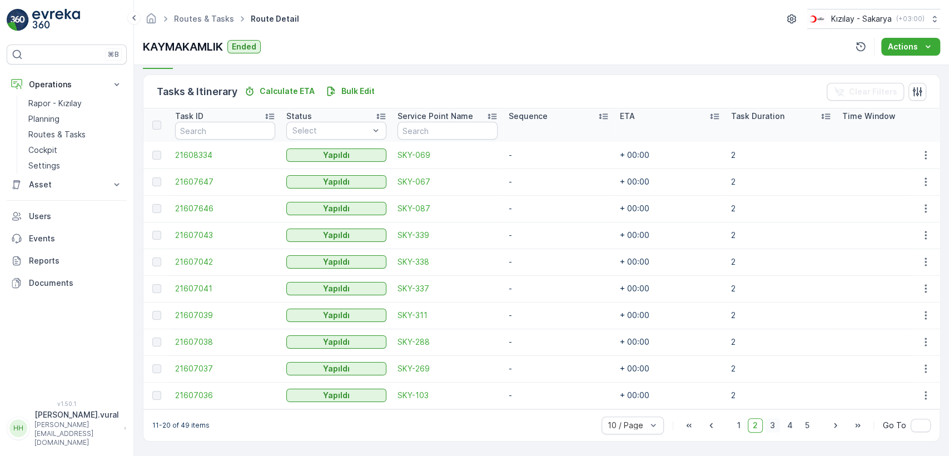
click at [771, 427] on span "3" at bounding box center [772, 425] width 15 height 14
click at [769, 425] on span "3" at bounding box center [772, 425] width 15 height 14
click at [759, 424] on span "2" at bounding box center [755, 425] width 15 height 14
click at [916, 390] on button "button" at bounding box center [926, 395] width 20 height 13
click at [907, 401] on span "See More Details" at bounding box center [912, 406] width 64 height 11
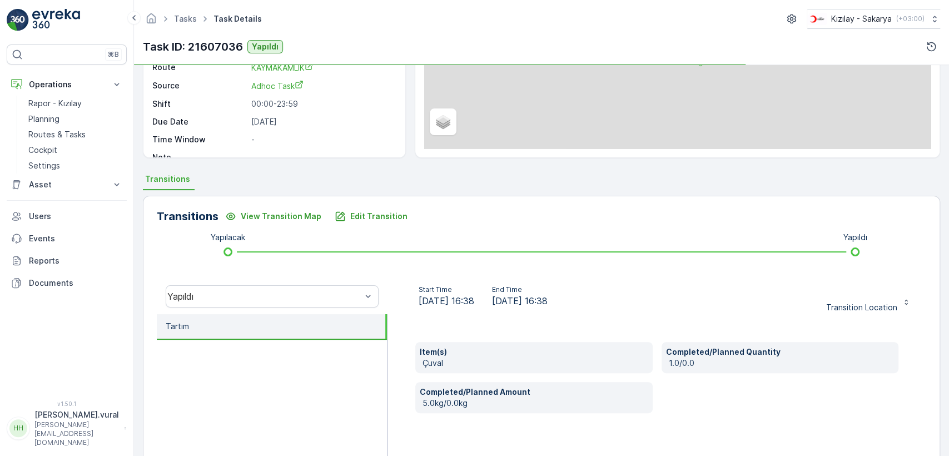
scroll to position [245, 0]
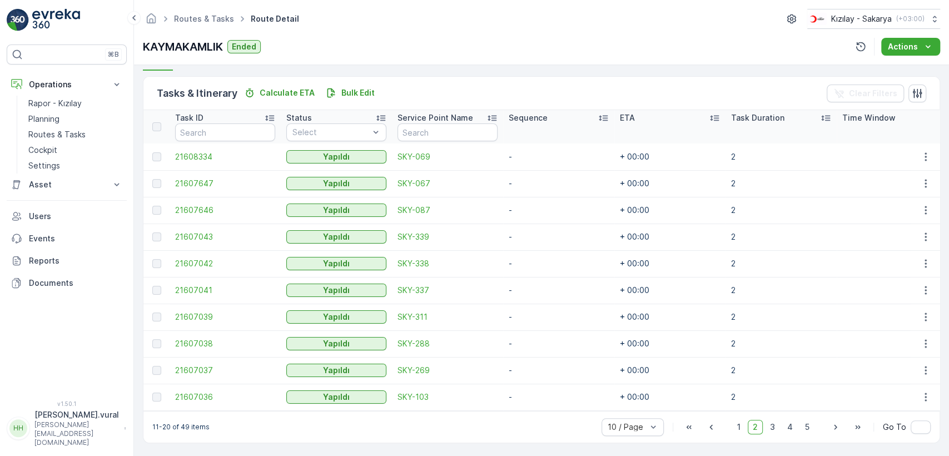
scroll to position [264, 0]
click at [760, 424] on span "2" at bounding box center [755, 425] width 15 height 14
click at [772, 427] on span "3" at bounding box center [772, 425] width 15 height 14
click at [778, 428] on span "3" at bounding box center [772, 425] width 15 height 14
click at [785, 427] on span "4" at bounding box center [790, 425] width 16 height 14
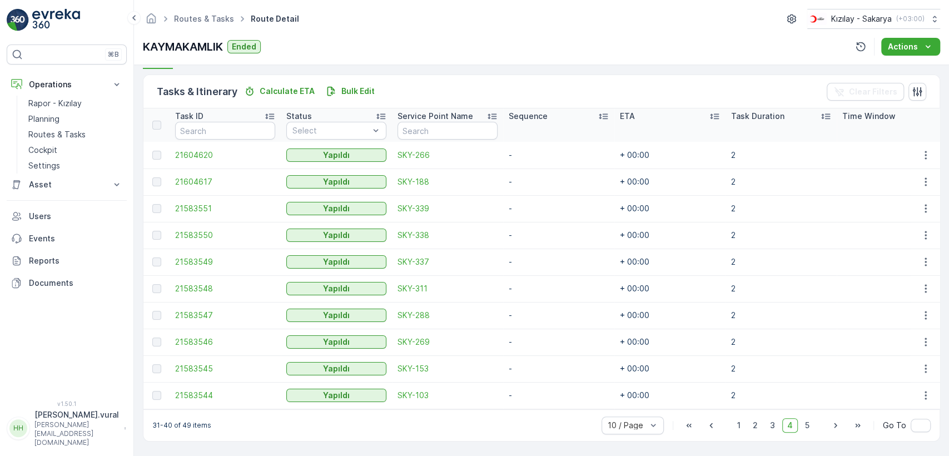
click at [910, 390] on td at bounding box center [925, 395] width 30 height 27
click at [916, 391] on button "button" at bounding box center [926, 395] width 20 height 13
click at [909, 401] on span "See More Details" at bounding box center [912, 406] width 64 height 11
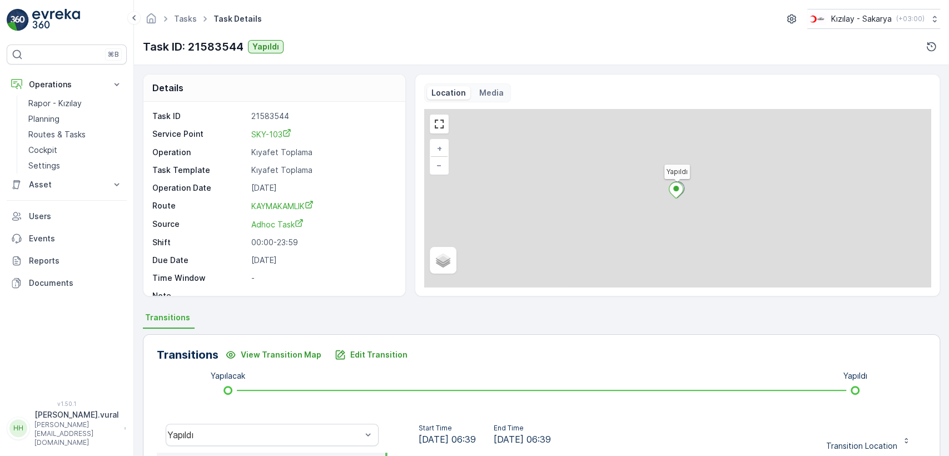
scroll to position [245, 0]
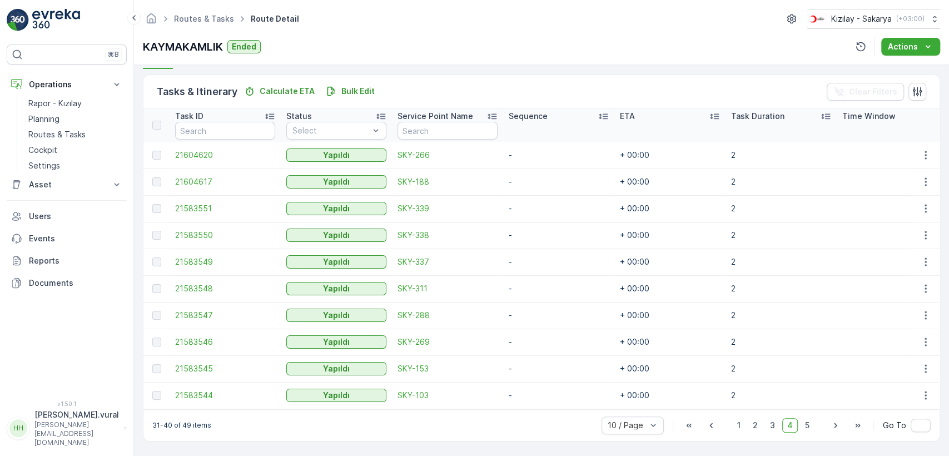
scroll to position [264, 0]
click at [743, 416] on div "10 / Page 1 2 3 4 5 Go To" at bounding box center [765, 425] width 329 height 18
click at [742, 419] on div "10 / Page 1 2 3 4 5 Go To" at bounding box center [765, 425] width 329 height 18
click at [740, 423] on span "1" at bounding box center [738, 425] width 13 height 14
click at [748, 425] on span "2" at bounding box center [755, 425] width 15 height 14
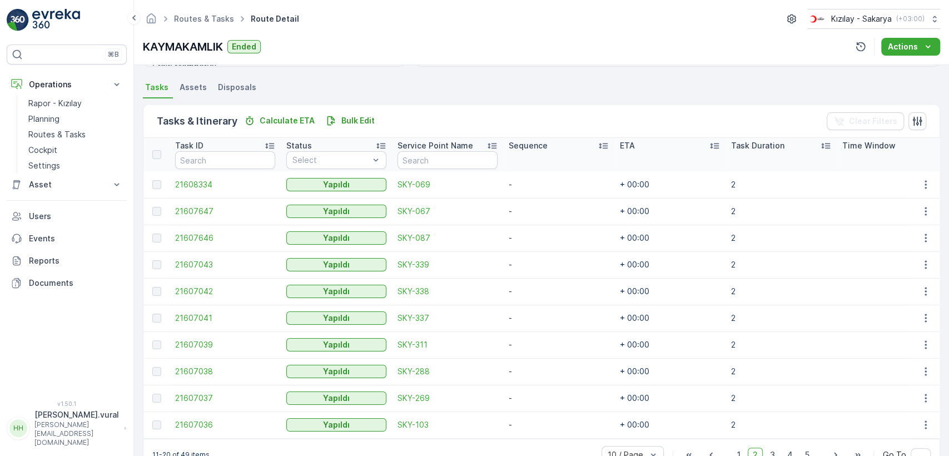
scroll to position [264, 0]
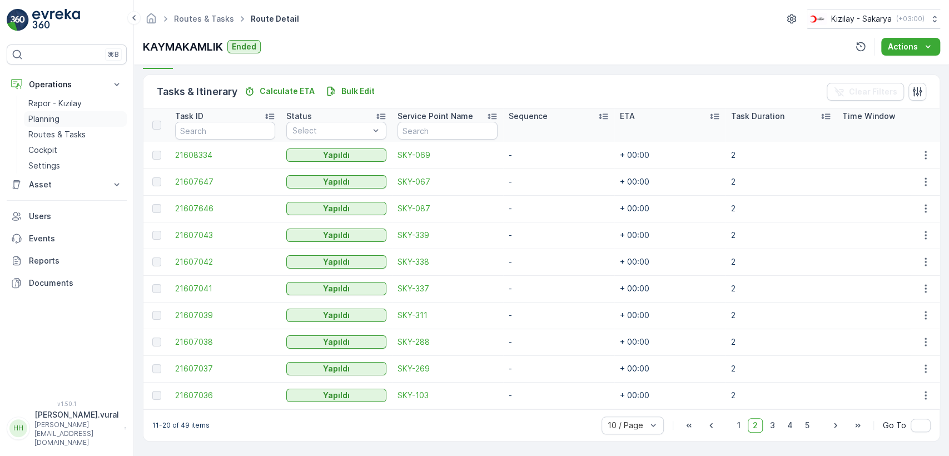
click at [76, 125] on link "Planning" at bounding box center [75, 119] width 103 height 16
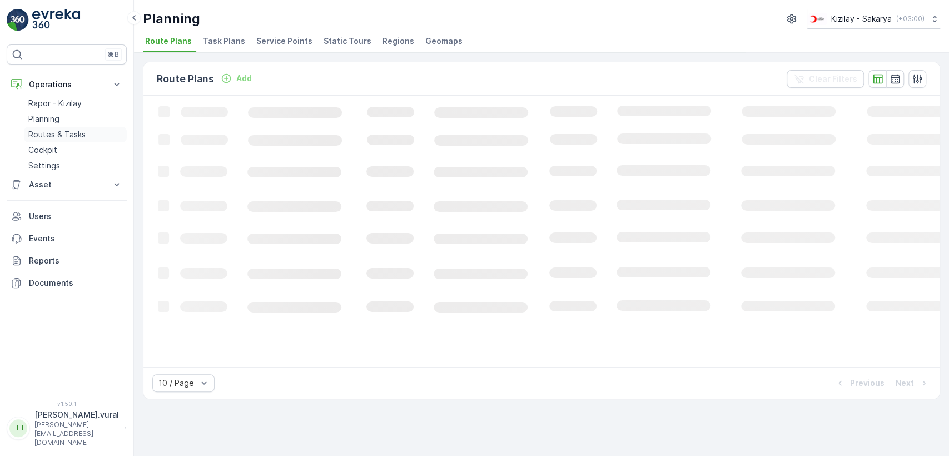
click at [76, 130] on p "Routes & Tasks" at bounding box center [56, 134] width 57 height 11
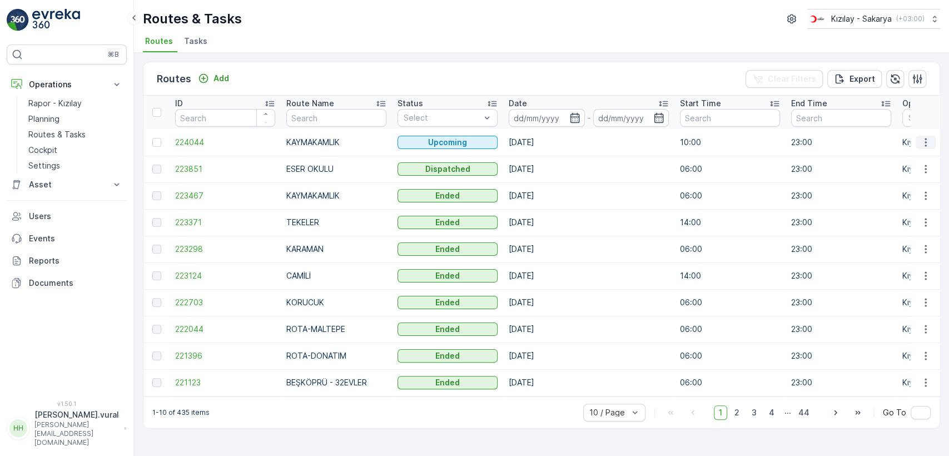
click at [928, 137] on icon "button" at bounding box center [925, 142] width 11 height 11
click at [915, 154] on span "See More Details" at bounding box center [899, 158] width 64 height 11
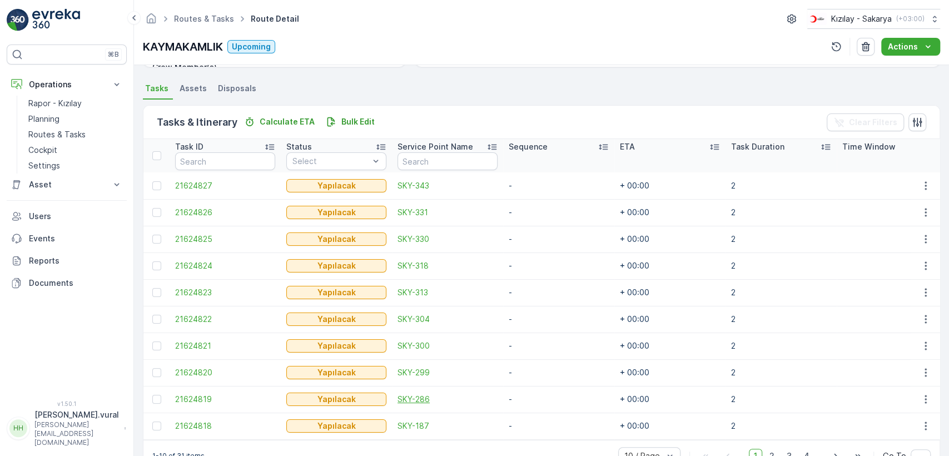
scroll to position [264, 0]
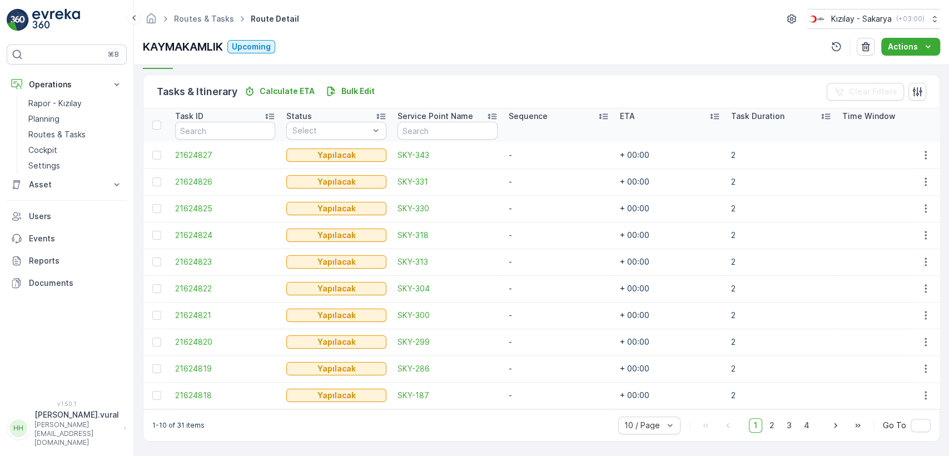
click at [774, 432] on div "10 / Page 1 2 3 4 Go To" at bounding box center [774, 425] width 312 height 18
click at [775, 427] on span "2" at bounding box center [771, 425] width 15 height 14
click at [790, 422] on span "3" at bounding box center [789, 425] width 15 height 14
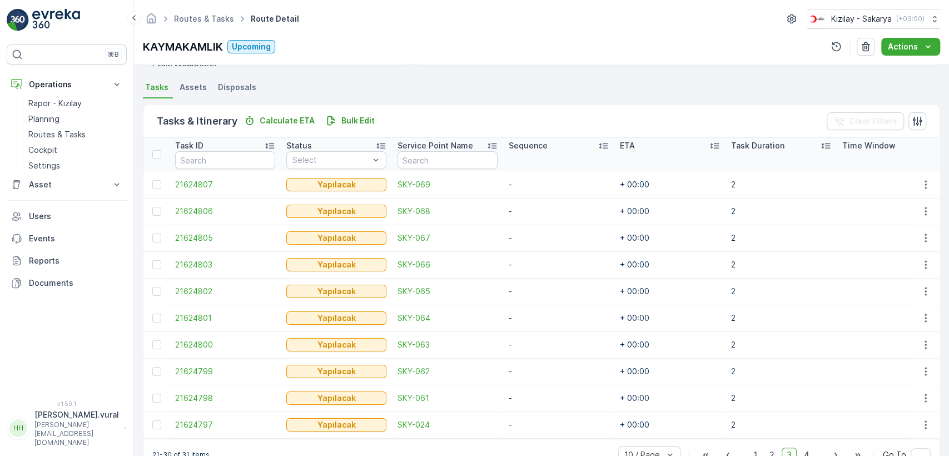
scroll to position [264, 0]
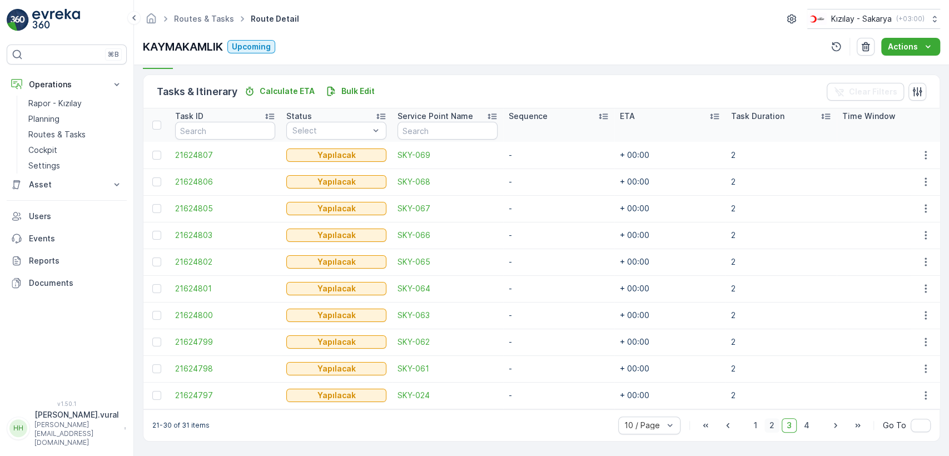
click at [769, 423] on span "2" at bounding box center [771, 425] width 15 height 14
click at [60, 139] on p "Routes & Tasks" at bounding box center [56, 134] width 57 height 11
